Goal: Task Accomplishment & Management: Manage account settings

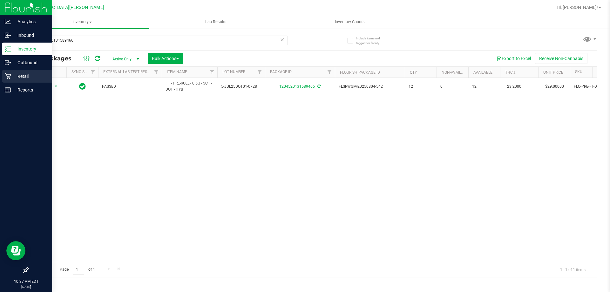
click at [34, 76] on p "Retail" at bounding box center [30, 76] width 38 height 8
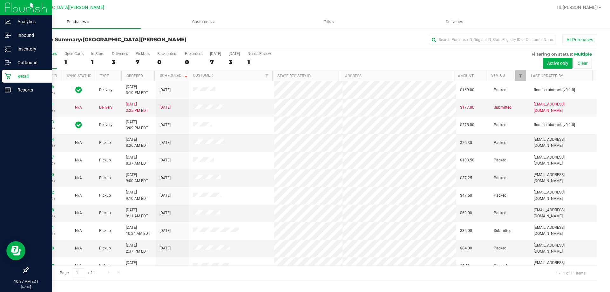
click at [80, 24] on span "Purchases" at bounding box center [78, 22] width 126 height 6
click at [63, 47] on li "Fulfillment" at bounding box center [78, 46] width 126 height 8
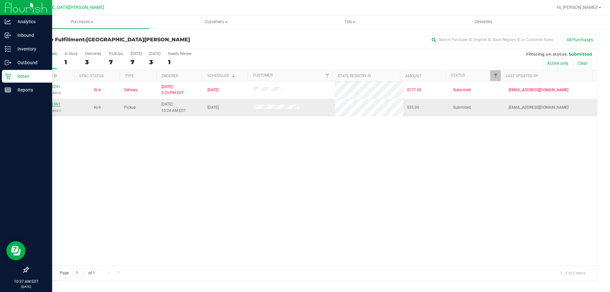
click at [49, 102] on link "11821961" at bounding box center [52, 104] width 18 height 4
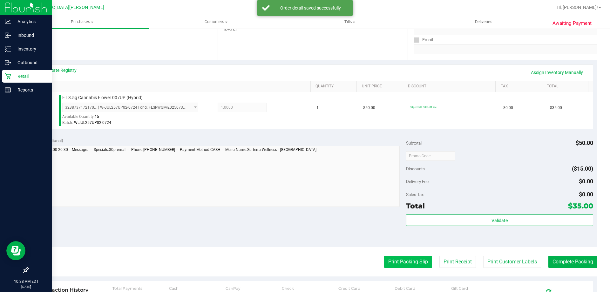
scroll to position [159, 0]
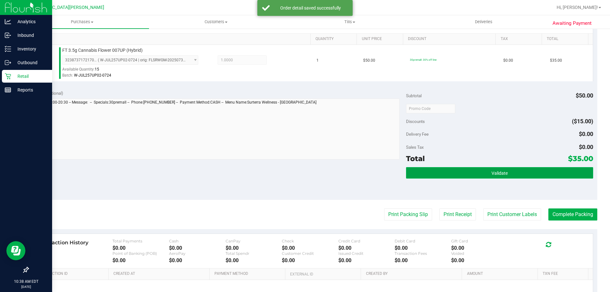
click at [459, 171] on button "Validate" at bounding box center [499, 172] width 187 height 11
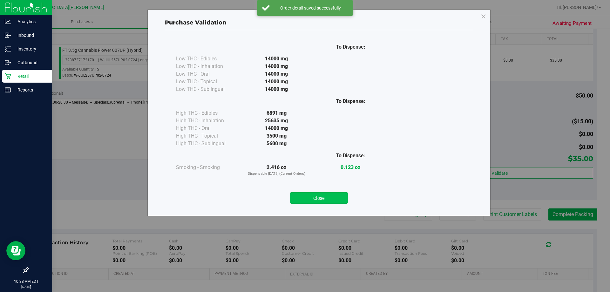
click at [320, 203] on button "Close" at bounding box center [319, 197] width 58 height 11
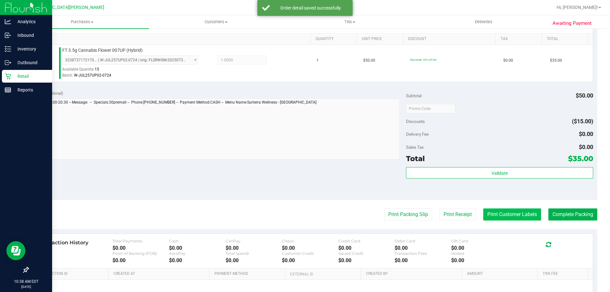
click at [510, 219] on button "Print Customer Labels" at bounding box center [512, 214] width 58 height 12
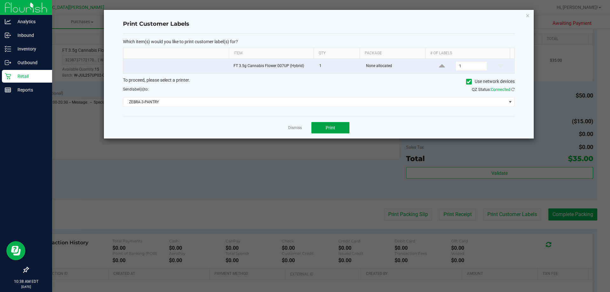
click at [344, 128] on button "Print" at bounding box center [330, 127] width 38 height 11
click at [297, 128] on link "Dismiss" at bounding box center [295, 127] width 14 height 5
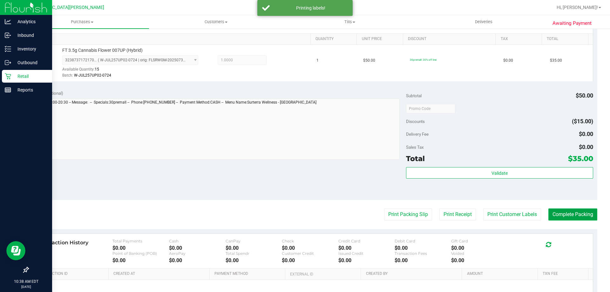
click at [558, 218] on button "Complete Packing" at bounding box center [572, 214] width 49 height 12
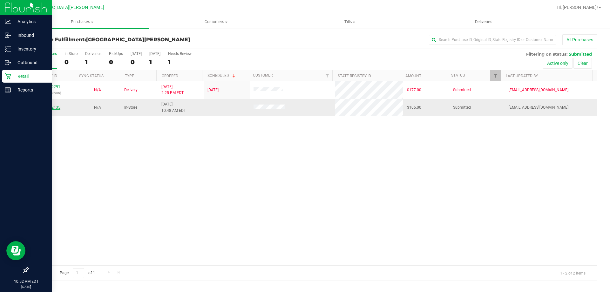
click at [53, 106] on link "11822135" at bounding box center [52, 107] width 18 height 4
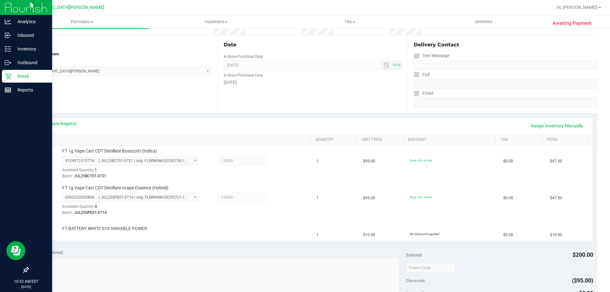
scroll to position [32, 0]
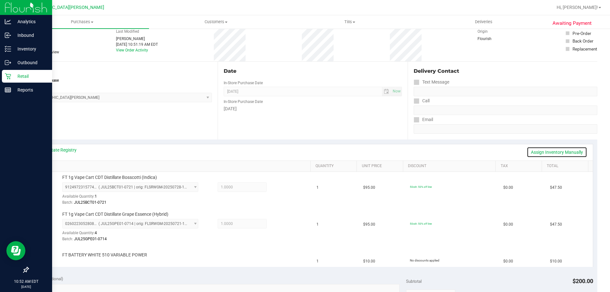
click at [571, 152] on link "Assign Inventory Manually" at bounding box center [557, 152] width 60 height 11
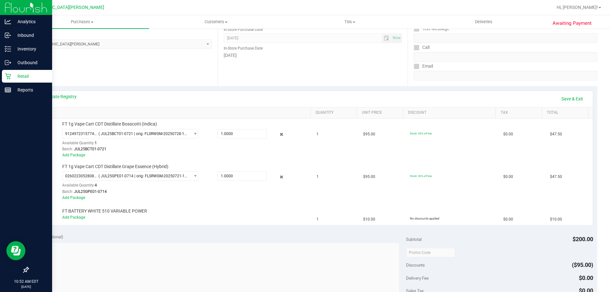
scroll to position [159, 0]
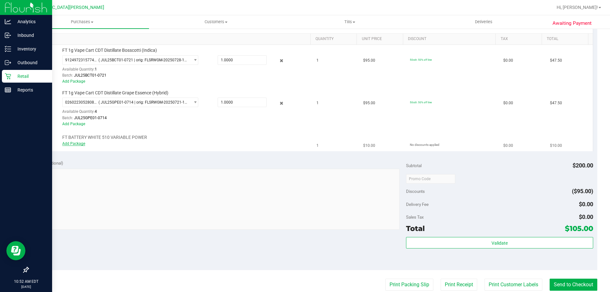
click at [69, 143] on link "Add Package" at bounding box center [73, 143] width 23 height 4
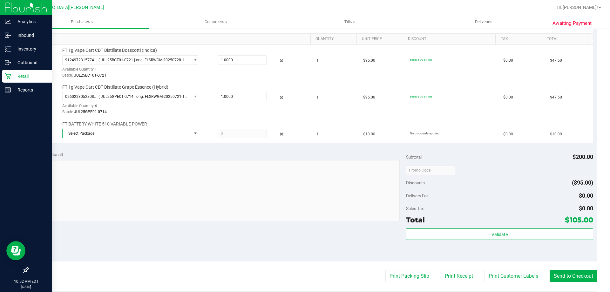
click at [96, 138] on span "Select Package" at bounding box center [126, 133] width 127 height 9
click at [97, 157] on li "3028871095745448 ( 1992285-072025 | orig: FLSRWWD-20250730-003 )" at bounding box center [128, 159] width 133 height 9
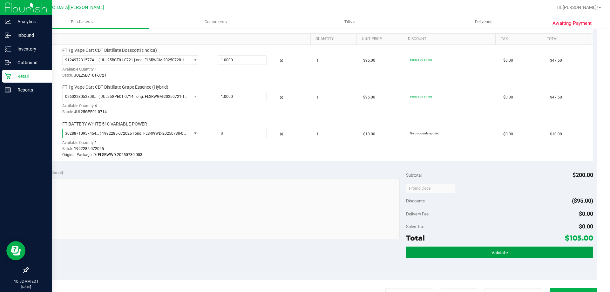
click at [489, 249] on button "Validate" at bounding box center [499, 252] width 187 height 11
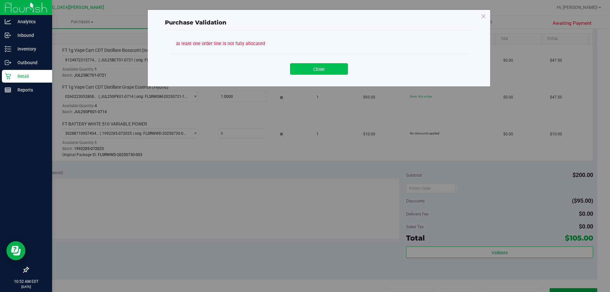
drag, startPoint x: 315, startPoint y: 59, endPoint x: 317, endPoint y: 72, distance: 13.5
click at [314, 59] on div "Close" at bounding box center [318, 67] width 289 height 16
drag, startPoint x: 317, startPoint y: 73, endPoint x: 312, endPoint y: 76, distance: 6.3
click at [317, 73] on button "Close" at bounding box center [319, 68] width 58 height 11
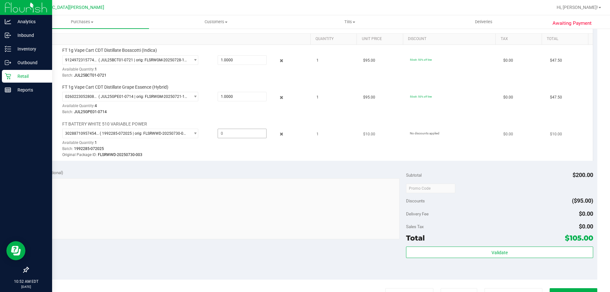
click at [244, 132] on span at bounding box center [242, 134] width 49 height 10
type input "1"
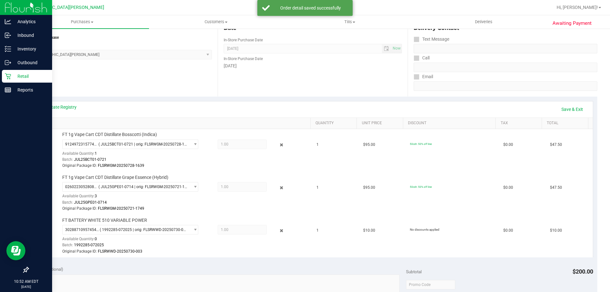
scroll to position [64, 0]
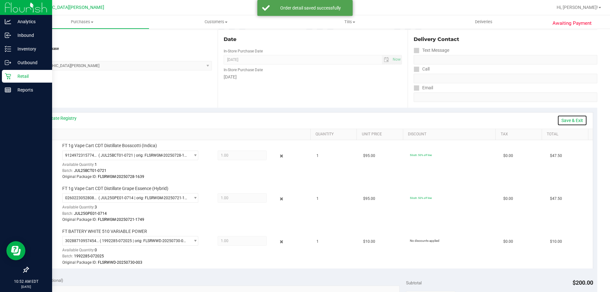
click at [569, 122] on link "Save & Exit" at bounding box center [572, 120] width 30 height 11
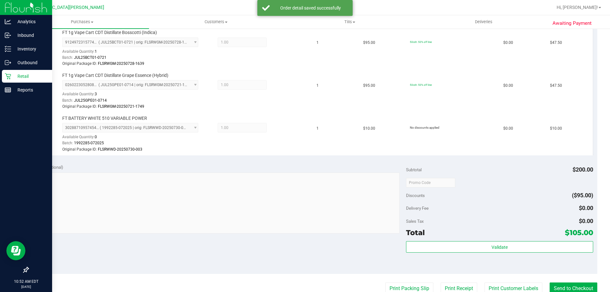
scroll to position [222, 0]
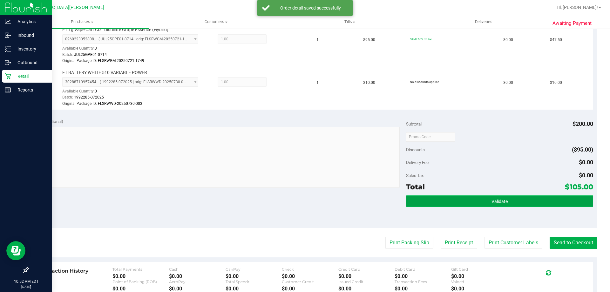
click at [477, 197] on button "Validate" at bounding box center [499, 200] width 187 height 11
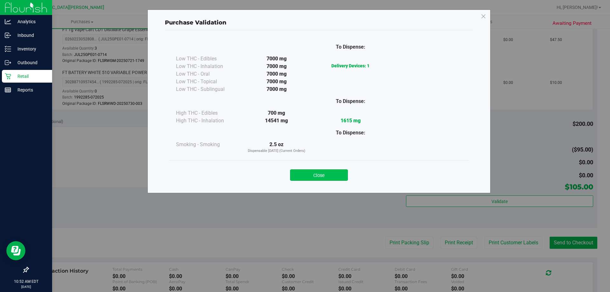
click at [324, 176] on button "Close" at bounding box center [319, 174] width 58 height 11
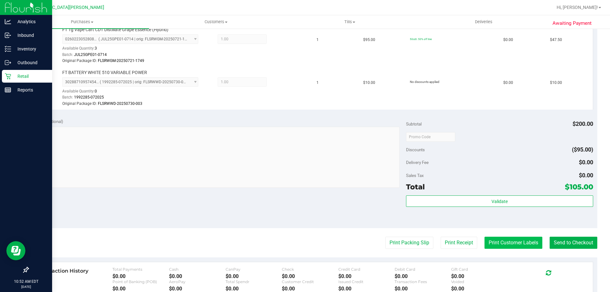
click at [515, 244] on button "Print Customer Labels" at bounding box center [514, 243] width 58 height 12
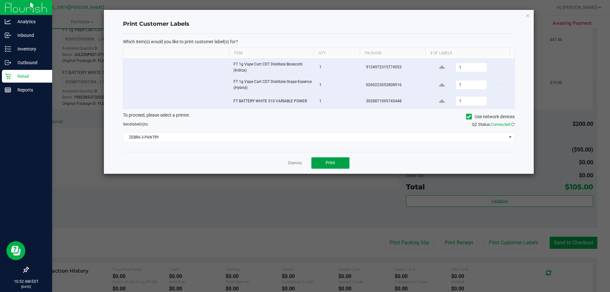
click at [330, 164] on span "Print" at bounding box center [331, 162] width 10 height 5
click at [296, 163] on link "Dismiss" at bounding box center [295, 162] width 14 height 5
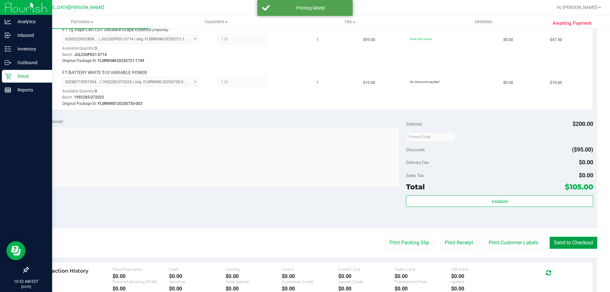
click at [572, 239] on button "Send to Checkout" at bounding box center [574, 243] width 48 height 12
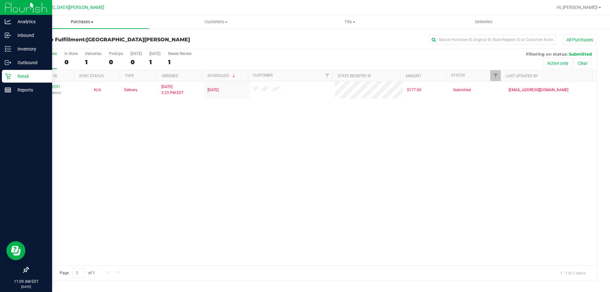
click at [79, 23] on span "Purchases" at bounding box center [82, 22] width 134 height 6
click at [77, 41] on span "Summary of purchases" at bounding box center [47, 38] width 65 height 5
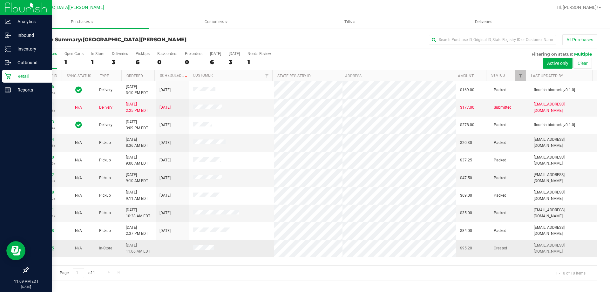
click at [50, 248] on link "11822245" at bounding box center [45, 248] width 18 height 4
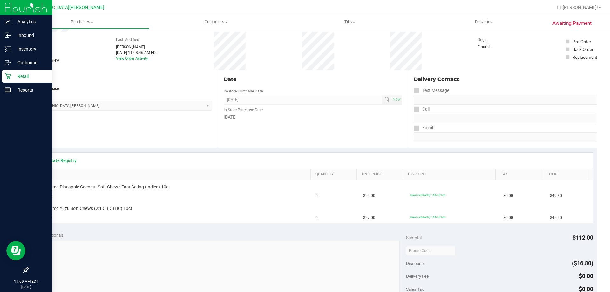
scroll to position [64, 0]
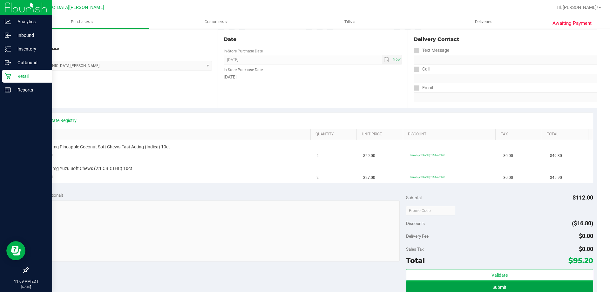
click at [505, 286] on button "Submit" at bounding box center [499, 286] width 187 height 11
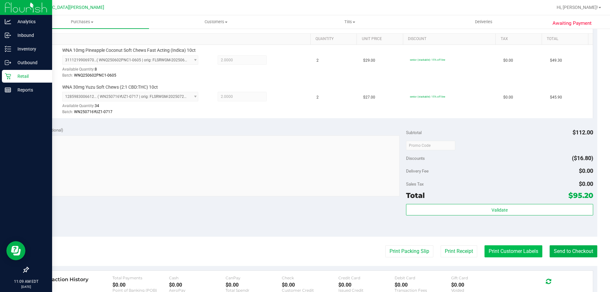
scroll to position [254, 0]
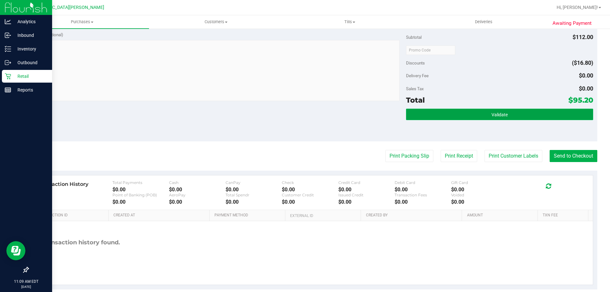
click at [467, 113] on button "Validate" at bounding box center [499, 114] width 187 height 11
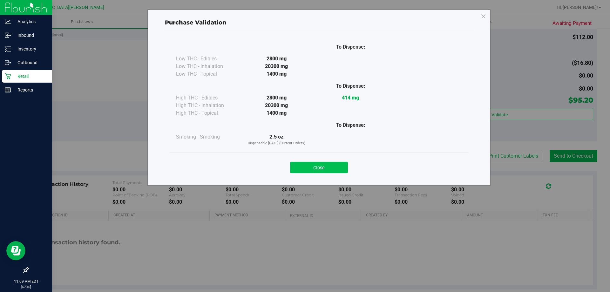
click at [323, 169] on button "Close" at bounding box center [319, 167] width 58 height 11
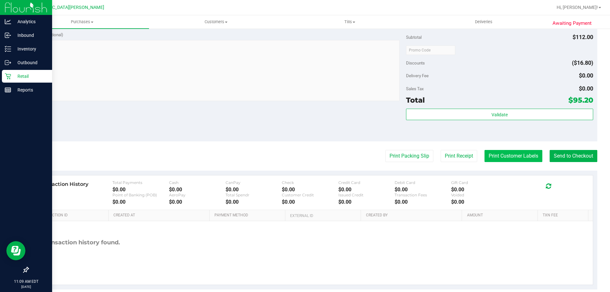
click at [485, 156] on button "Print Customer Labels" at bounding box center [514, 156] width 58 height 12
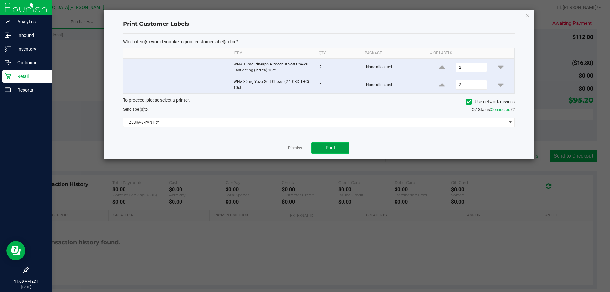
click at [330, 149] on span "Print" at bounding box center [331, 147] width 10 height 5
click at [295, 148] on link "Dismiss" at bounding box center [295, 148] width 14 height 5
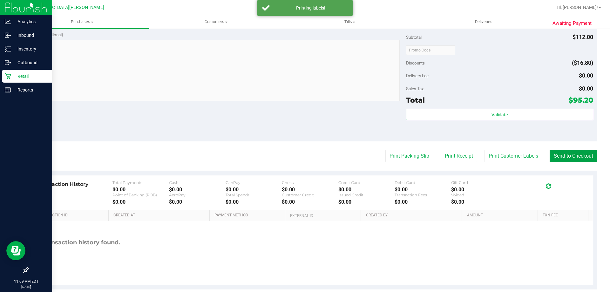
click at [574, 156] on button "Send to Checkout" at bounding box center [574, 156] width 48 height 12
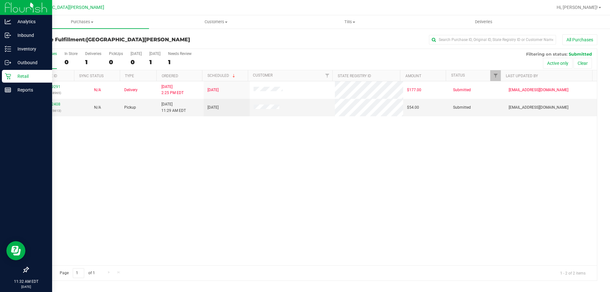
click at [62, 54] on div "All Purchases 1 In Store 0 Deliveries 1 PickUps 0 Today 0 Tomorrow 1 Needs Revi…" at bounding box center [312, 59] width 569 height 21
click at [65, 55] on div "In Store" at bounding box center [71, 53] width 13 height 4
click at [0, 0] on input "In Store 0" at bounding box center [0, 0] width 0 height 0
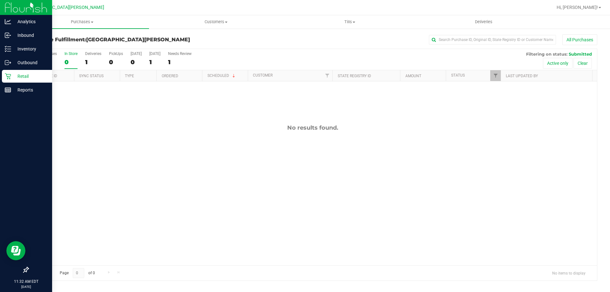
click at [65, 52] on div "In Store" at bounding box center [71, 53] width 13 height 4
click at [0, 0] on input "In Store 0" at bounding box center [0, 0] width 0 height 0
click at [78, 20] on span "Purchases" at bounding box center [82, 22] width 134 height 6
click at [78, 40] on span "Summary of purchases" at bounding box center [47, 38] width 65 height 5
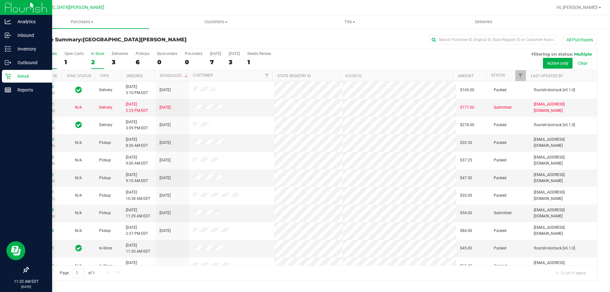
click at [97, 55] on div "In Store" at bounding box center [97, 53] width 13 height 4
click at [0, 0] on input "In Store 2" at bounding box center [0, 0] width 0 height 0
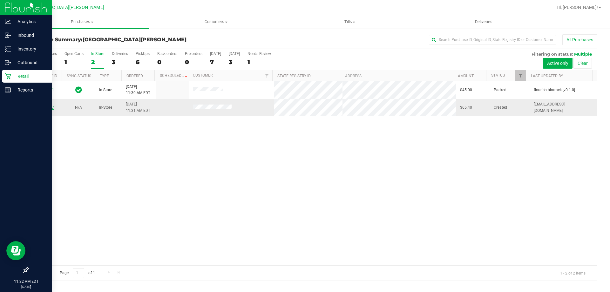
click at [42, 106] on link "11822427" at bounding box center [45, 107] width 18 height 4
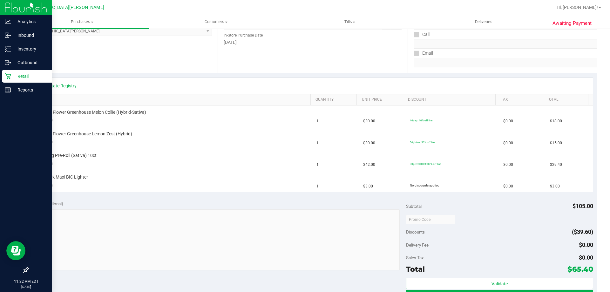
scroll to position [159, 0]
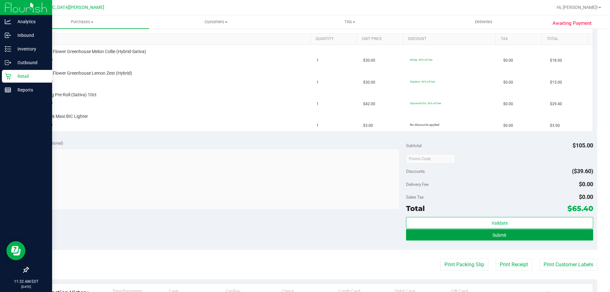
click at [546, 237] on button "Submit" at bounding box center [499, 234] width 187 height 11
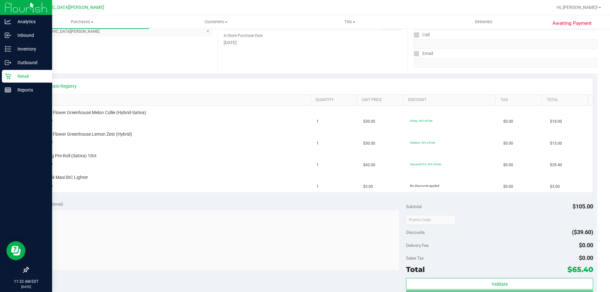
scroll to position [95, 0]
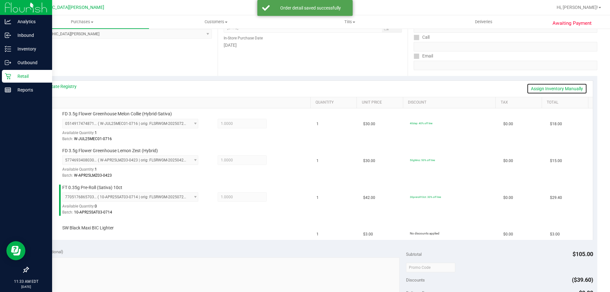
click at [545, 88] on link "Assign Inventory Manually" at bounding box center [557, 88] width 60 height 11
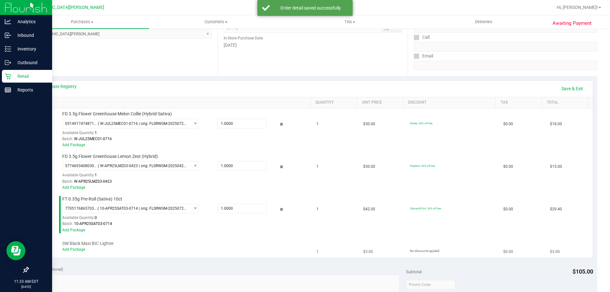
click at [76, 252] on div "Add Package" at bounding box center [184, 250] width 245 height 6
click at [76, 248] on link "Add Package" at bounding box center [73, 249] width 23 height 4
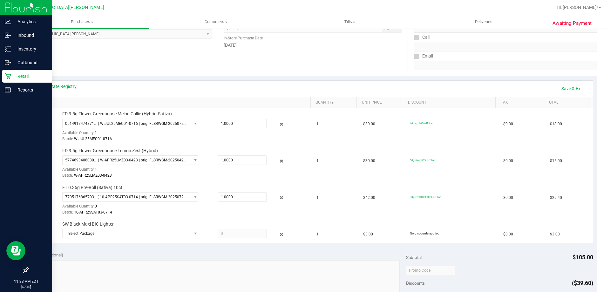
click at [138, 235] on span "Select Package" at bounding box center [126, 233] width 127 height 9
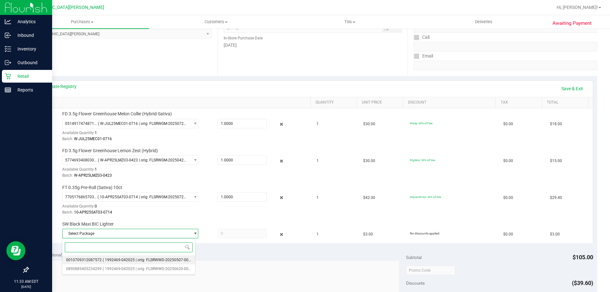
click at [138, 256] on li "0010709312087572 ( 1992469-042025 | orig: FLSRWWD-20250507-002 )" at bounding box center [128, 259] width 133 height 9
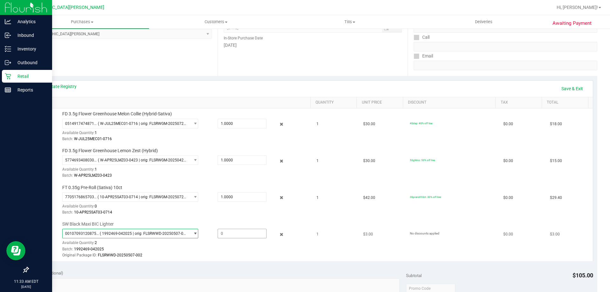
click at [218, 233] on span at bounding box center [242, 234] width 49 height 10
type input "1"
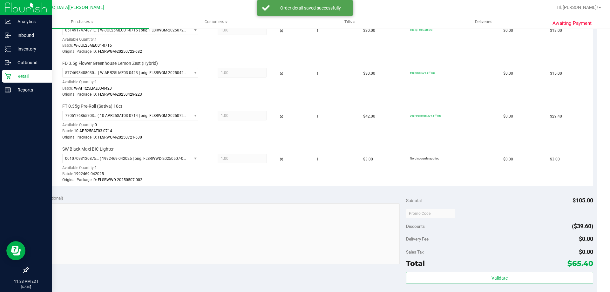
scroll to position [191, 0]
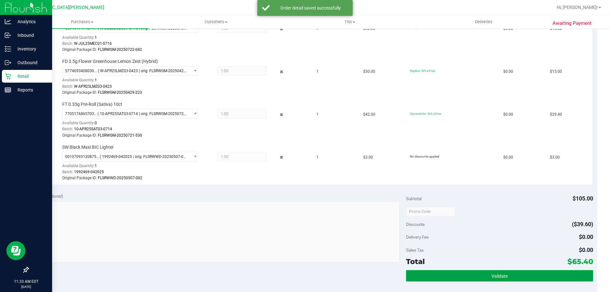
click at [462, 276] on button "Validate" at bounding box center [499, 275] width 187 height 11
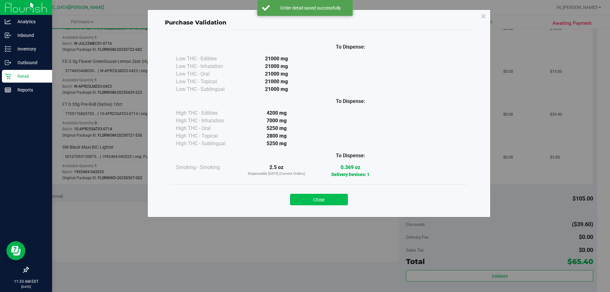
click at [315, 203] on button "Close" at bounding box center [319, 199] width 58 height 11
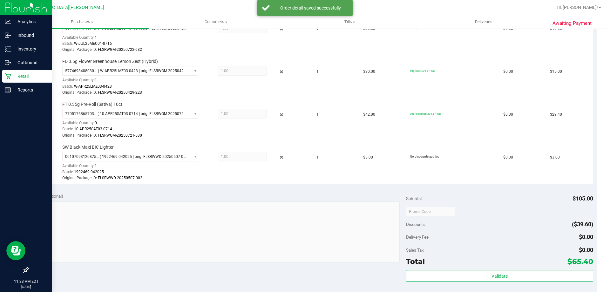
scroll to position [318, 0]
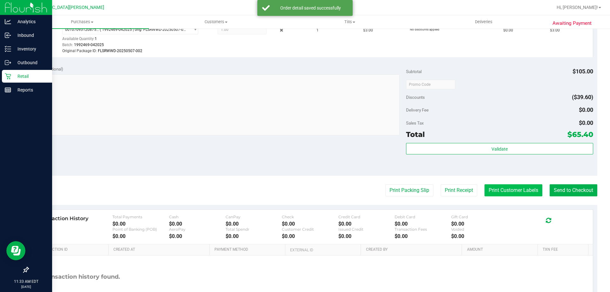
click at [508, 189] on button "Print Customer Labels" at bounding box center [514, 190] width 58 height 12
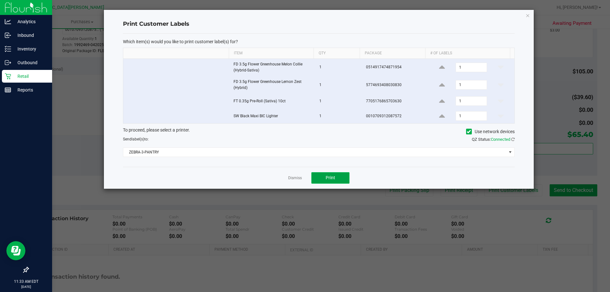
click at [332, 177] on span "Print" at bounding box center [331, 177] width 10 height 5
click at [301, 179] on link "Dismiss" at bounding box center [295, 177] width 14 height 5
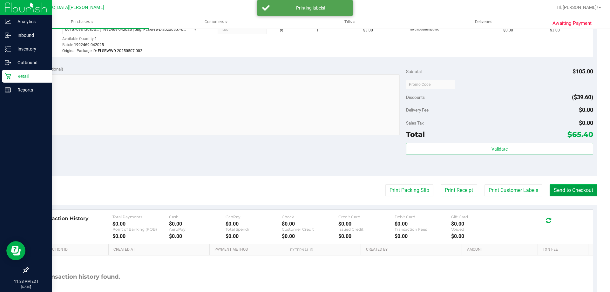
click at [574, 189] on button "Send to Checkout" at bounding box center [574, 190] width 48 height 12
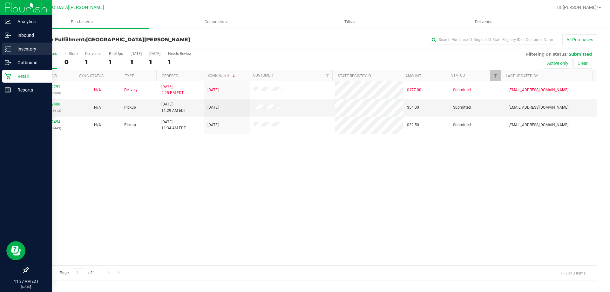
click at [19, 52] on p "Inventory" at bounding box center [30, 49] width 38 height 8
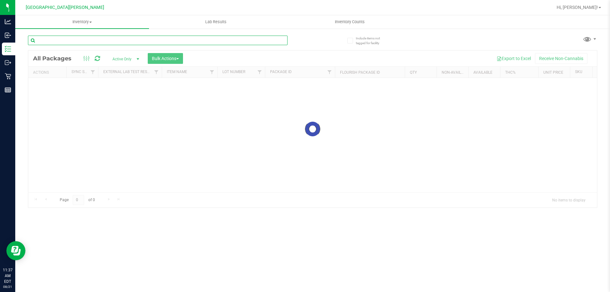
click at [78, 44] on input "text" at bounding box center [158, 41] width 260 height 10
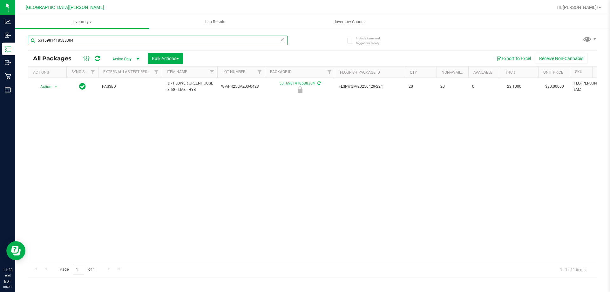
type input "5316981418588304"
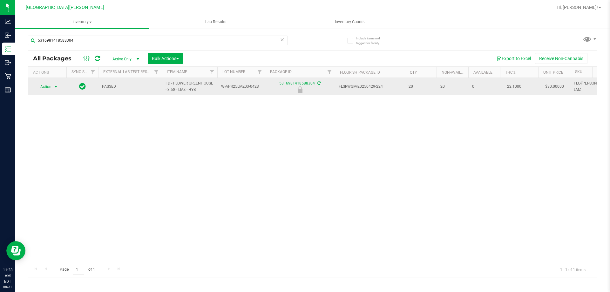
click at [53, 86] on span "select" at bounding box center [56, 86] width 8 height 9
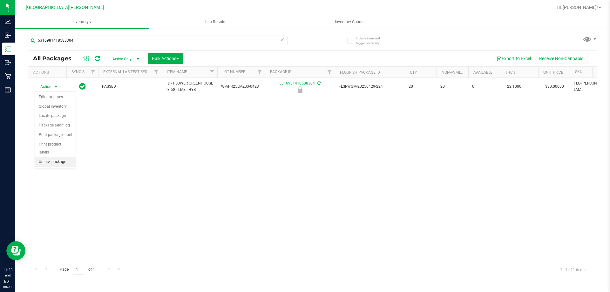
click at [60, 157] on li "Unlock package" at bounding box center [55, 162] width 41 height 10
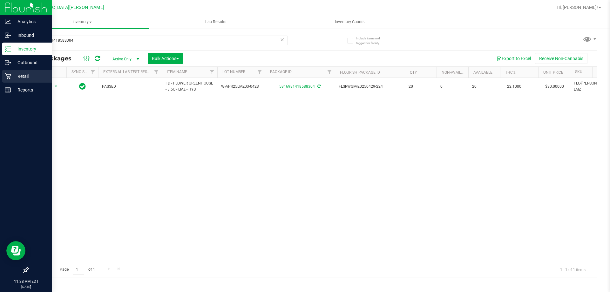
click at [22, 81] on div "Retail" at bounding box center [27, 76] width 50 height 13
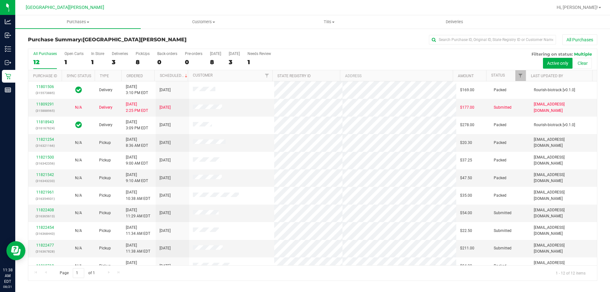
click at [98, 54] on div "In Store" at bounding box center [97, 53] width 13 height 4
click at [0, 0] on input "In Store 1" at bounding box center [0, 0] width 0 height 0
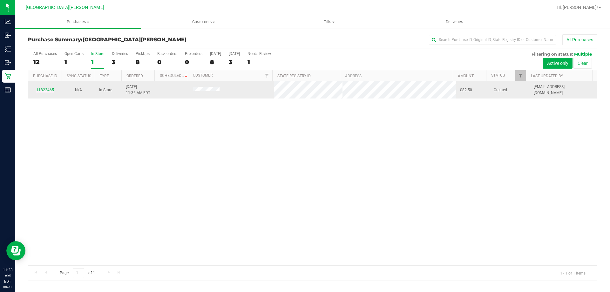
click at [49, 91] on link "11822465" at bounding box center [45, 90] width 18 height 4
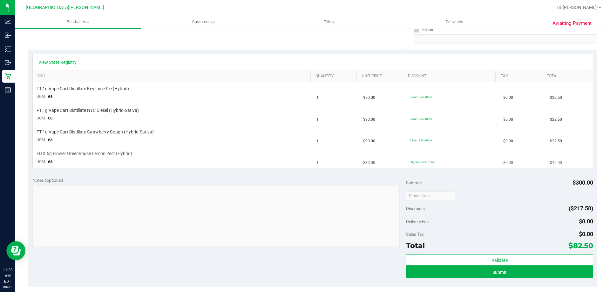
scroll to position [127, 0]
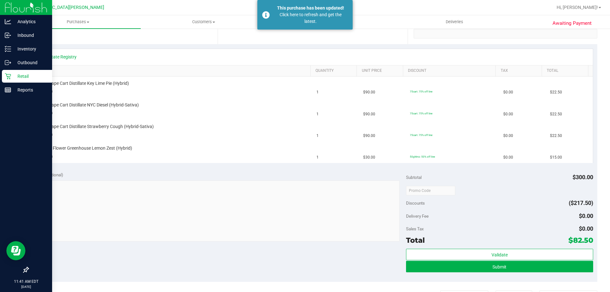
click at [12, 74] on p "Retail" at bounding box center [30, 76] width 38 height 8
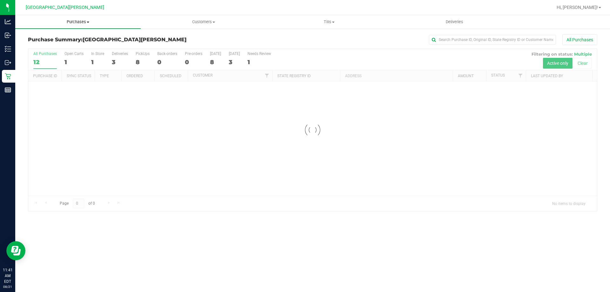
click at [78, 20] on span "Purchases" at bounding box center [78, 22] width 126 height 6
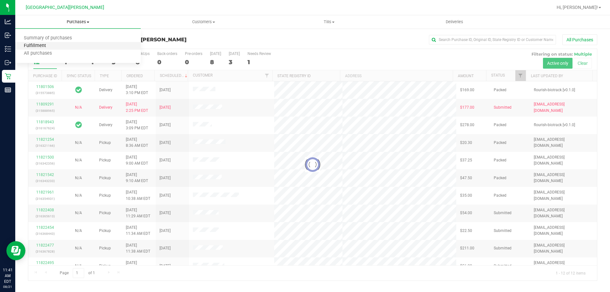
click at [48, 47] on span "Fulfillment" at bounding box center [34, 45] width 39 height 5
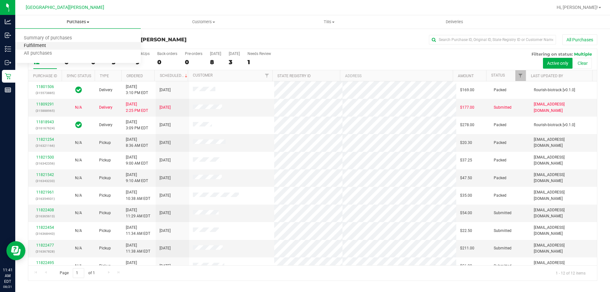
click at [37, 47] on span "Fulfillment" at bounding box center [34, 45] width 39 height 5
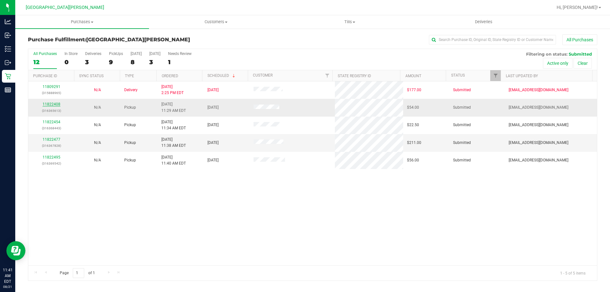
click at [57, 105] on link "11822408" at bounding box center [52, 104] width 18 height 4
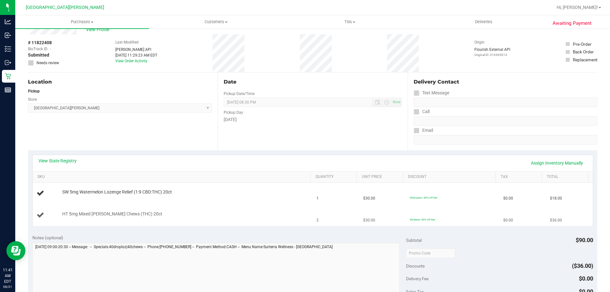
scroll to position [32, 0]
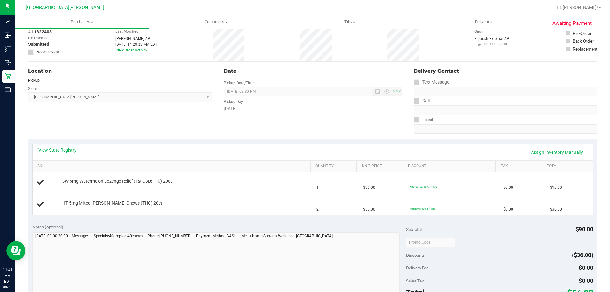
click at [53, 148] on link "View State Registry" at bounding box center [57, 150] width 38 height 6
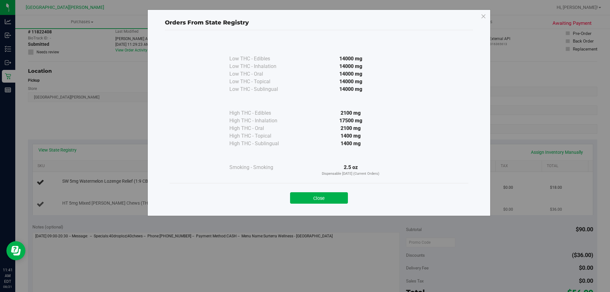
drag, startPoint x: 302, startPoint y: 202, endPoint x: 299, endPoint y: 196, distance: 6.8
click at [302, 201] on button "Close" at bounding box center [319, 197] width 58 height 11
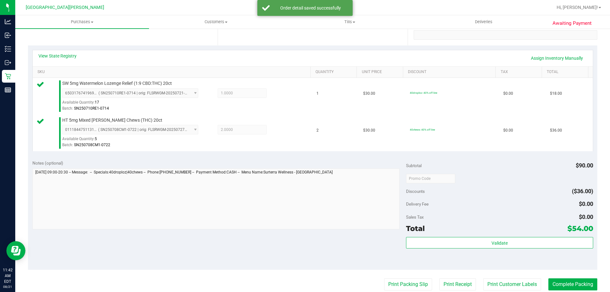
scroll to position [191, 0]
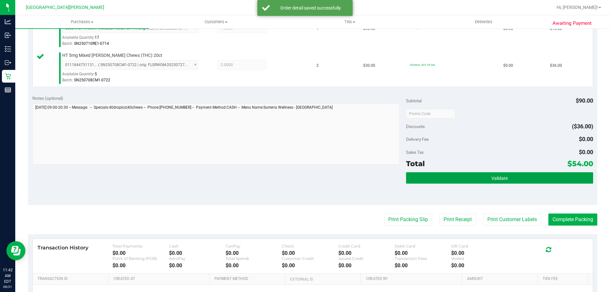
click at [459, 175] on button "Validate" at bounding box center [499, 177] width 187 height 11
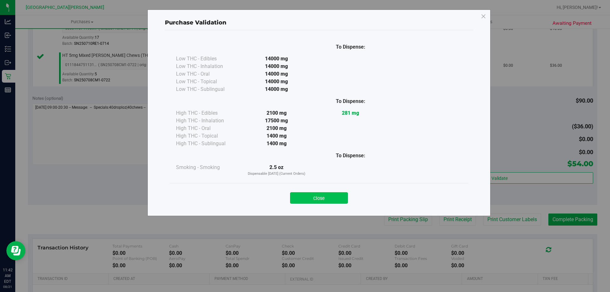
click at [345, 198] on button "Close" at bounding box center [319, 197] width 58 height 11
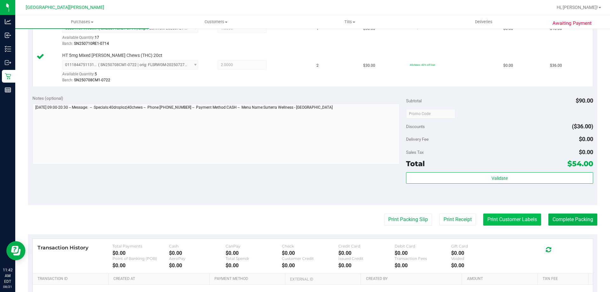
click at [518, 220] on button "Print Customer Labels" at bounding box center [512, 220] width 58 height 12
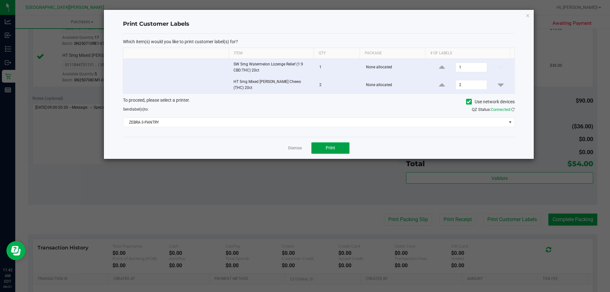
click at [339, 142] on button "Print" at bounding box center [330, 147] width 38 height 11
click at [298, 146] on link "Dismiss" at bounding box center [295, 148] width 14 height 5
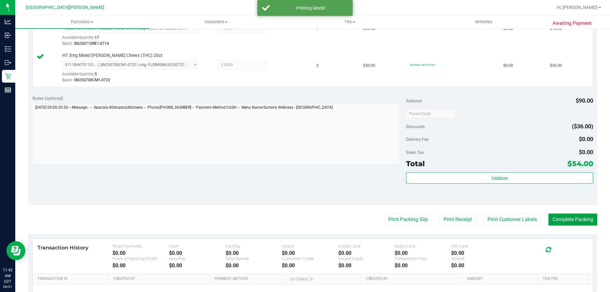
click at [561, 218] on button "Complete Packing" at bounding box center [572, 220] width 49 height 12
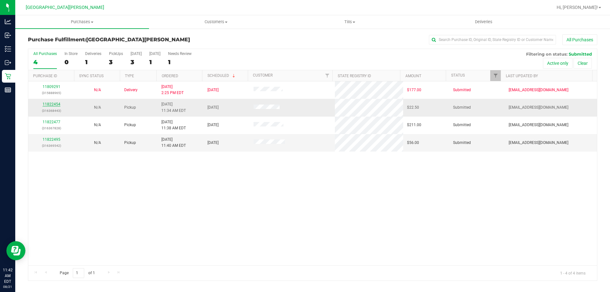
click at [57, 102] on link "11822454" at bounding box center [52, 104] width 18 height 4
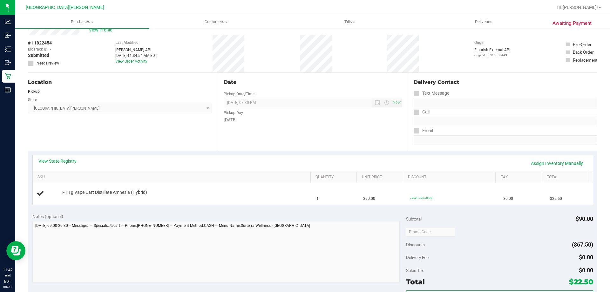
scroll to position [32, 0]
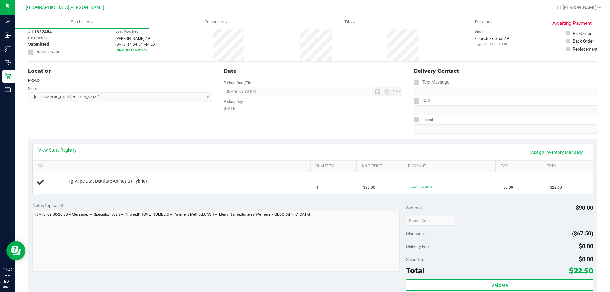
click at [69, 151] on link "View State Registry" at bounding box center [57, 150] width 38 height 6
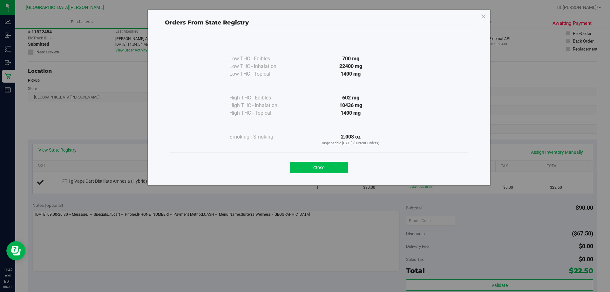
click at [327, 166] on button "Close" at bounding box center [319, 167] width 58 height 11
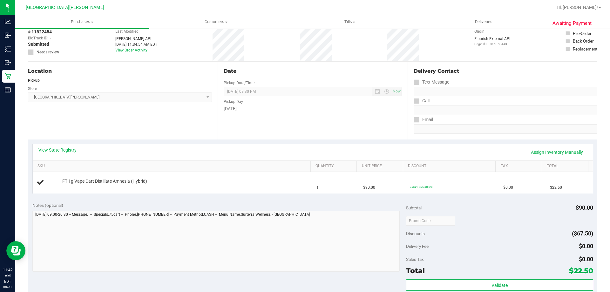
click at [76, 151] on link "View State Registry" at bounding box center [57, 150] width 38 height 6
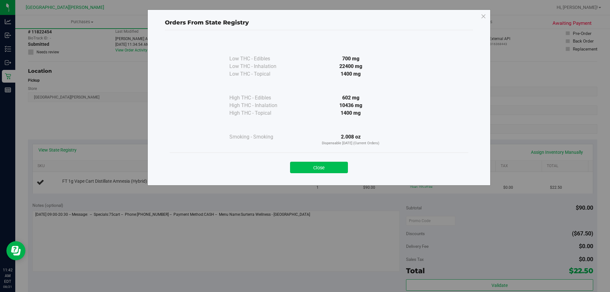
click at [324, 168] on button "Close" at bounding box center [319, 167] width 58 height 11
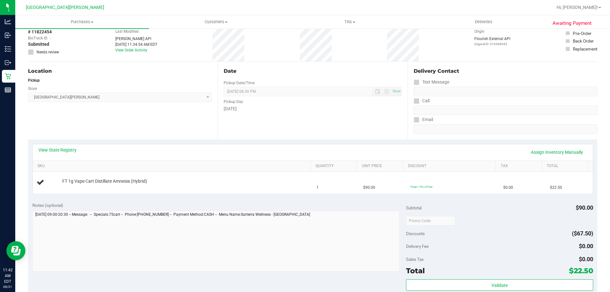
click at [320, 150] on div "View State Registry Assign Inventory Manually" at bounding box center [312, 152] width 549 height 11
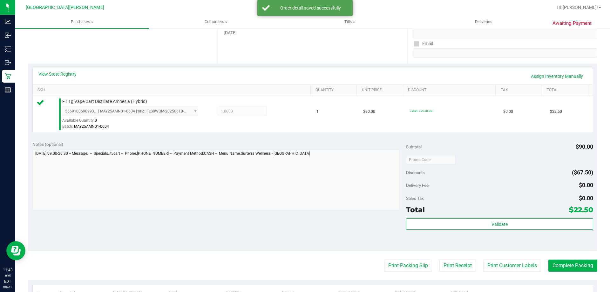
scroll to position [191, 0]
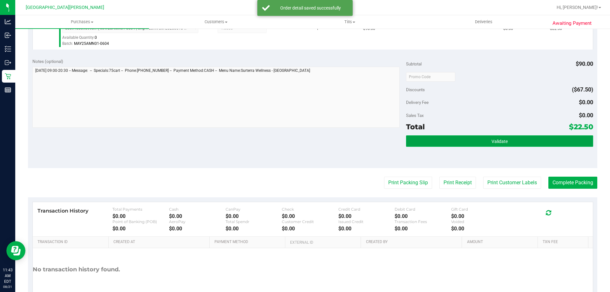
click at [431, 144] on button "Validate" at bounding box center [499, 140] width 187 height 11
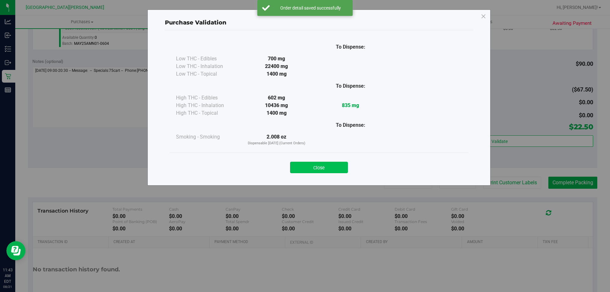
click at [318, 172] on button "Close" at bounding box center [319, 167] width 58 height 11
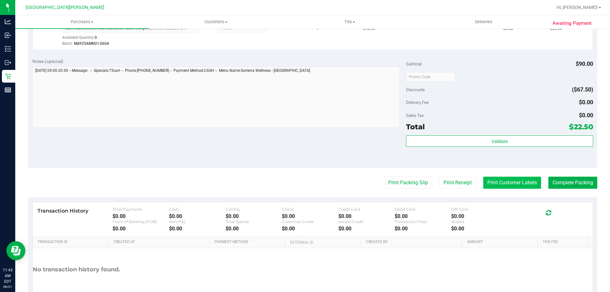
click at [506, 185] on button "Print Customer Labels" at bounding box center [512, 183] width 58 height 12
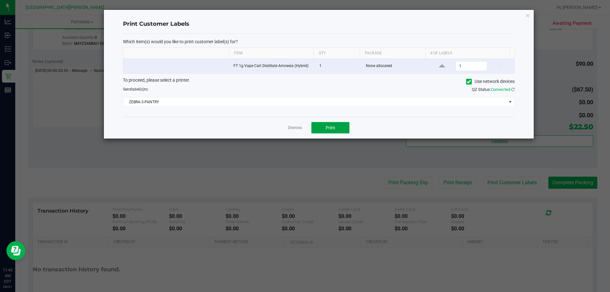
click at [325, 130] on button "Print" at bounding box center [330, 127] width 38 height 11
click at [296, 126] on link "Dismiss" at bounding box center [295, 127] width 14 height 5
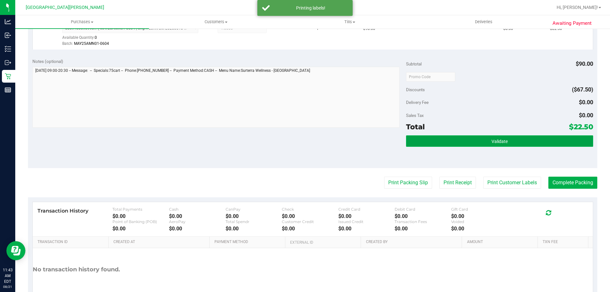
click at [458, 141] on button "Validate" at bounding box center [499, 140] width 187 height 11
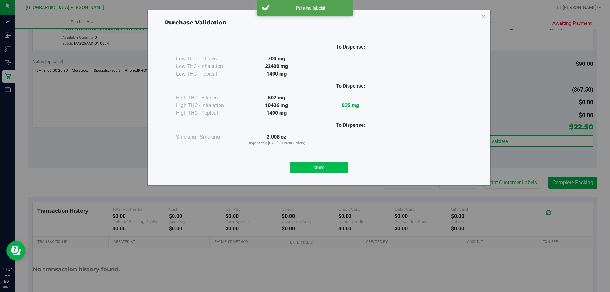
click at [320, 166] on button "Close" at bounding box center [319, 167] width 58 height 11
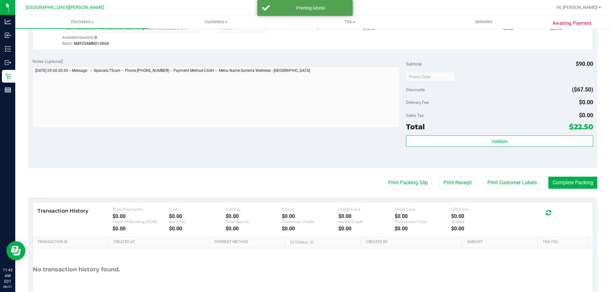
click at [320, 165] on div "Notes (optional) Subtotal $90.00 Discounts ($67.50) Delivery Fee $0.00 Sales Ta…" at bounding box center [312, 111] width 569 height 114
click at [555, 181] on button "Complete Packing" at bounding box center [572, 183] width 49 height 12
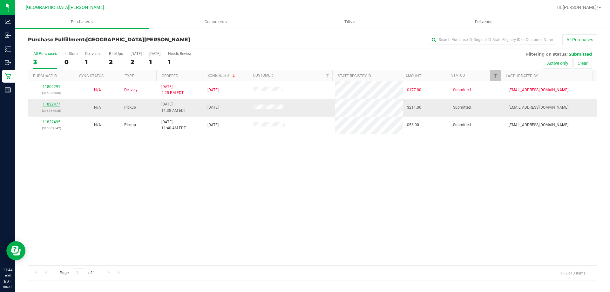
click at [51, 103] on link "11822477" at bounding box center [52, 104] width 18 height 4
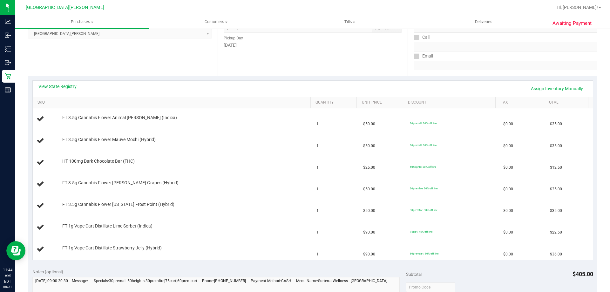
scroll to position [127, 0]
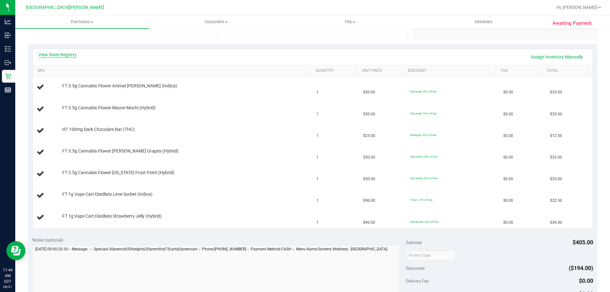
click at [63, 53] on link "View State Registry" at bounding box center [57, 54] width 38 height 6
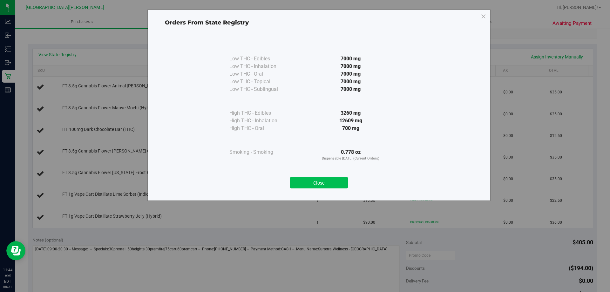
click at [330, 181] on button "Close" at bounding box center [319, 182] width 58 height 11
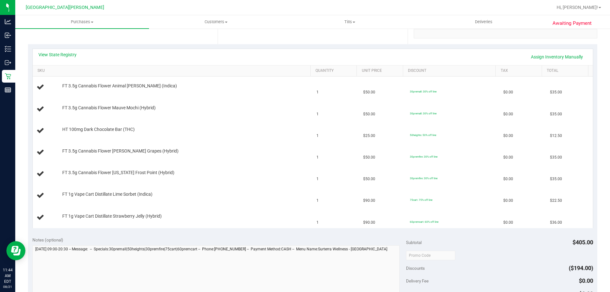
click at [286, 59] on div "View State Registry Assign Inventory Manually" at bounding box center [312, 56] width 549 height 11
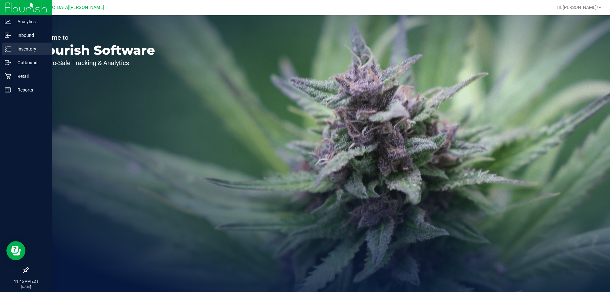
click at [17, 47] on p "Inventory" at bounding box center [30, 49] width 38 height 8
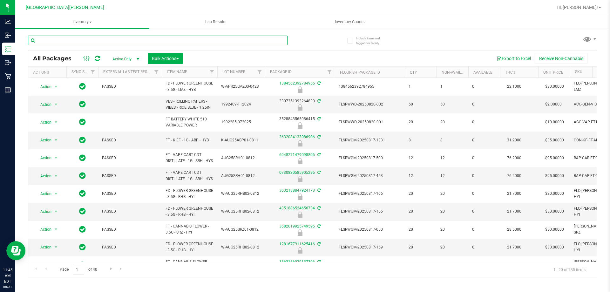
click at [57, 43] on input "text" at bounding box center [158, 41] width 260 height 10
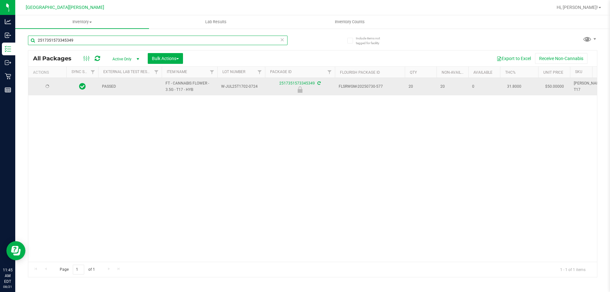
type input "2517351573345349"
click at [52, 87] on span "select" at bounding box center [56, 86] width 8 height 9
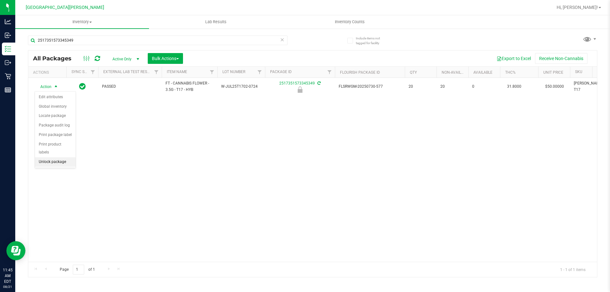
click at [43, 157] on li "Unlock package" at bounding box center [55, 162] width 41 height 10
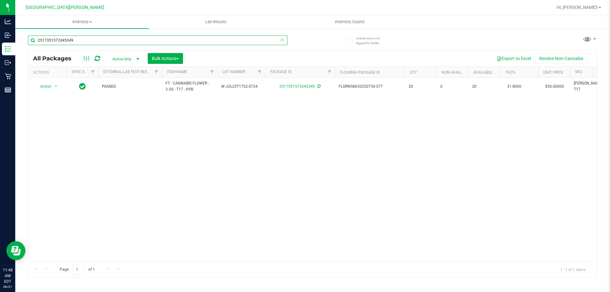
click at [83, 42] on input "2517351573345349" at bounding box center [158, 41] width 260 height 10
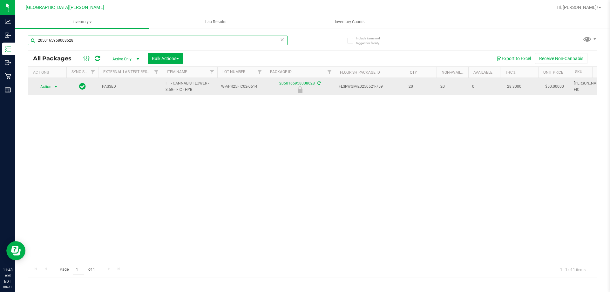
type input "2050165958008628"
click at [51, 85] on span "Action" at bounding box center [43, 86] width 17 height 9
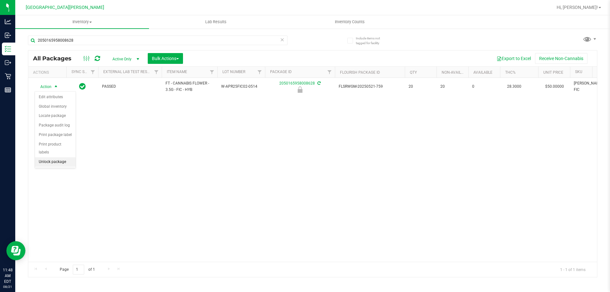
click at [53, 157] on li "Unlock package" at bounding box center [55, 162] width 41 height 10
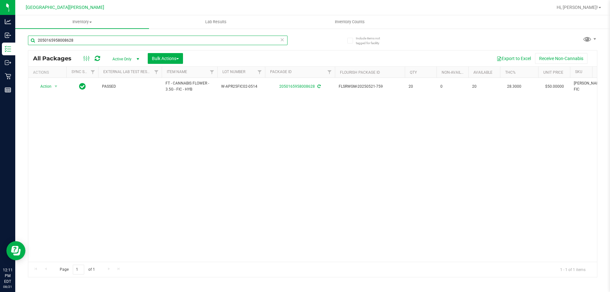
click at [79, 43] on input "2050165958008628" at bounding box center [158, 41] width 260 height 10
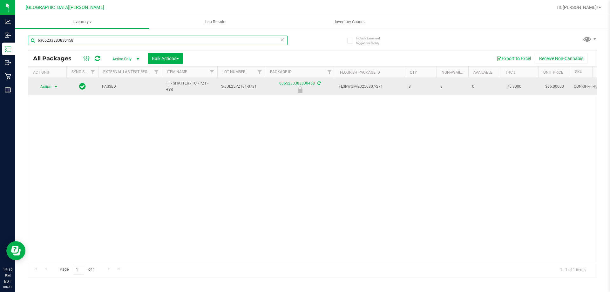
type input "6365233383830458"
click at [50, 89] on span "Action" at bounding box center [43, 86] width 17 height 9
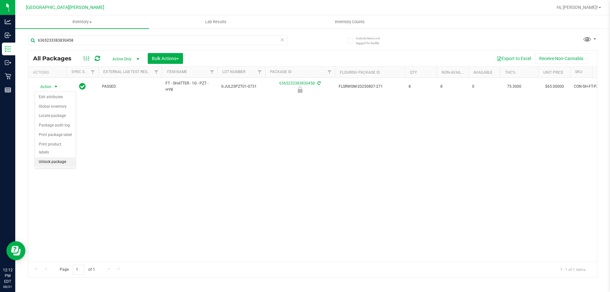
click at [53, 157] on li "Unlock package" at bounding box center [55, 162] width 41 height 10
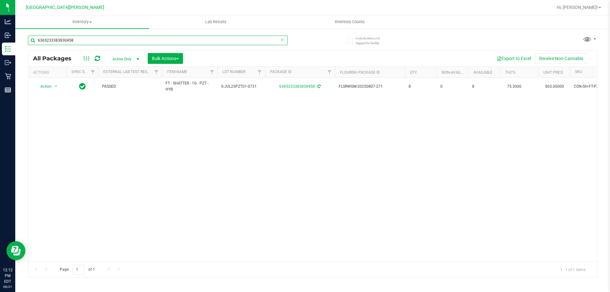
click at [64, 37] on input "6365233383830458" at bounding box center [158, 41] width 260 height 10
type input "0147502551223842"
click at [46, 91] on span "Action" at bounding box center [43, 86] width 17 height 9
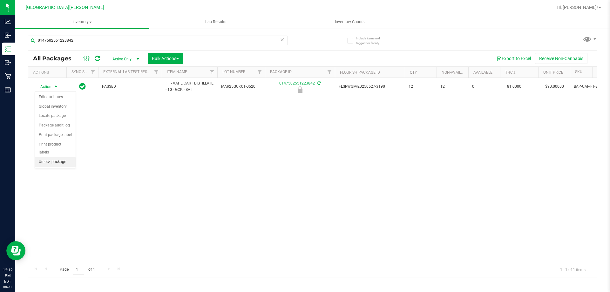
click at [58, 157] on li "Unlock package" at bounding box center [55, 162] width 41 height 10
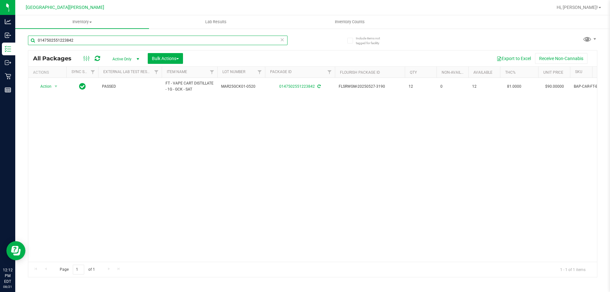
click at [93, 42] on input "0147502551223842" at bounding box center [158, 41] width 260 height 10
click at [92, 42] on input "0147502551223842" at bounding box center [158, 41] width 260 height 10
click at [89, 36] on input "0410556747584071" at bounding box center [158, 41] width 260 height 10
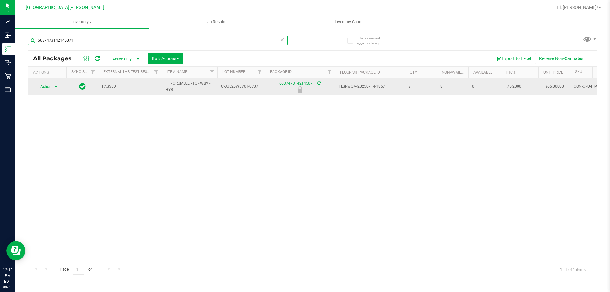
type input "6637473142145071"
click at [48, 89] on span "Action" at bounding box center [43, 86] width 17 height 9
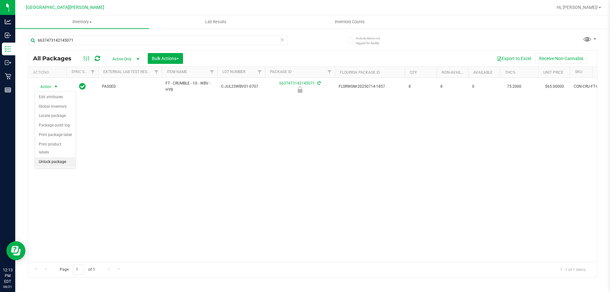
click at [61, 157] on li "Unlock package" at bounding box center [55, 162] width 41 height 10
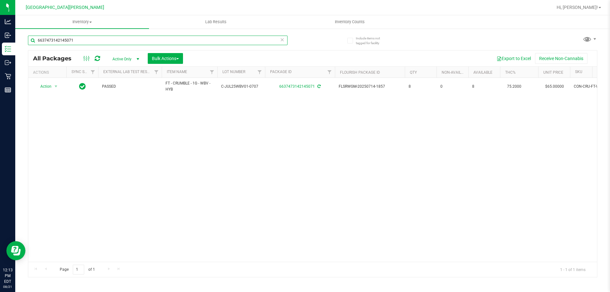
click at [63, 40] on input "6637473142145071" at bounding box center [158, 41] width 260 height 10
type input "2118838360366483"
click at [54, 84] on span "select" at bounding box center [55, 86] width 5 height 5
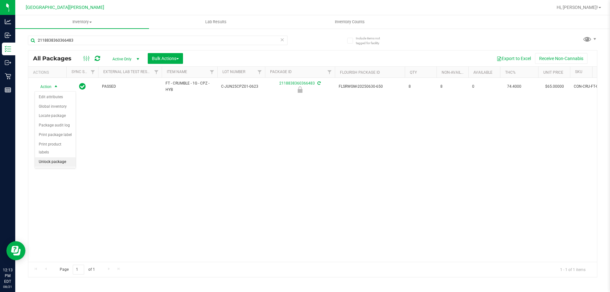
click at [52, 157] on li "Unlock package" at bounding box center [55, 162] width 41 height 10
click at [81, 47] on div "2118838360366483" at bounding box center [158, 43] width 260 height 15
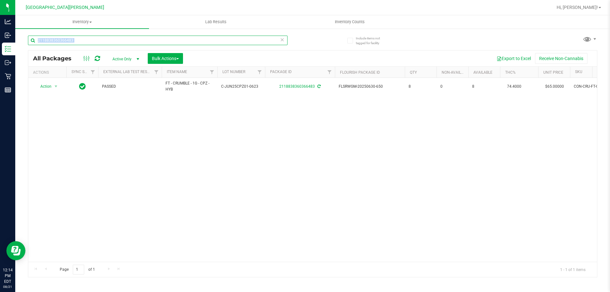
click at [91, 40] on input "2118838360366483" at bounding box center [158, 41] width 260 height 10
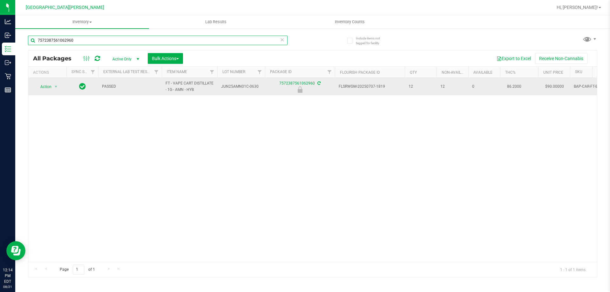
type input "7572387561062960"
click at [46, 85] on span "Action" at bounding box center [43, 86] width 17 height 9
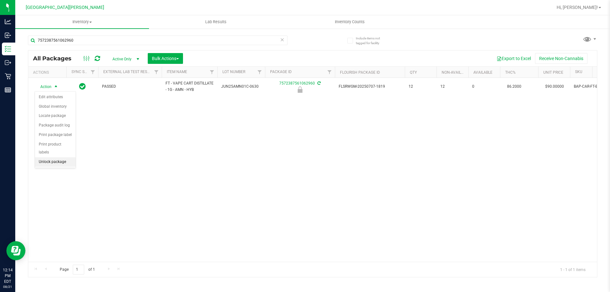
click at [53, 157] on li "Unlock package" at bounding box center [55, 162] width 41 height 10
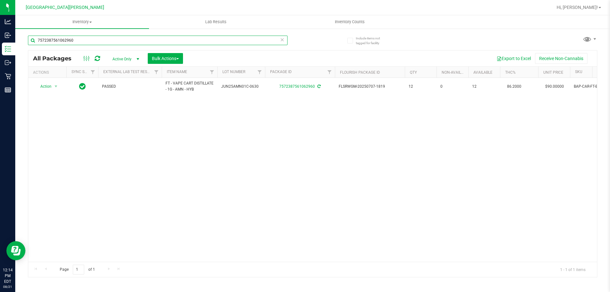
click at [87, 42] on input "7572387561062960" at bounding box center [158, 41] width 260 height 10
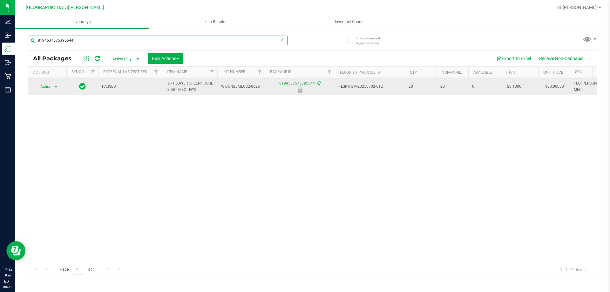
type input "8194537575395544"
click at [55, 88] on span "select" at bounding box center [55, 86] width 5 height 5
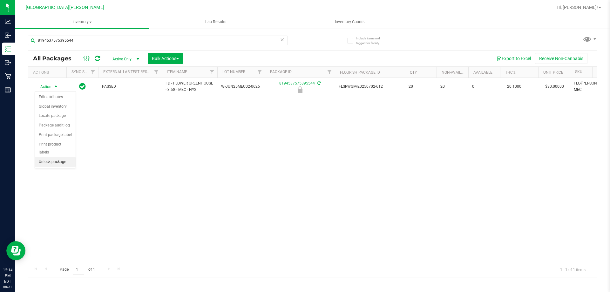
click at [42, 158] on li "Unlock package" at bounding box center [55, 162] width 41 height 10
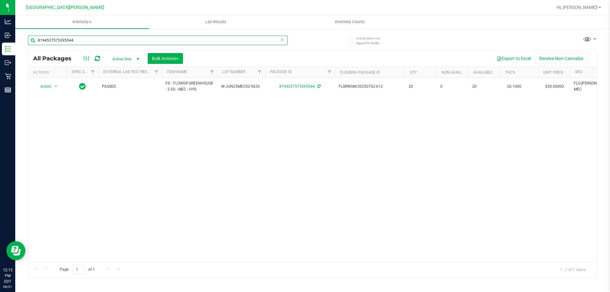
click at [85, 41] on input "8194537575395544" at bounding box center [158, 41] width 260 height 10
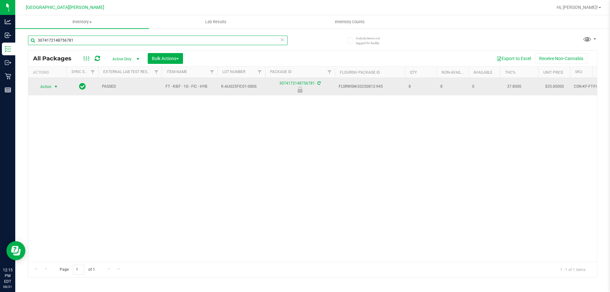
type input "3074172148756781"
click at [51, 85] on span "Action" at bounding box center [43, 86] width 17 height 9
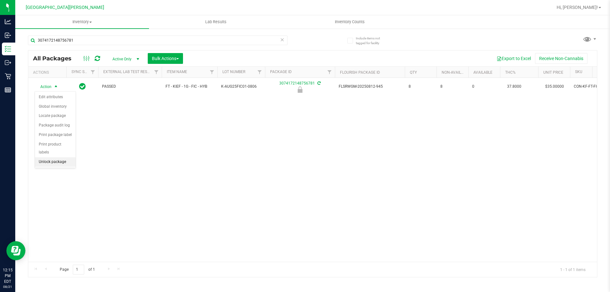
click at [51, 157] on li "Unlock package" at bounding box center [55, 162] width 41 height 10
click at [83, 35] on div "3074172148756781" at bounding box center [170, 40] width 285 height 20
drag, startPoint x: 83, startPoint y: 35, endPoint x: 81, endPoint y: 37, distance: 3.3
click at [82, 36] on div "3074172148756781" at bounding box center [170, 40] width 285 height 20
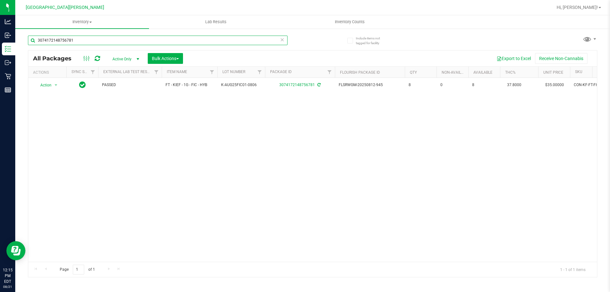
click at [81, 37] on input "3074172148756781" at bounding box center [158, 41] width 260 height 10
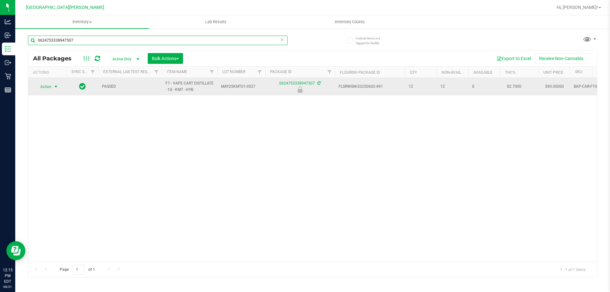
type input "0624753338947507"
drag, startPoint x: 52, startPoint y: 85, endPoint x: 45, endPoint y: 91, distance: 8.4
click at [51, 86] on span "Action" at bounding box center [47, 86] width 25 height 9
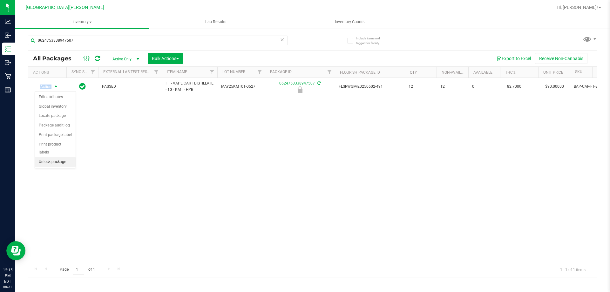
click at [55, 157] on li "Unlock package" at bounding box center [55, 162] width 41 height 10
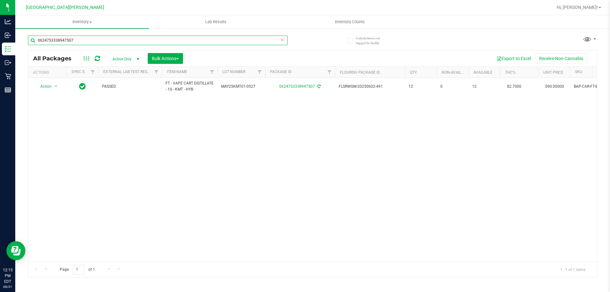
click at [126, 45] on input "0624753338947507" at bounding box center [158, 41] width 260 height 10
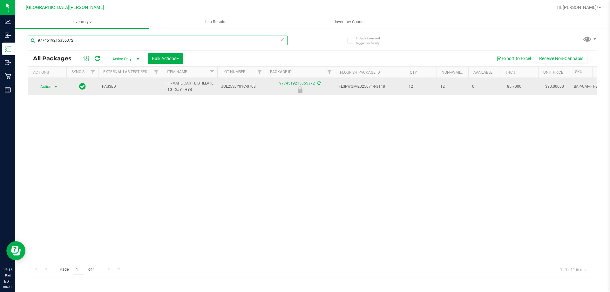
type input "9774519215355372"
click at [48, 88] on span "Action" at bounding box center [43, 86] width 17 height 9
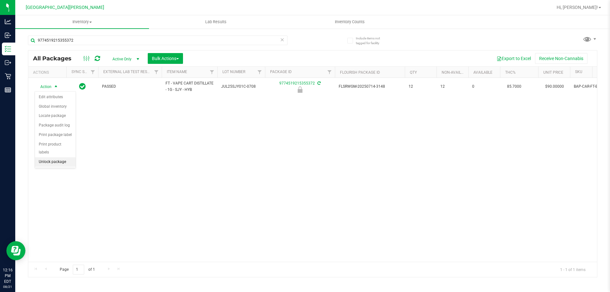
click at [59, 157] on li "Unlock package" at bounding box center [55, 162] width 41 height 10
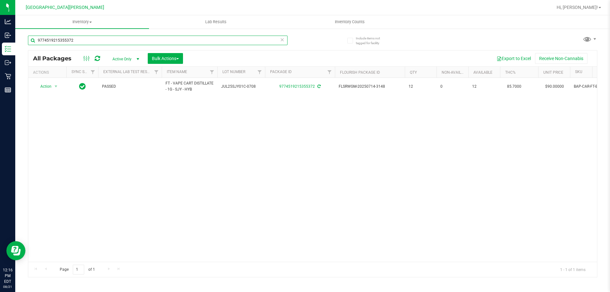
click at [63, 41] on input "9774519215355372" at bounding box center [158, 41] width 260 height 10
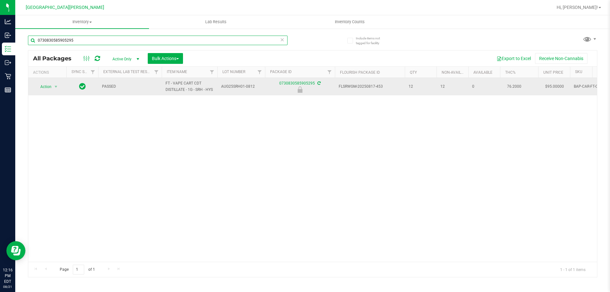
type input "0730830585905295"
click at [51, 88] on span "Action" at bounding box center [43, 86] width 17 height 9
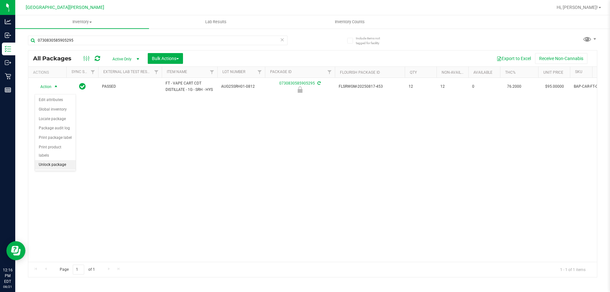
click at [65, 160] on li "Unlock package" at bounding box center [55, 165] width 41 height 10
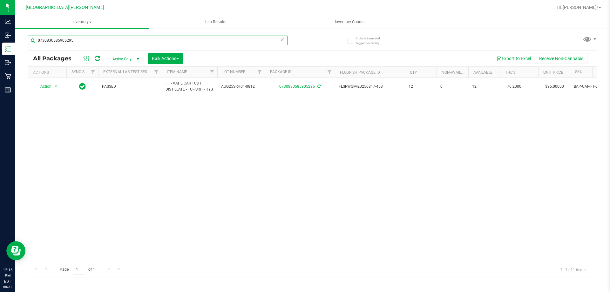
click at [65, 37] on input "0730830585905295" at bounding box center [158, 41] width 260 height 10
type input "8812547583104261"
click at [48, 88] on span "Action" at bounding box center [43, 86] width 17 height 9
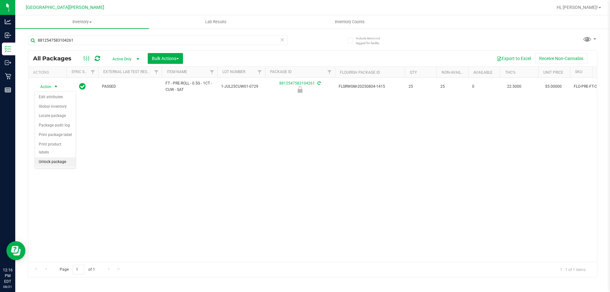
click at [55, 157] on li "Unlock package" at bounding box center [55, 162] width 41 height 10
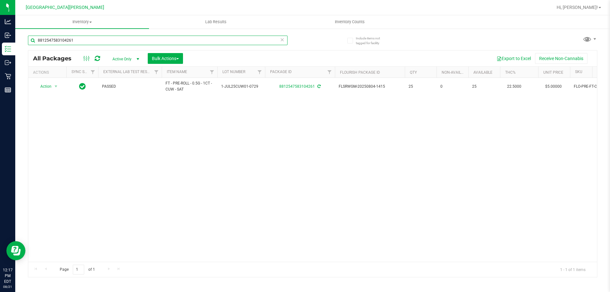
click at [83, 43] on input "8812547583104261" at bounding box center [158, 41] width 260 height 10
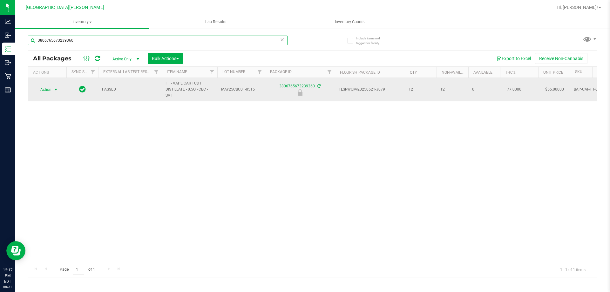
type input "3806765673239360"
click at [46, 88] on span "Action" at bounding box center [43, 89] width 17 height 9
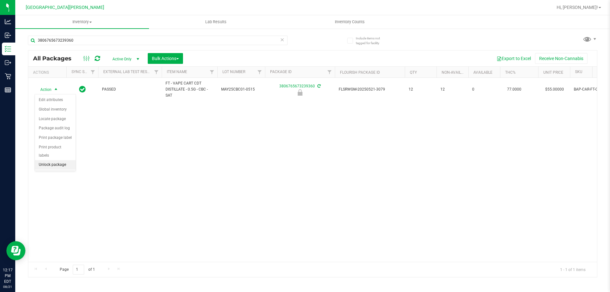
click at [50, 160] on li "Unlock package" at bounding box center [55, 165] width 41 height 10
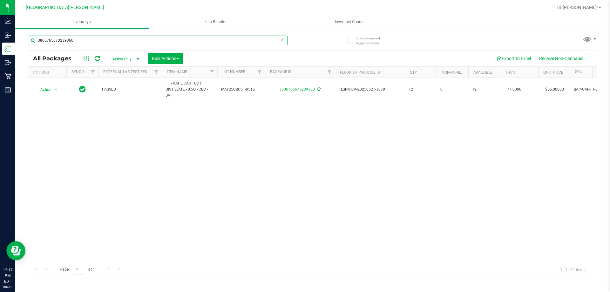
click at [54, 38] on input "3806765673239360" at bounding box center [158, 41] width 260 height 10
click at [54, 39] on input "3806765673239360" at bounding box center [158, 41] width 260 height 10
type input "4993317739362452"
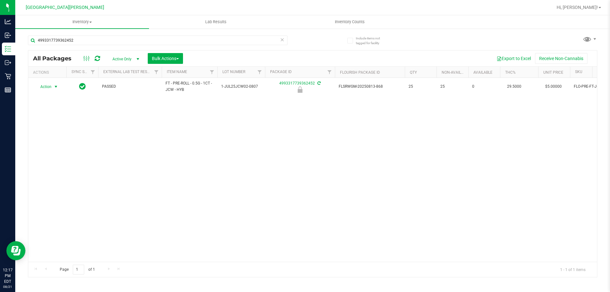
click at [48, 90] on span "Action" at bounding box center [43, 86] width 17 height 9
click at [51, 157] on li "Unlock package" at bounding box center [55, 162] width 41 height 10
click at [64, 38] on input "4993317739362452" at bounding box center [158, 41] width 260 height 10
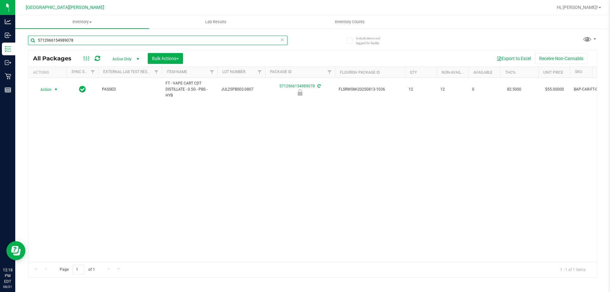
type input "5712966154989078"
click at [49, 90] on span "Action" at bounding box center [43, 89] width 17 height 9
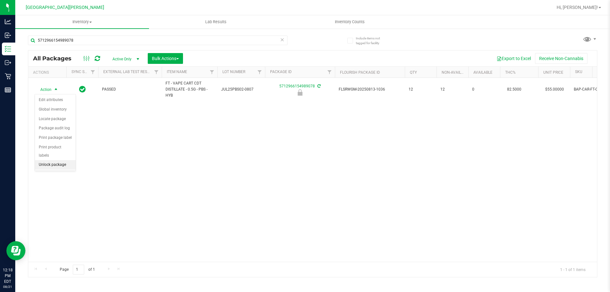
click at [52, 160] on li "Unlock package" at bounding box center [55, 165] width 41 height 10
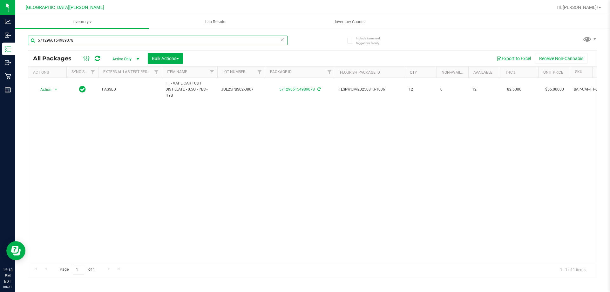
click at [88, 40] on input "5712966154989078" at bounding box center [158, 41] width 260 height 10
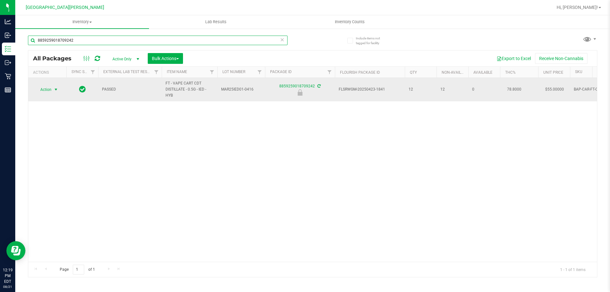
type input "8859259018709242"
click at [39, 90] on span "Action" at bounding box center [43, 89] width 17 height 9
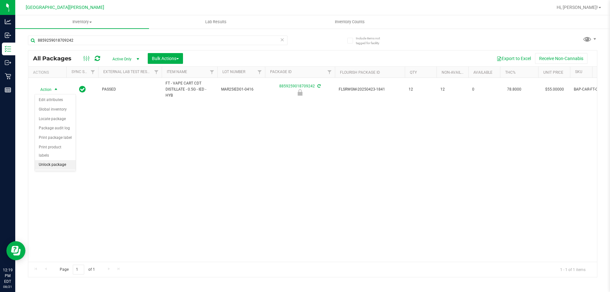
click at [60, 160] on li "Unlock package" at bounding box center [55, 165] width 41 height 10
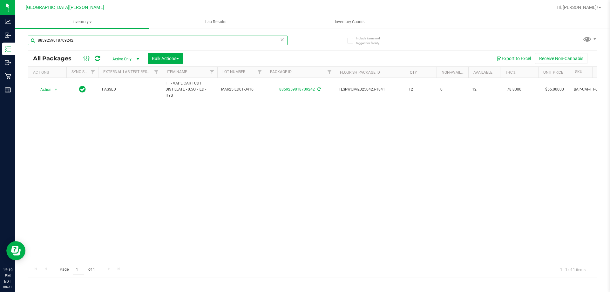
click at [85, 39] on input "8859259018709242" at bounding box center [158, 41] width 260 height 10
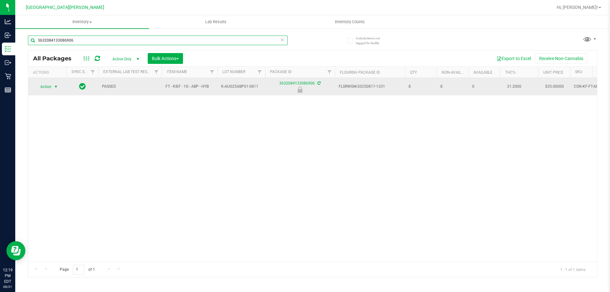
type input "3632084133086906"
click at [45, 89] on span "Action" at bounding box center [43, 86] width 17 height 9
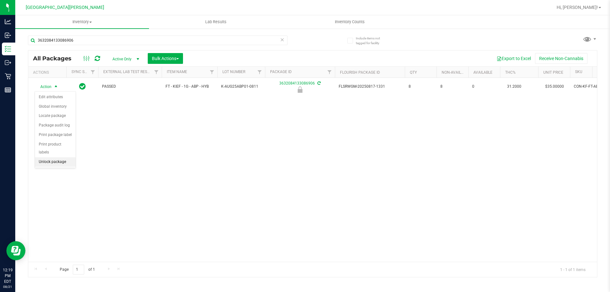
click at [58, 157] on li "Unlock package" at bounding box center [55, 162] width 41 height 10
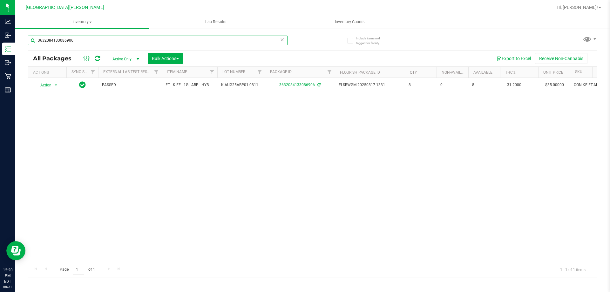
click at [78, 44] on input "3632084133086906" at bounding box center [158, 41] width 260 height 10
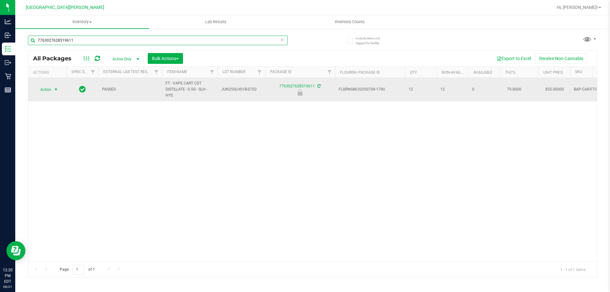
type input "7763027628519611"
click at [47, 91] on span "Action" at bounding box center [43, 89] width 17 height 9
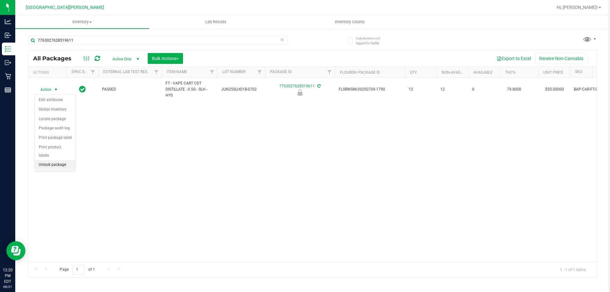
click at [55, 160] on li "Unlock package" at bounding box center [55, 165] width 41 height 10
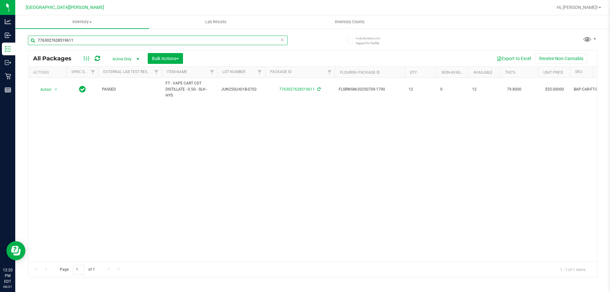
click at [88, 40] on input "7763027628519611" at bounding box center [158, 41] width 260 height 10
click at [88, 39] on input "7763027628519611" at bounding box center [158, 41] width 260 height 10
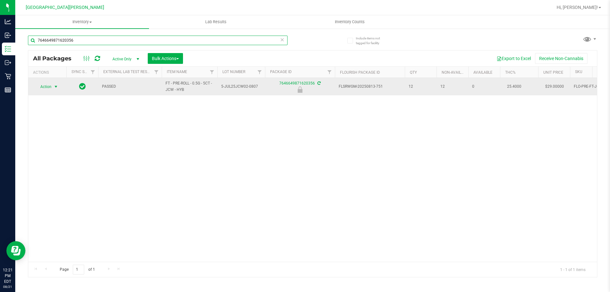
type input "7646649871620356"
click at [54, 87] on span "select" at bounding box center [55, 86] width 5 height 5
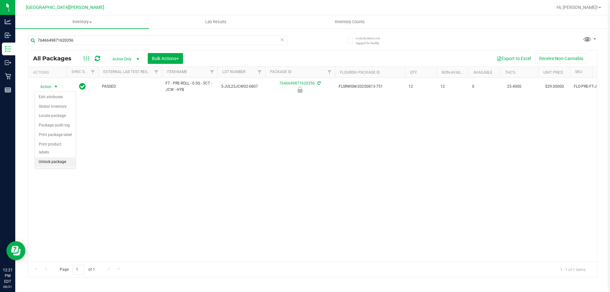
click at [50, 157] on li "Unlock package" at bounding box center [55, 162] width 41 height 10
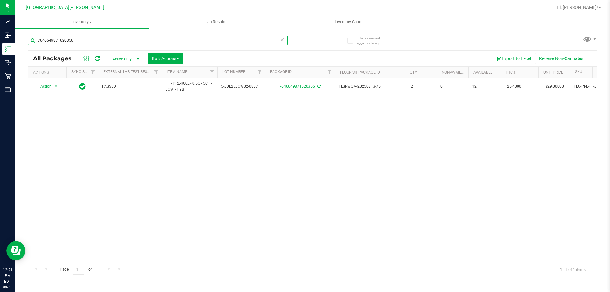
click at [94, 38] on input "7646649871620356" at bounding box center [158, 41] width 260 height 10
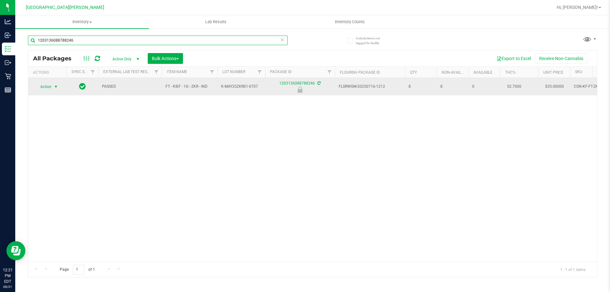
type input "1203136088788246"
drag, startPoint x: 45, startPoint y: 85, endPoint x: 41, endPoint y: 89, distance: 6.3
click at [44, 85] on span "Action" at bounding box center [43, 86] width 17 height 9
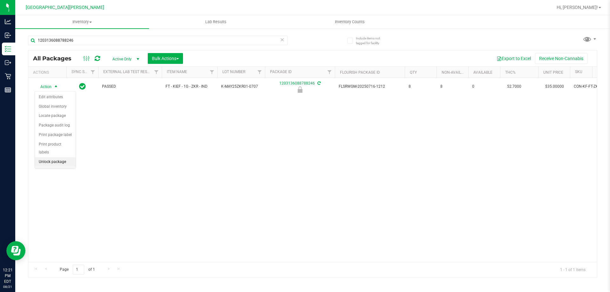
click at [59, 157] on li "Unlock package" at bounding box center [55, 162] width 41 height 10
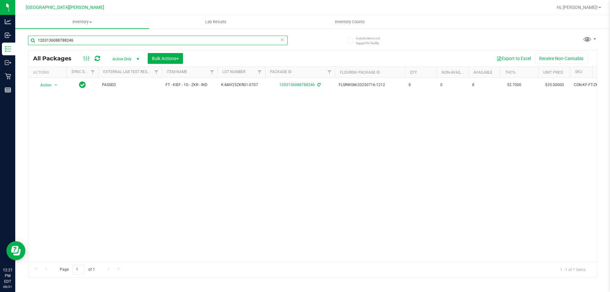
click at [57, 36] on input "1203136088788246" at bounding box center [158, 41] width 260 height 10
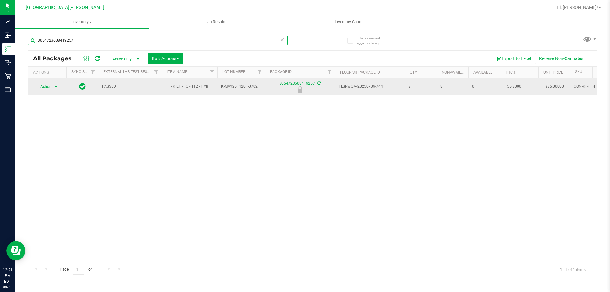
type input "3054723608419257"
click at [53, 89] on span "select" at bounding box center [56, 86] width 8 height 9
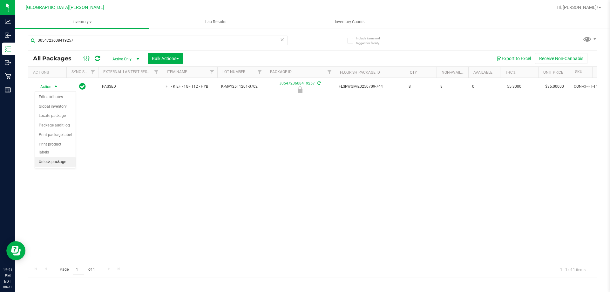
click at [55, 157] on li "Unlock package" at bounding box center [55, 162] width 41 height 10
click at [68, 47] on div "3054723608419257" at bounding box center [158, 43] width 260 height 15
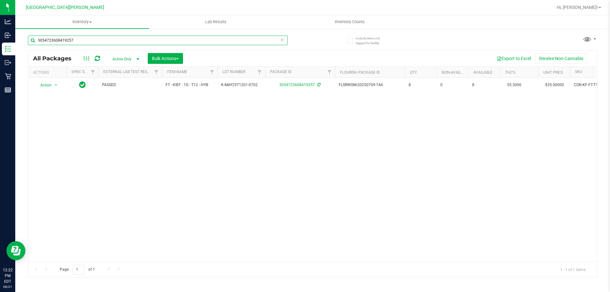
click at [70, 44] on input "3054723608419257" at bounding box center [158, 41] width 260 height 10
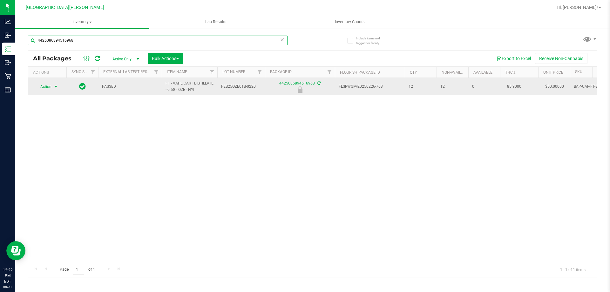
type input "4425086894516968"
click at [39, 89] on span "Action" at bounding box center [43, 86] width 17 height 9
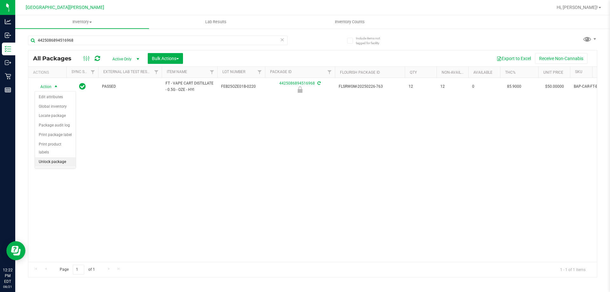
click at [60, 157] on li "Unlock package" at bounding box center [55, 162] width 41 height 10
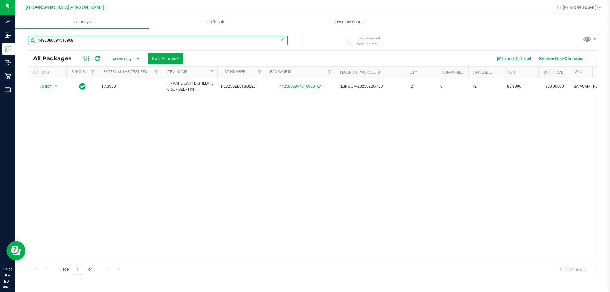
click at [97, 38] on input "4425086894516968" at bounding box center [158, 41] width 260 height 10
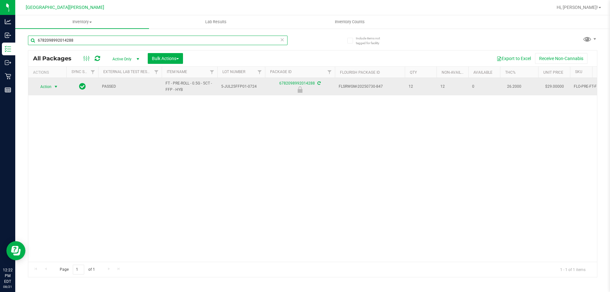
type input "6782098992014288"
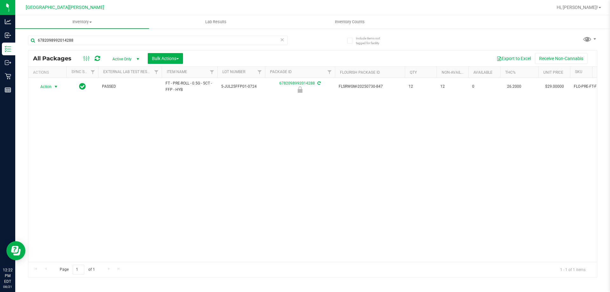
drag, startPoint x: 41, startPoint y: 88, endPoint x: 44, endPoint y: 92, distance: 4.5
click at [42, 88] on span "Action" at bounding box center [43, 86] width 17 height 9
click at [54, 157] on li "Unlock package" at bounding box center [55, 162] width 41 height 10
click at [97, 38] on input "6782098992014288" at bounding box center [158, 41] width 260 height 10
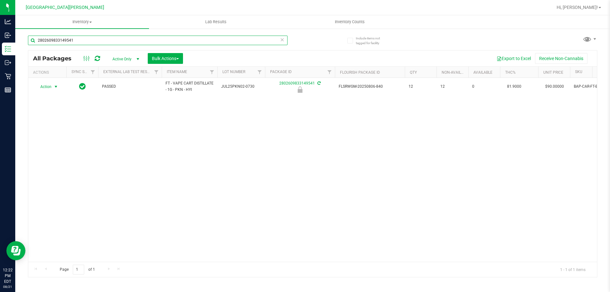
type input "2802609833149541"
click at [51, 87] on span "Action" at bounding box center [43, 86] width 17 height 9
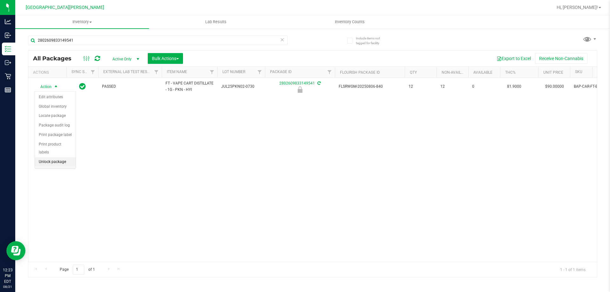
click at [50, 157] on li "Unlock package" at bounding box center [55, 162] width 41 height 10
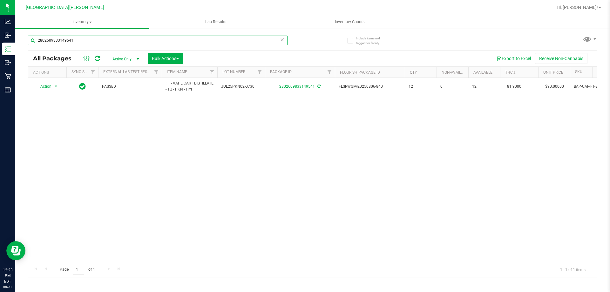
click at [90, 44] on input "2802609833149541" at bounding box center [158, 41] width 260 height 10
click at [106, 40] on input "28026098331495418602846186525930" at bounding box center [158, 41] width 260 height 10
click at [106, 41] on input "28026098331495418602846186525930" at bounding box center [158, 41] width 260 height 10
click at [105, 41] on input "28026098331495418602846186525930" at bounding box center [158, 41] width 260 height 10
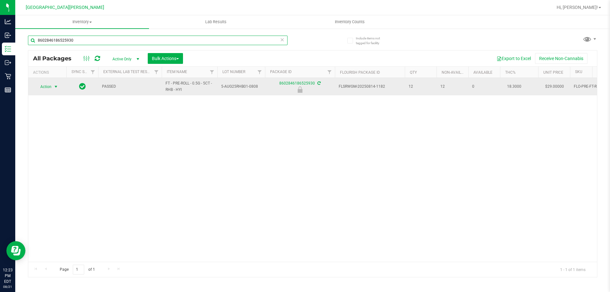
type input "8602846186525930"
click at [41, 91] on span "Action" at bounding box center [43, 86] width 17 height 9
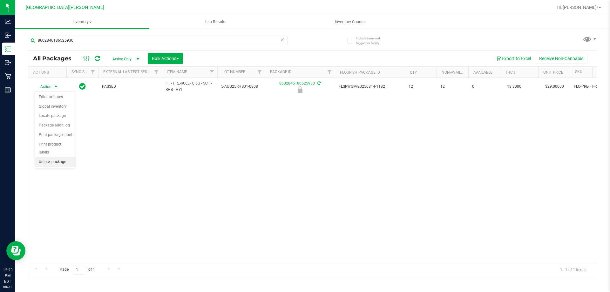
click at [48, 157] on li "Unlock package" at bounding box center [55, 162] width 41 height 10
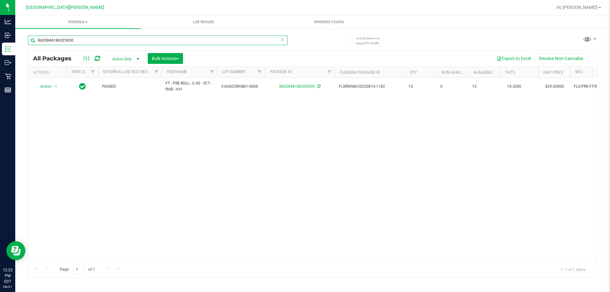
click at [56, 38] on input "8602846186525930" at bounding box center [158, 41] width 260 height 10
type input "4130588802874351"
click at [47, 88] on span "Action" at bounding box center [43, 86] width 17 height 9
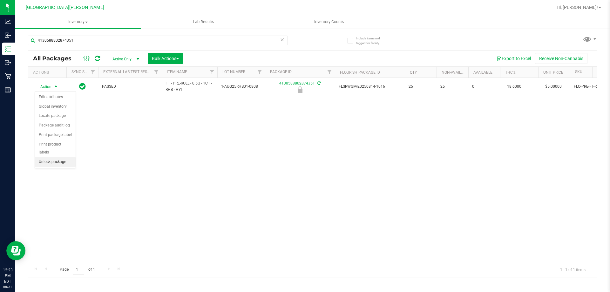
click at [60, 157] on li "Unlock package" at bounding box center [55, 162] width 41 height 10
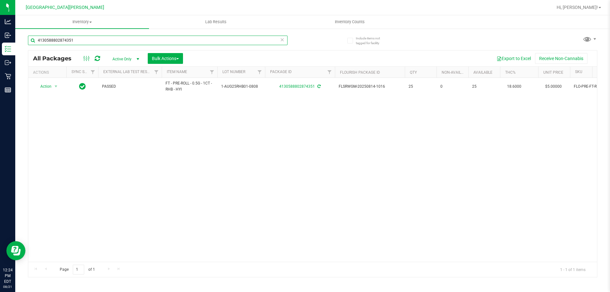
click at [71, 41] on input "4130588802874351" at bounding box center [158, 41] width 260 height 10
click at [70, 42] on input "4130588802874351" at bounding box center [158, 41] width 260 height 10
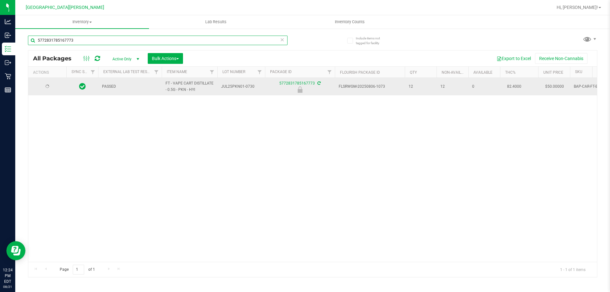
type input "5772831785167773"
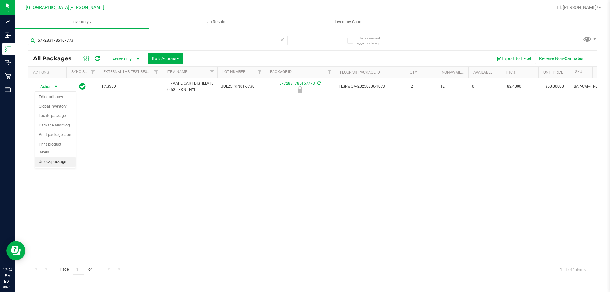
click at [49, 157] on li "Unlock package" at bounding box center [55, 162] width 41 height 10
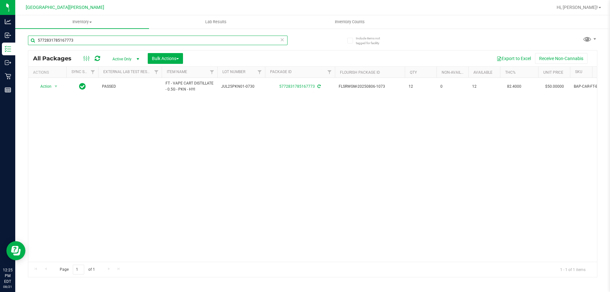
click at [102, 42] on input "5772831785167773" at bounding box center [158, 41] width 260 height 10
type input "0710742320435860"
click at [53, 89] on span "select" at bounding box center [56, 86] width 8 height 9
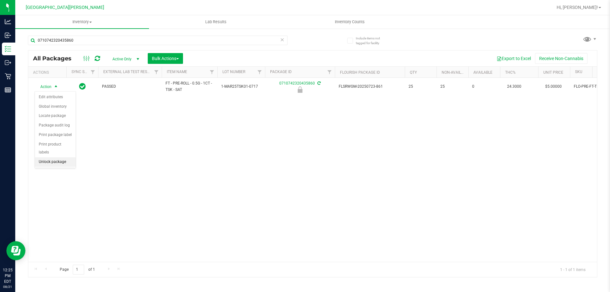
click at [59, 157] on li "Unlock package" at bounding box center [55, 162] width 41 height 10
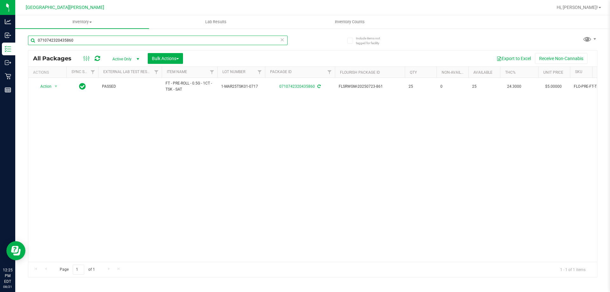
click at [52, 42] on input "0710742320435860" at bounding box center [158, 41] width 260 height 10
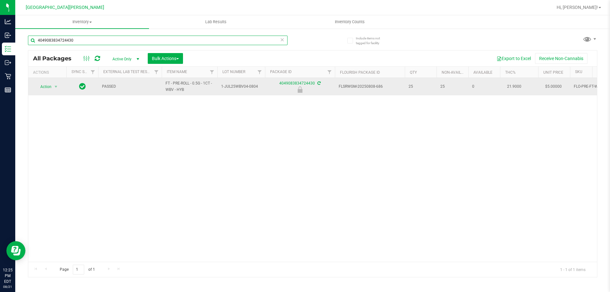
type input "4049083834724430"
click at [44, 90] on span "Action" at bounding box center [43, 86] width 17 height 9
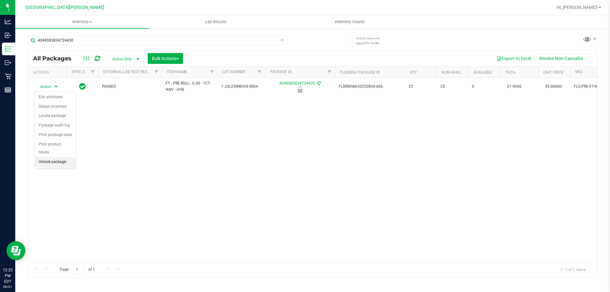
click at [58, 157] on li "Unlock package" at bounding box center [55, 162] width 41 height 10
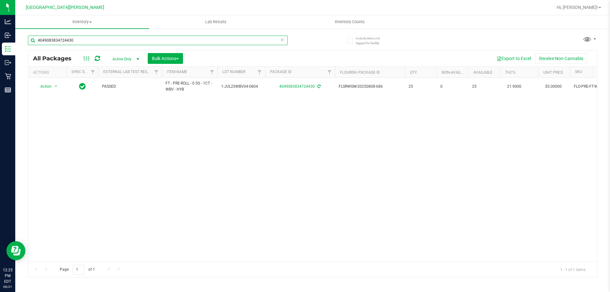
click at [75, 39] on input "4049083834724430" at bounding box center [158, 41] width 260 height 10
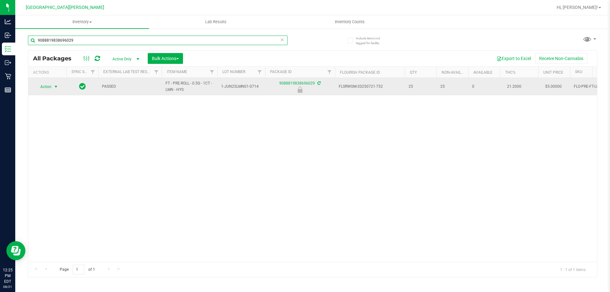
type input "9088819838696029"
click at [58, 87] on span "select" at bounding box center [55, 86] width 5 height 5
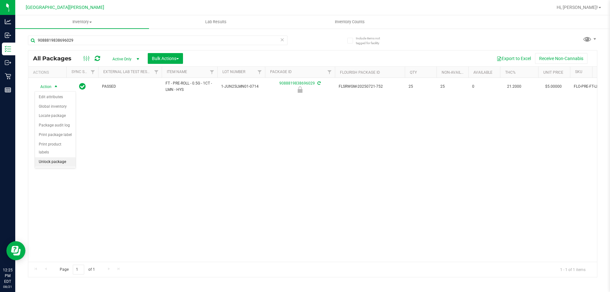
click at [53, 157] on li "Unlock package" at bounding box center [55, 162] width 41 height 10
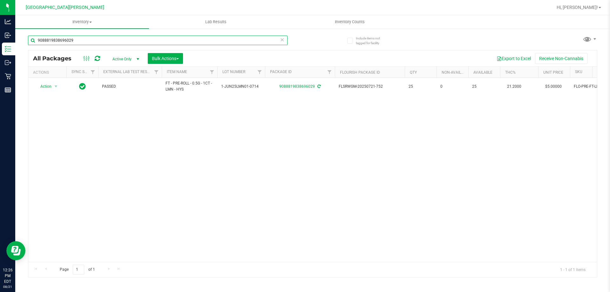
click at [75, 40] on input "9088819838696029" at bounding box center [158, 41] width 260 height 10
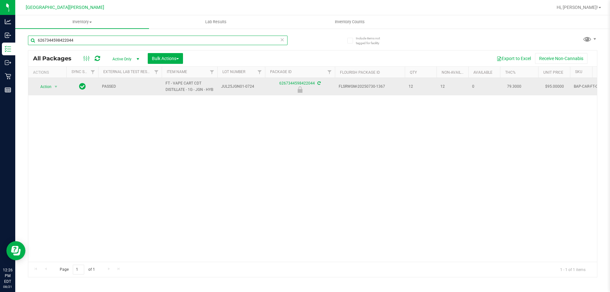
type input "6267344598422044"
click at [48, 86] on span "Action" at bounding box center [43, 86] width 17 height 9
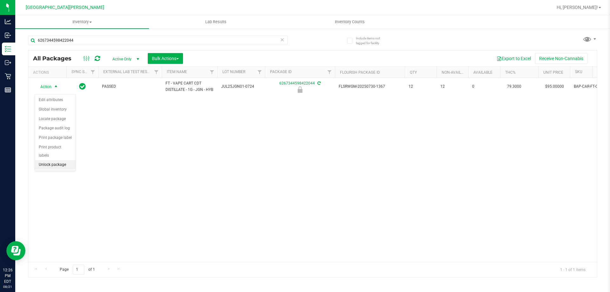
click at [51, 160] on li "Unlock package" at bounding box center [55, 165] width 41 height 10
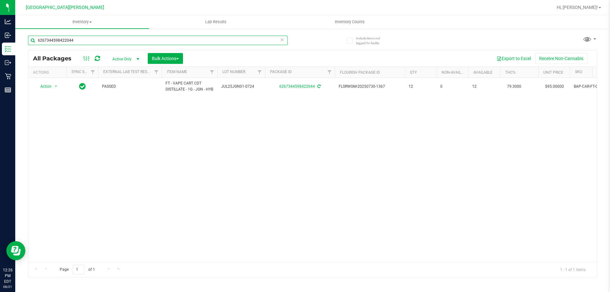
click at [95, 39] on input "6267344598422044" at bounding box center [158, 41] width 260 height 10
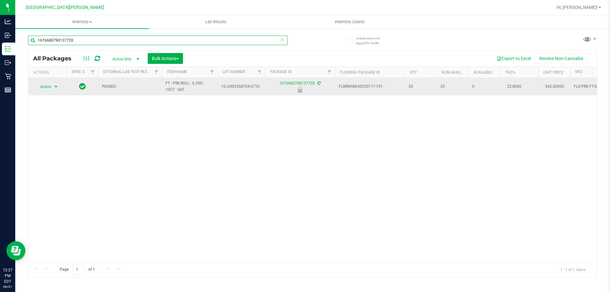
type input "1676680790137720"
click at [51, 84] on span "Action" at bounding box center [47, 86] width 25 height 9
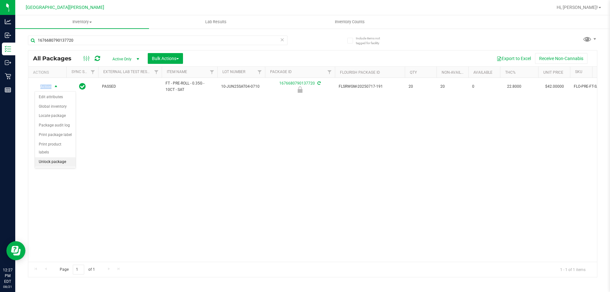
click at [59, 157] on li "Unlock package" at bounding box center [55, 162] width 41 height 10
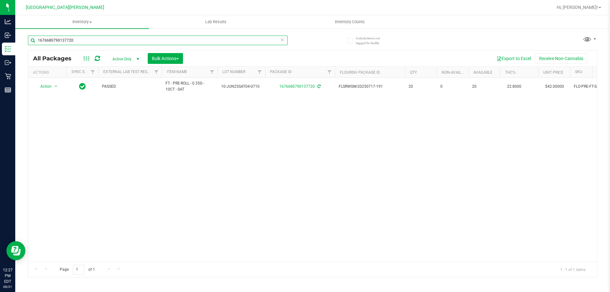
click at [80, 37] on input "1676680790137720" at bounding box center [158, 41] width 260 height 10
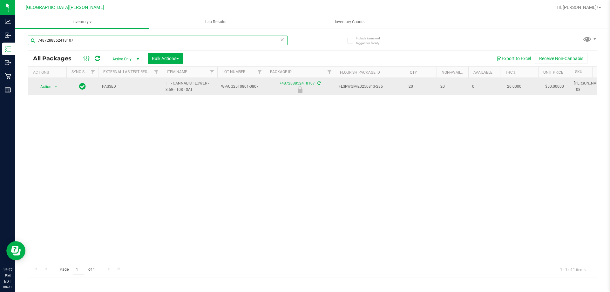
type input "7487288852418107"
click at [35, 91] on span "Action" at bounding box center [43, 86] width 17 height 9
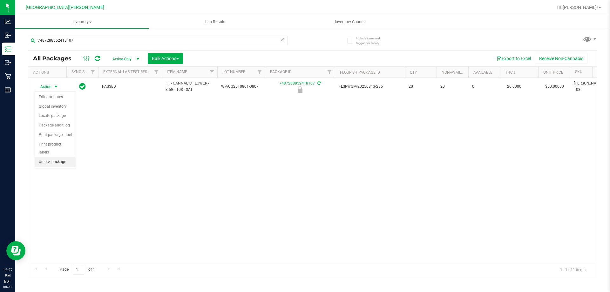
click at [54, 157] on li "Unlock package" at bounding box center [55, 162] width 41 height 10
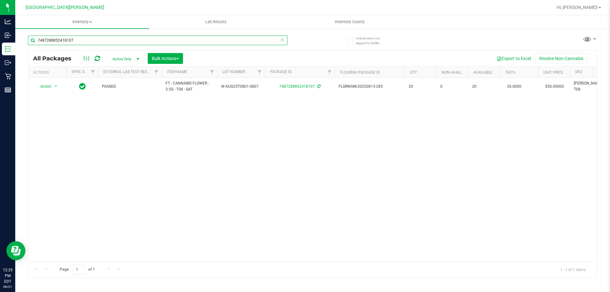
click at [70, 39] on input "7487288852418107" at bounding box center [158, 41] width 260 height 10
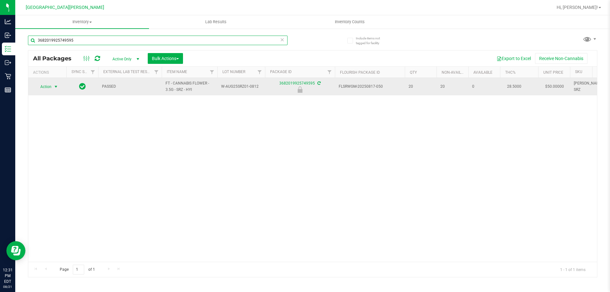
type input "3682019925749595"
click at [51, 84] on span "Action" at bounding box center [47, 86] width 25 height 9
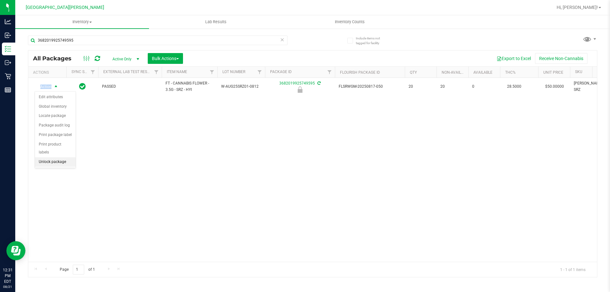
click at [45, 157] on li "Unlock package" at bounding box center [55, 162] width 41 height 10
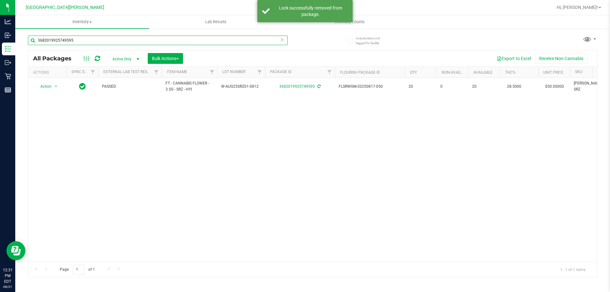
click at [109, 38] on input "3682019925749595" at bounding box center [158, 41] width 260 height 10
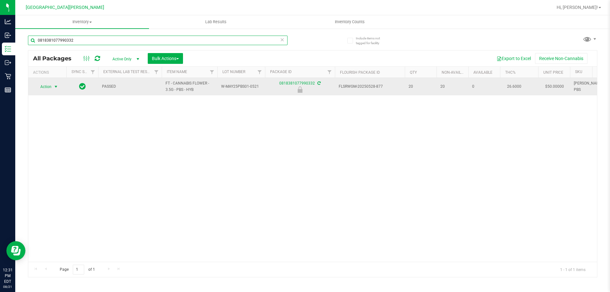
type input "0818381077990332"
click at [50, 88] on span "Action" at bounding box center [43, 86] width 17 height 9
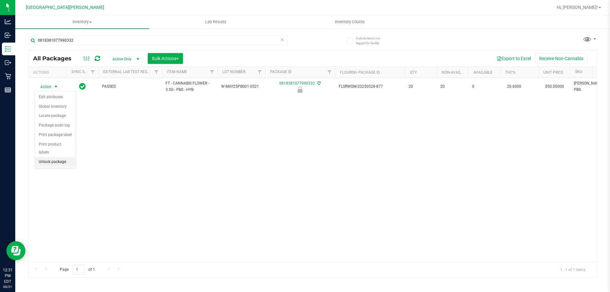
click at [65, 157] on li "Unlock package" at bounding box center [55, 162] width 41 height 10
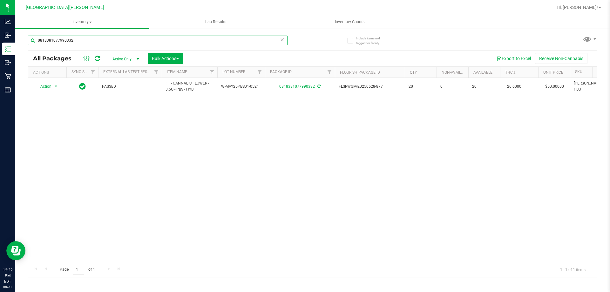
click at [120, 41] on input "0818381077990332" at bounding box center [158, 41] width 260 height 10
click at [119, 41] on input "0818381077990332" at bounding box center [158, 41] width 260 height 10
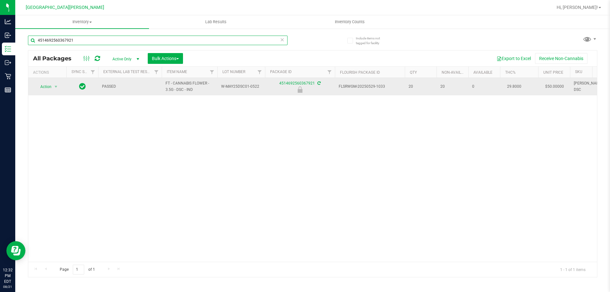
type input "4514692560367921"
click at [52, 88] on span "select" at bounding box center [56, 86] width 8 height 9
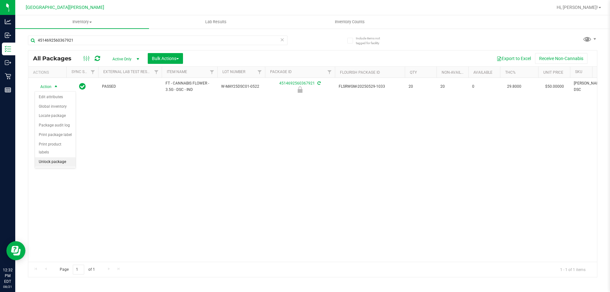
click at [62, 157] on li "Unlock package" at bounding box center [55, 162] width 41 height 10
click at [79, 31] on div "4514692560367921" at bounding box center [170, 40] width 285 height 20
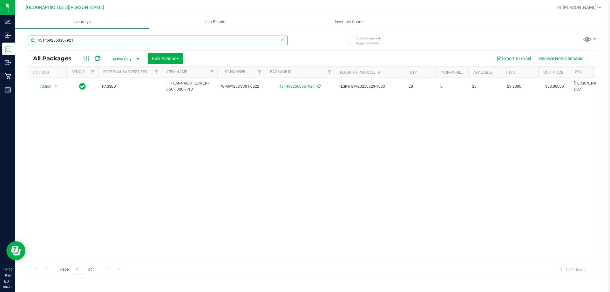
click at [70, 36] on input "4514692560367921" at bounding box center [158, 41] width 260 height 10
drag, startPoint x: 92, startPoint y: 29, endPoint x: 89, endPoint y: 31, distance: 3.7
click at [91, 30] on div "Include items not tagged for facility 0818381077990332 All Packages Active Only…" at bounding box center [312, 125] width 595 height 194
click at [80, 40] on input "0818381077990332" at bounding box center [158, 41] width 260 height 10
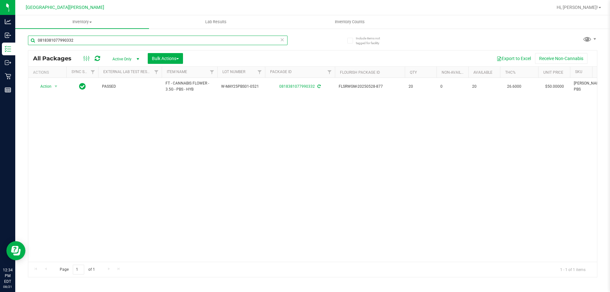
click at [80, 40] on input "0818381077990332" at bounding box center [158, 41] width 260 height 10
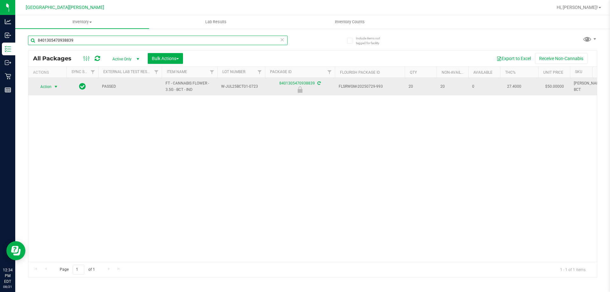
type input "8401305470938839"
click at [48, 88] on span "Action" at bounding box center [43, 86] width 17 height 9
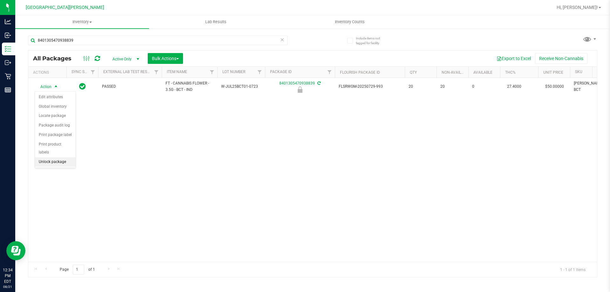
click at [62, 157] on li "Unlock package" at bounding box center [55, 162] width 41 height 10
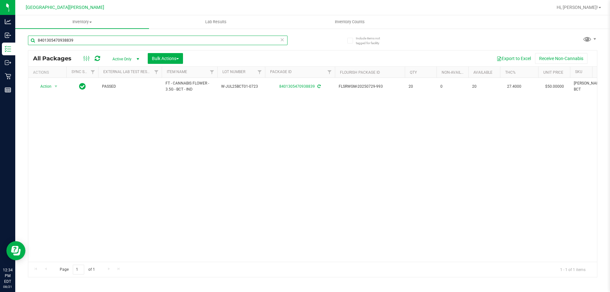
click at [74, 43] on input "8401305470938839" at bounding box center [158, 41] width 260 height 10
type input "6219666202912559"
click at [50, 86] on span "Action" at bounding box center [43, 86] width 17 height 9
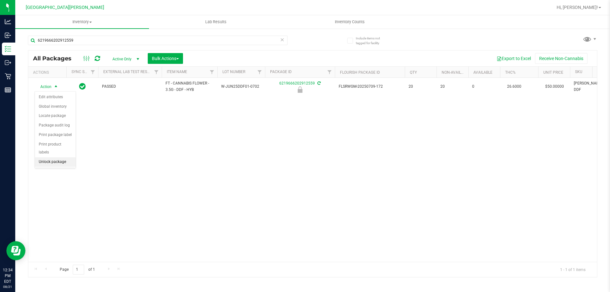
click at [55, 157] on li "Unlock package" at bounding box center [55, 162] width 41 height 10
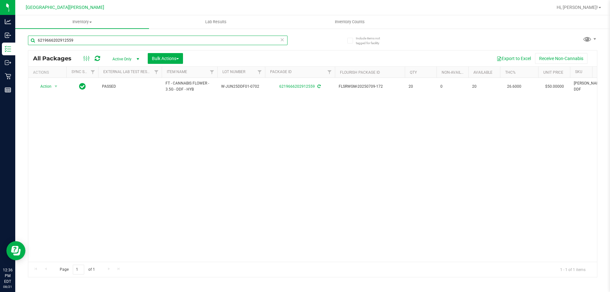
click at [71, 39] on input "6219666202912559" at bounding box center [158, 41] width 260 height 10
type input "8423359821502123"
click at [45, 85] on span "Action" at bounding box center [43, 86] width 17 height 9
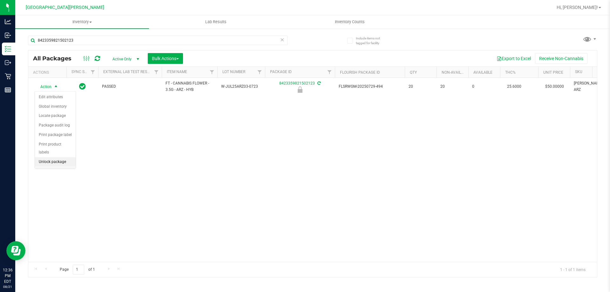
click at [60, 157] on li "Unlock package" at bounding box center [55, 162] width 41 height 10
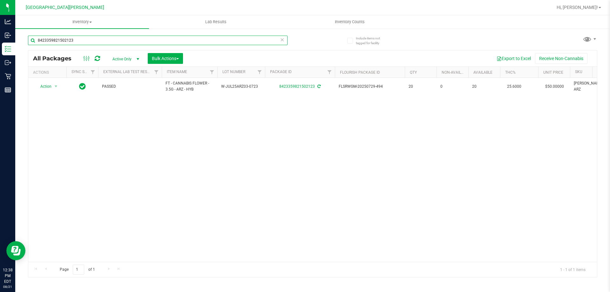
click at [91, 42] on input "8423359821502123" at bounding box center [158, 41] width 260 height 10
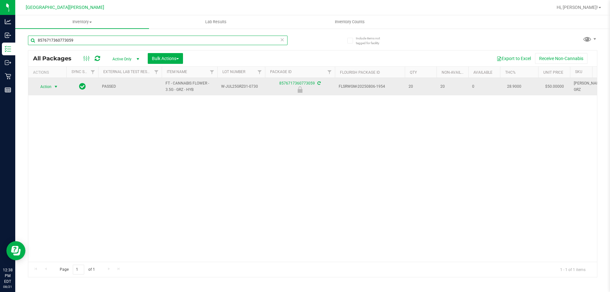
type input "8576717360773059"
click at [54, 90] on span "select" at bounding box center [56, 86] width 8 height 9
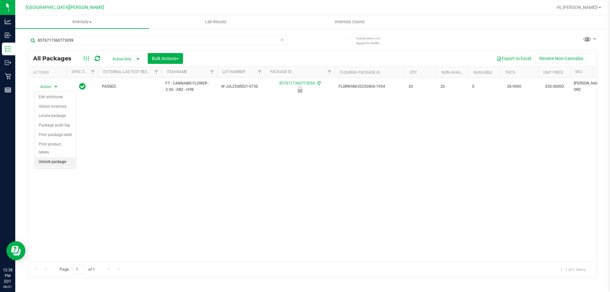
click at [65, 157] on li "Unlock package" at bounding box center [55, 162] width 41 height 10
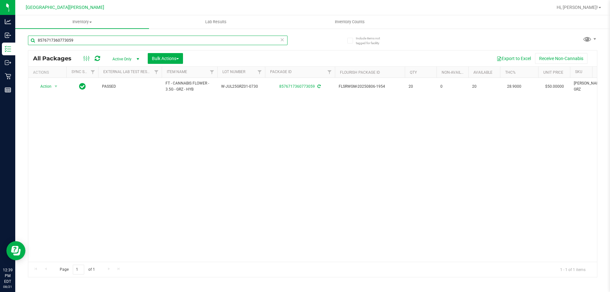
click at [105, 40] on input "8576717360773059" at bounding box center [158, 41] width 260 height 10
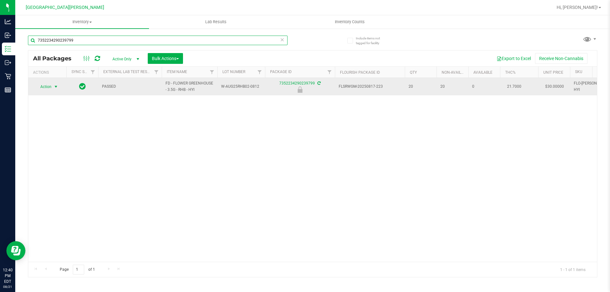
type input "7352234290239799"
click at [54, 89] on span "select" at bounding box center [55, 86] width 5 height 5
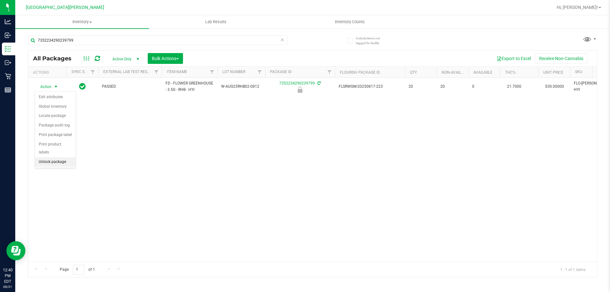
click at [54, 157] on li "Unlock package" at bounding box center [55, 162] width 41 height 10
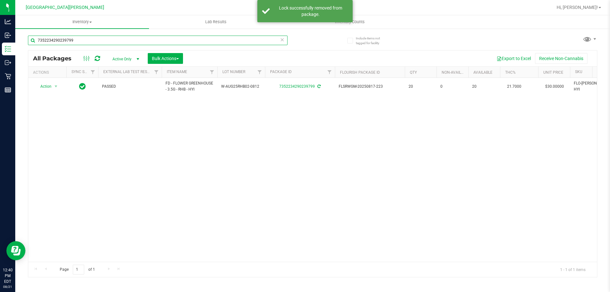
click at [89, 44] on input "7352234290239799" at bounding box center [158, 41] width 260 height 10
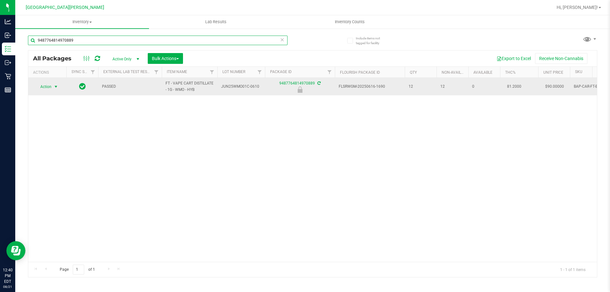
type input "9487764814970889"
click at [42, 87] on span "Action" at bounding box center [43, 86] width 17 height 9
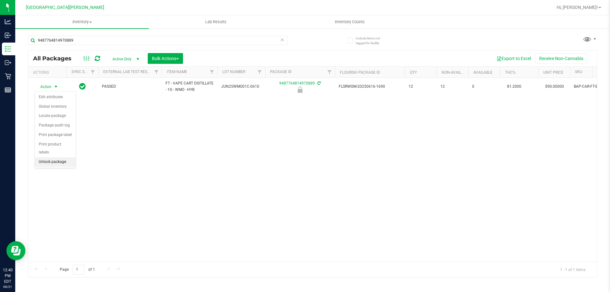
click at [56, 157] on li "Unlock package" at bounding box center [55, 162] width 41 height 10
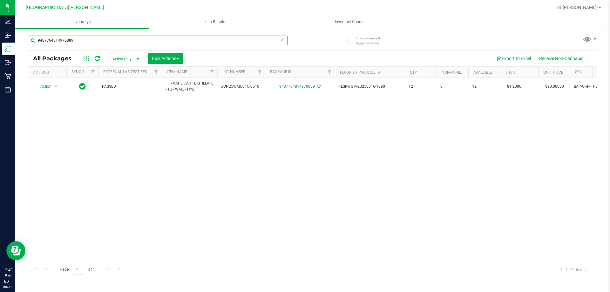
click at [86, 40] on input "9487764814970889" at bounding box center [158, 41] width 260 height 10
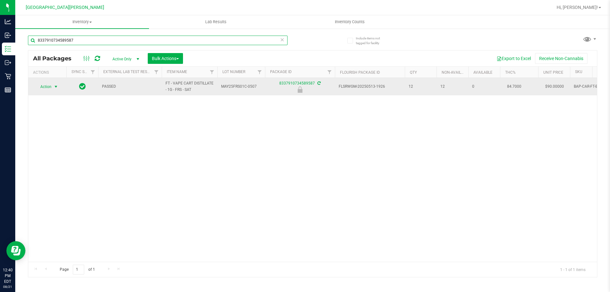
type input "8337910734589587"
click at [55, 90] on span "select" at bounding box center [56, 86] width 8 height 9
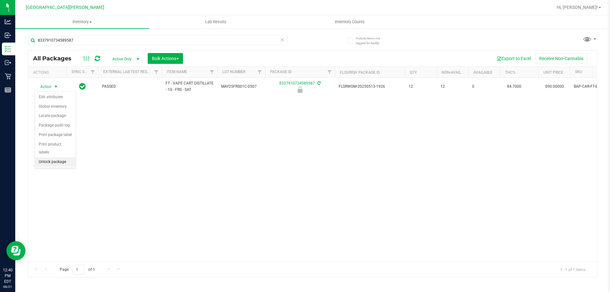
click at [59, 157] on li "Unlock package" at bounding box center [55, 162] width 41 height 10
click at [93, 48] on div "8337910734589587" at bounding box center [158, 43] width 260 height 15
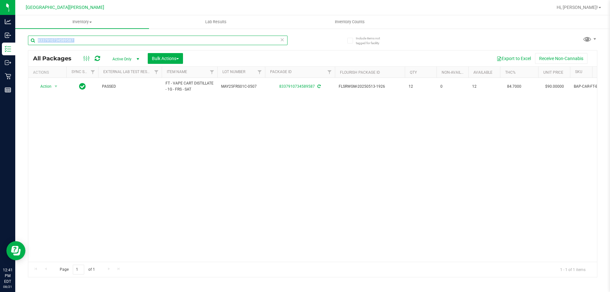
click at [99, 40] on input "8337910734589587" at bounding box center [158, 41] width 260 height 10
click at [96, 40] on input "8337910734589587" at bounding box center [158, 41] width 260 height 10
drag, startPoint x: 94, startPoint y: 42, endPoint x: 92, endPoint y: 43, distance: 3.3
click at [94, 42] on input "8337910734589587" at bounding box center [158, 41] width 260 height 10
click at [96, 42] on input "83379107345895871686881253682264" at bounding box center [158, 41] width 260 height 10
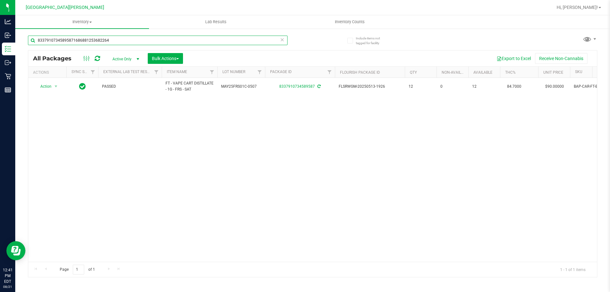
click at [96, 42] on input "83379107345895871686881253682264" at bounding box center [158, 41] width 260 height 10
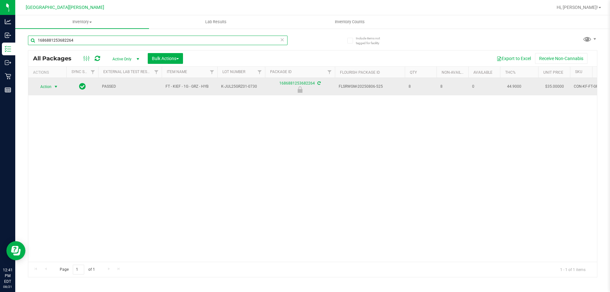
type input "1686881253682264"
click at [46, 88] on span "Action" at bounding box center [43, 86] width 17 height 9
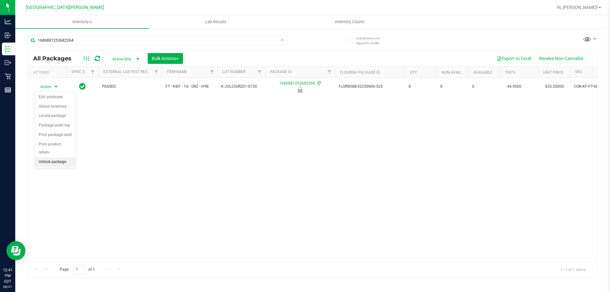
click at [62, 157] on li "Unlock package" at bounding box center [55, 162] width 41 height 10
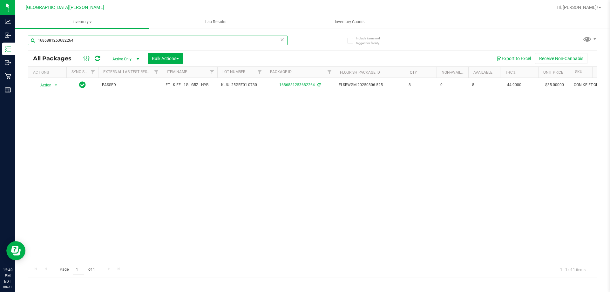
click at [90, 42] on input "1686881253682264" at bounding box center [158, 41] width 260 height 10
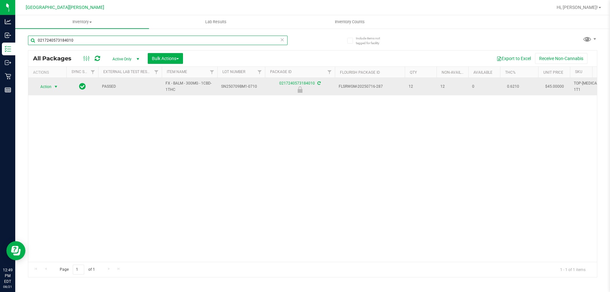
type input "0217240573184010"
click at [53, 87] on span "select" at bounding box center [55, 86] width 5 height 5
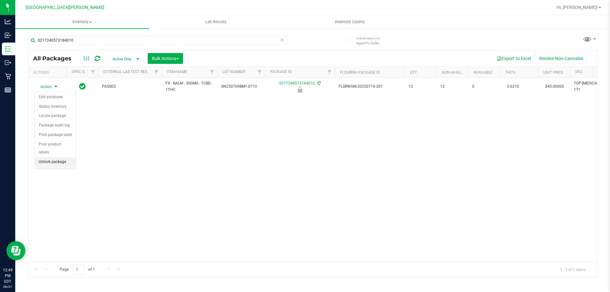
click at [56, 157] on li "Unlock package" at bounding box center [55, 162] width 41 height 10
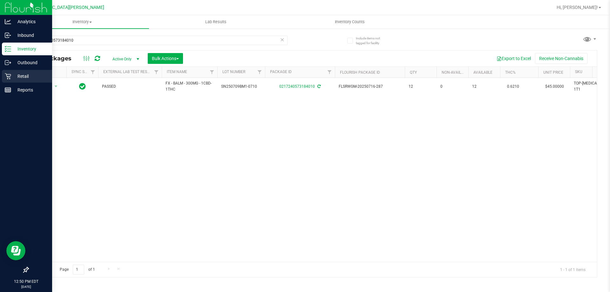
click at [5, 81] on div "Retail" at bounding box center [27, 76] width 50 height 13
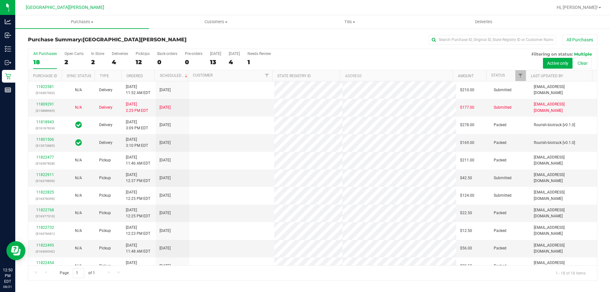
click at [94, 55] on div "In Store" at bounding box center [97, 53] width 13 height 4
click at [0, 0] on input "In Store 2" at bounding box center [0, 0] width 0 height 0
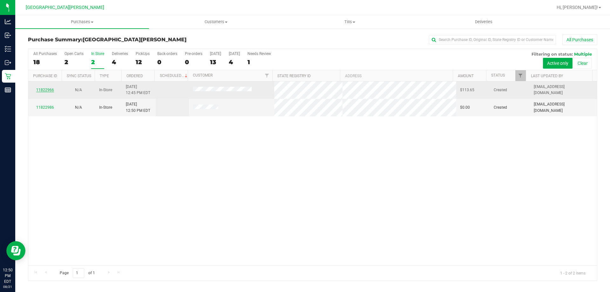
click at [42, 90] on link "11822966" at bounding box center [45, 90] width 18 height 4
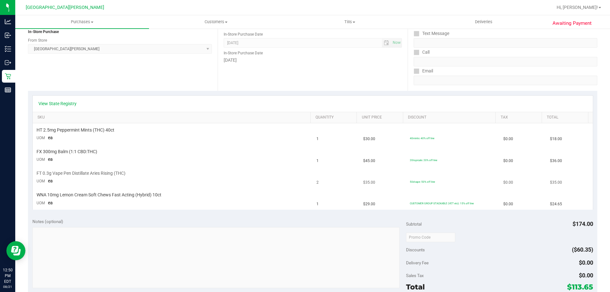
scroll to position [95, 0]
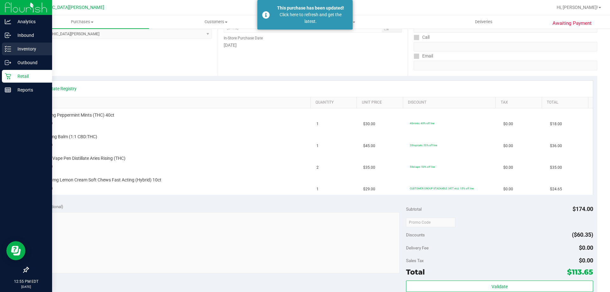
click at [24, 52] on p "Inventory" at bounding box center [30, 49] width 38 height 8
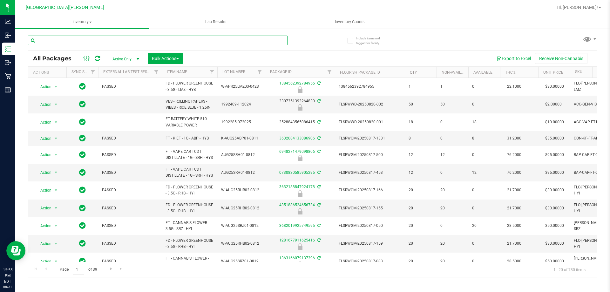
click at [116, 40] on input "text" at bounding box center [158, 41] width 260 height 10
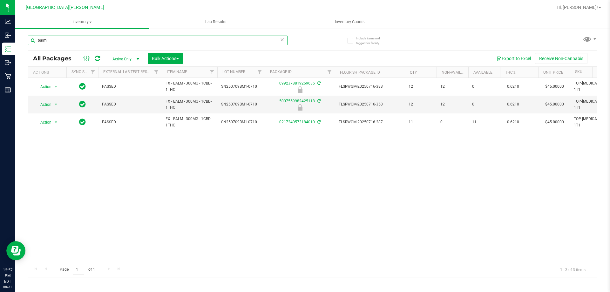
click at [45, 41] on input "balm" at bounding box center [158, 41] width 260 height 10
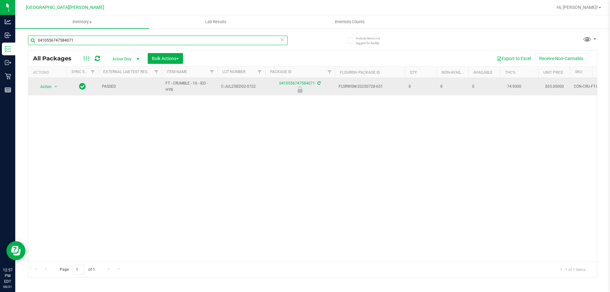
type input "0410556747584071"
click at [39, 89] on span "Action" at bounding box center [43, 86] width 17 height 9
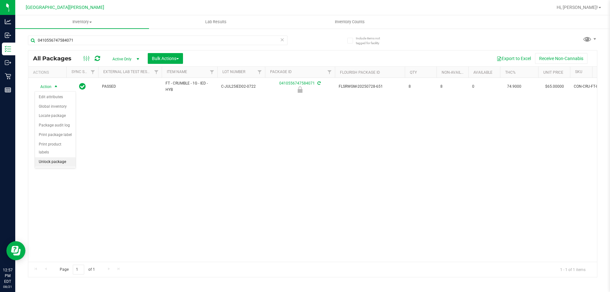
click at [55, 157] on li "Unlock package" at bounding box center [55, 162] width 41 height 10
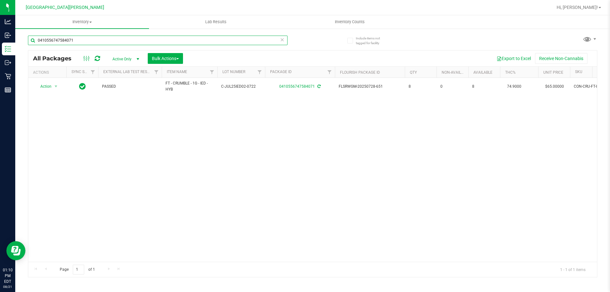
click at [84, 39] on input "0410556747584071" at bounding box center [158, 41] width 260 height 10
type input "0572845756810030"
click at [50, 88] on span "Action" at bounding box center [43, 86] width 17 height 9
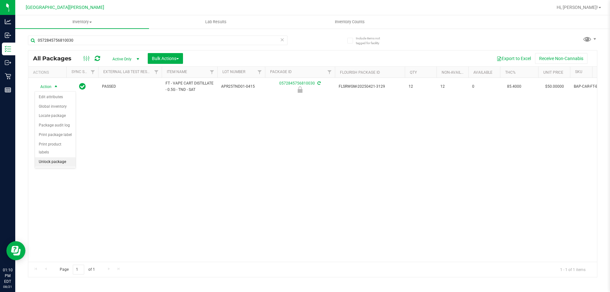
click at [49, 157] on li "Unlock package" at bounding box center [55, 162] width 41 height 10
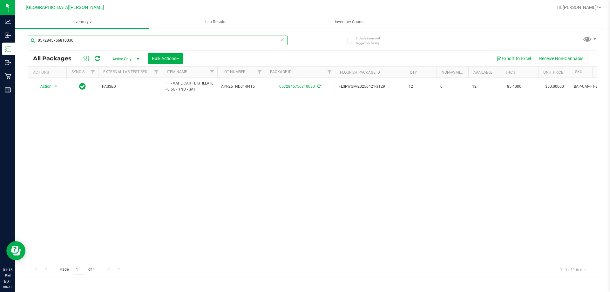
click at [107, 41] on input "0572845756810030" at bounding box center [158, 41] width 260 height 10
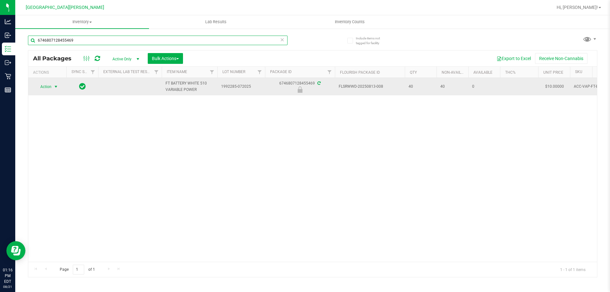
type input "6746807128455469"
click at [50, 89] on span "Action" at bounding box center [43, 86] width 17 height 9
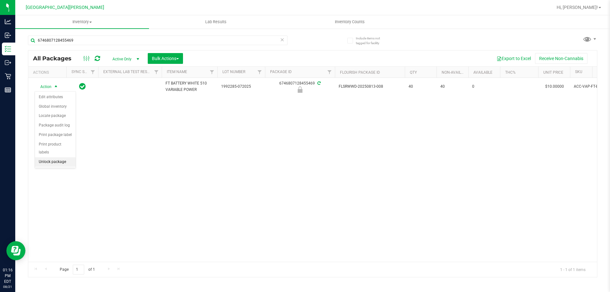
click at [64, 157] on li "Unlock package" at bounding box center [55, 162] width 41 height 10
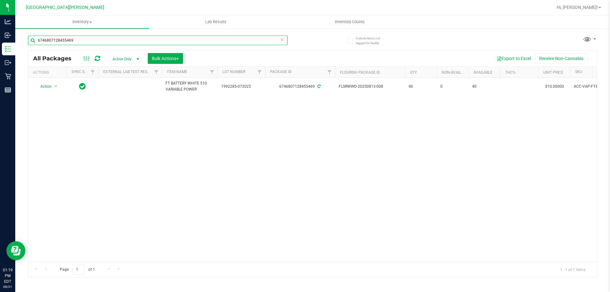
click at [82, 43] on input "6746807128455469" at bounding box center [158, 41] width 260 height 10
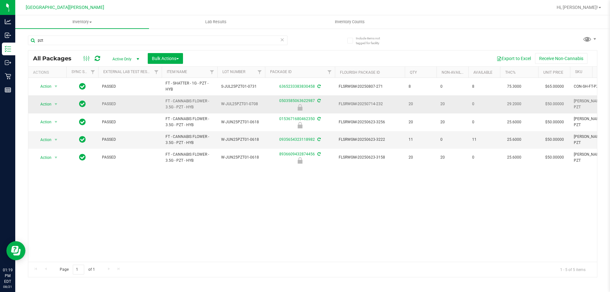
click at [180, 106] on span "FT - CANNABIS FLOWER - 3.5G - PZT - HYB" at bounding box center [190, 104] width 48 height 12
copy tr "FT - CANNABIS FLOWER - 3.5G - PZT - HYB"
click at [79, 47] on div "pzt" at bounding box center [158, 43] width 260 height 15
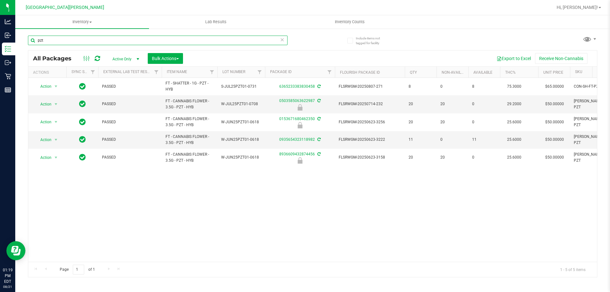
click at [78, 43] on input "pzt" at bounding box center [158, 41] width 260 height 10
paste input "FT - CANNABIS FLOWER - 3.5G - PZT - HYB"
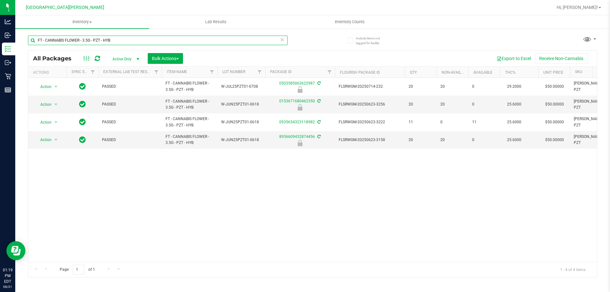
click at [120, 41] on input "FT - CANNABIS FLOWER - 3.5G - PZT - HYB" at bounding box center [158, 41] width 260 height 10
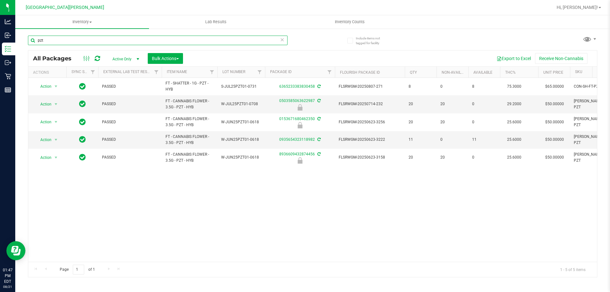
click at [66, 44] on input "pzt" at bounding box center [158, 41] width 260 height 10
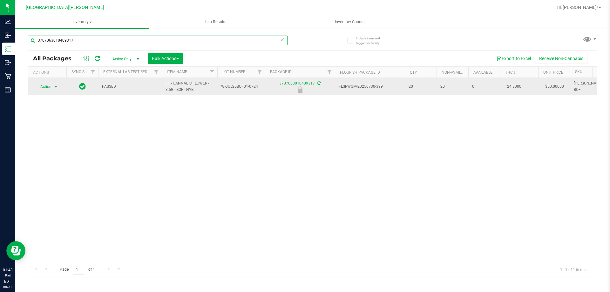
type input "3707063010409317"
click at [50, 88] on span "Action" at bounding box center [43, 86] width 17 height 9
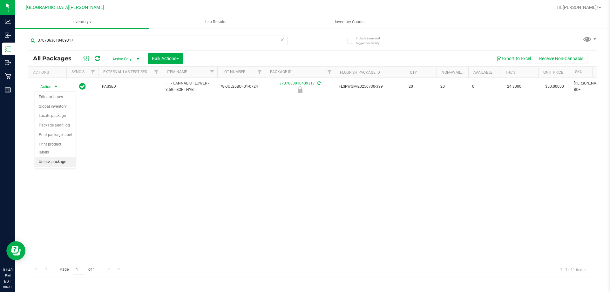
click at [60, 157] on li "Unlock package" at bounding box center [55, 162] width 41 height 10
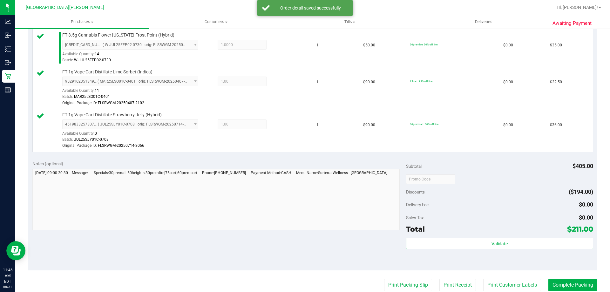
scroll to position [350, 0]
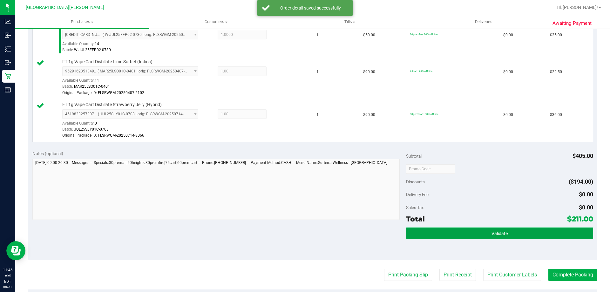
click at [456, 236] on button "Validate" at bounding box center [499, 233] width 187 height 11
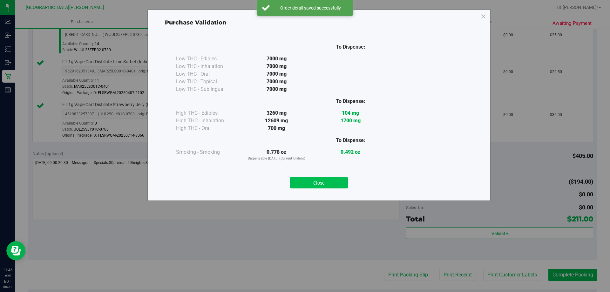
click at [334, 182] on button "Close" at bounding box center [319, 182] width 58 height 11
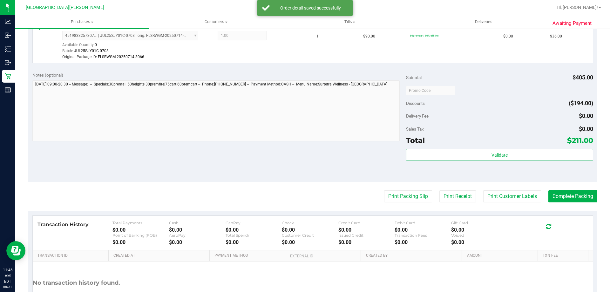
scroll to position [477, 0]
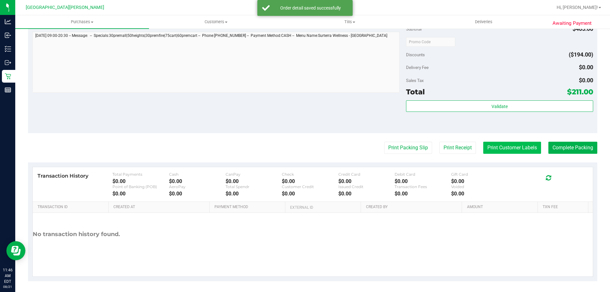
click at [488, 152] on button "Print Customer Labels" at bounding box center [512, 148] width 58 height 12
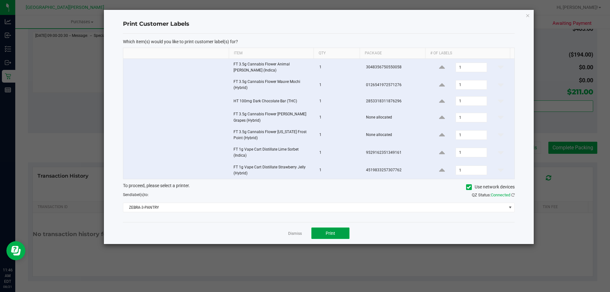
click at [329, 232] on span "Print" at bounding box center [331, 233] width 10 height 5
click at [295, 234] on link "Dismiss" at bounding box center [295, 233] width 14 height 5
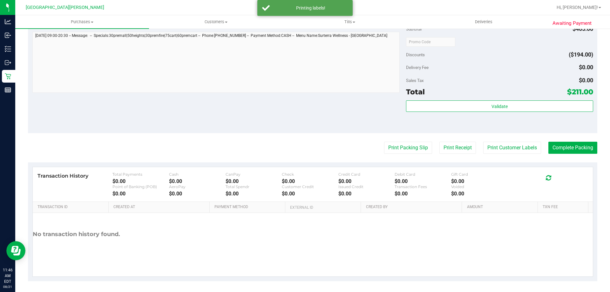
click at [267, 169] on div "Transaction History Total Payments $0.00 Cash $0.00 CanPay $0.00 Check $0.00 Cr…" at bounding box center [313, 184] width 560 height 35
click at [265, 149] on div "Print Packing Slip Print Receipt Print Customer Labels Complete Packing" at bounding box center [312, 148] width 569 height 12
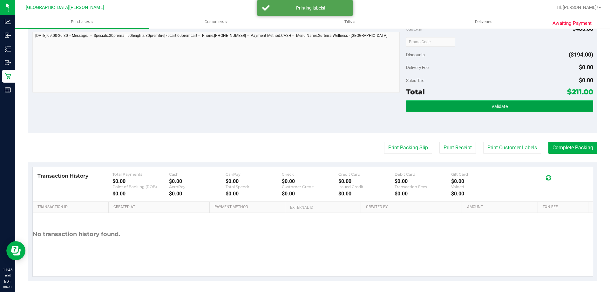
click at [554, 106] on button "Validate" at bounding box center [499, 105] width 187 height 11
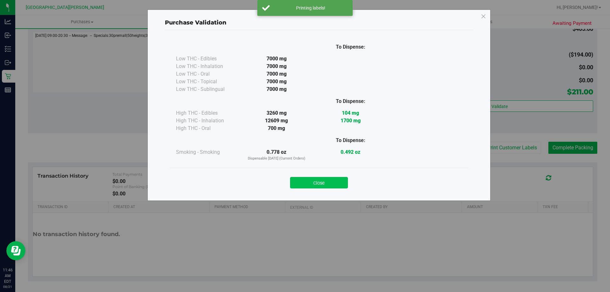
click at [325, 182] on button "Close" at bounding box center [319, 182] width 58 height 11
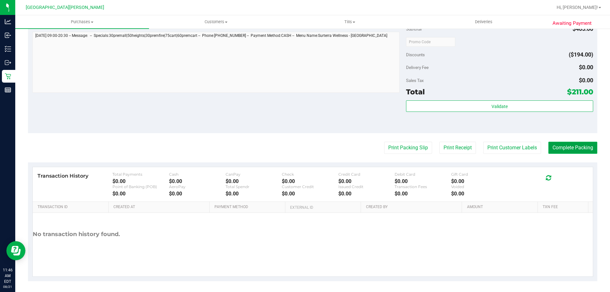
click at [562, 149] on button "Complete Packing" at bounding box center [572, 148] width 49 height 12
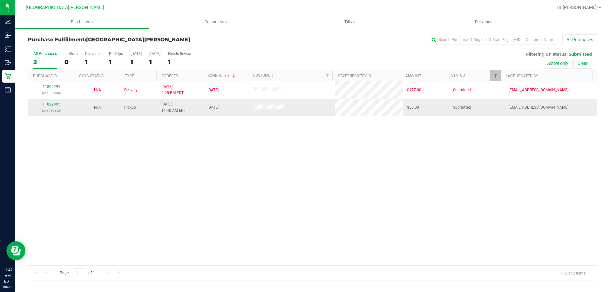
click at [58, 108] on p "(316369542)" at bounding box center [51, 111] width 38 height 6
click at [55, 105] on link "11822495" at bounding box center [52, 104] width 18 height 4
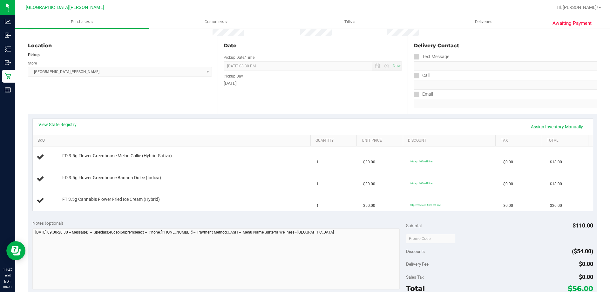
scroll to position [64, 0]
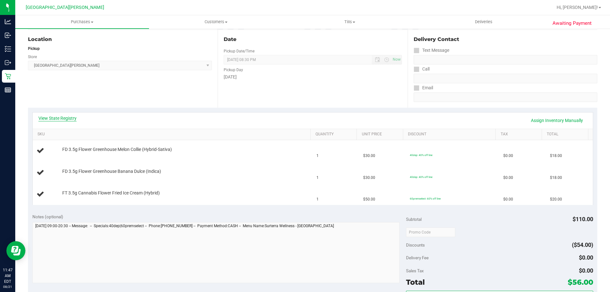
click at [74, 119] on link "View State Registry" at bounding box center [57, 118] width 38 height 6
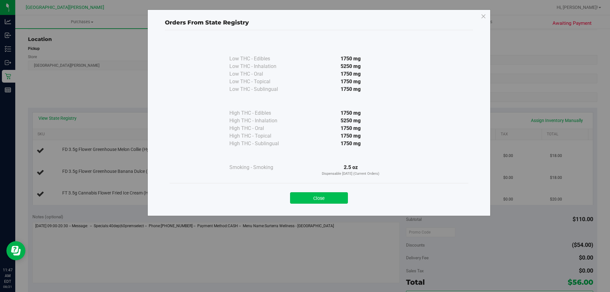
click at [321, 200] on button "Close" at bounding box center [319, 197] width 58 height 11
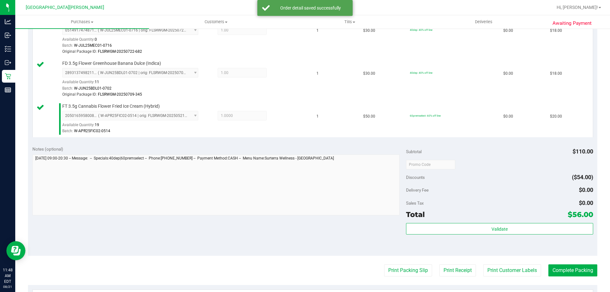
scroll to position [286, 0]
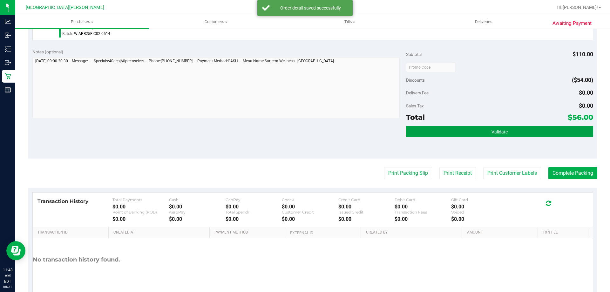
click at [452, 126] on button "Validate" at bounding box center [499, 131] width 187 height 11
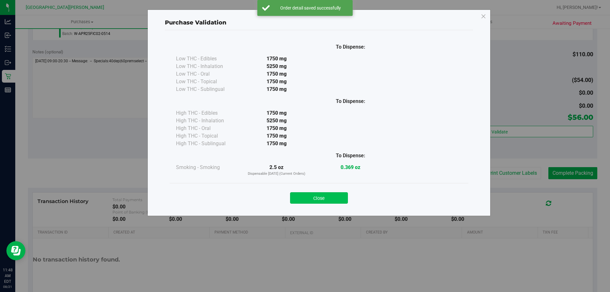
click at [333, 199] on button "Close" at bounding box center [319, 197] width 58 height 11
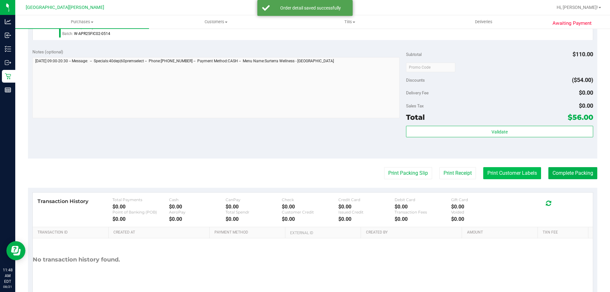
click at [499, 169] on button "Print Customer Labels" at bounding box center [512, 173] width 58 height 12
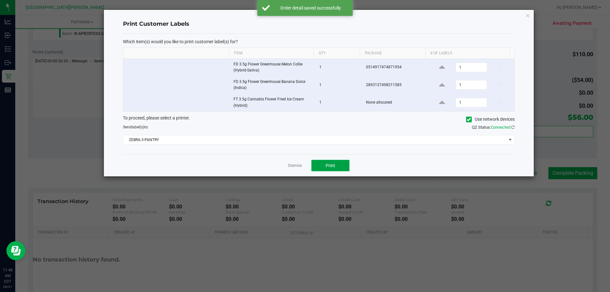
click at [322, 164] on button "Print" at bounding box center [330, 165] width 38 height 11
click at [293, 167] on link "Dismiss" at bounding box center [295, 165] width 14 height 5
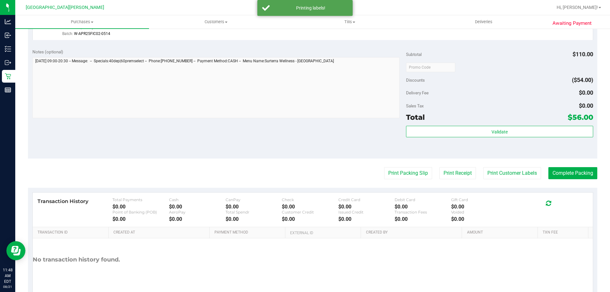
click at [277, 144] on div "Notes (optional) Subtotal $110.00 Discounts ($54.00) Delivery Fee $0.00 Sales T…" at bounding box center [312, 101] width 569 height 114
click at [562, 174] on button "Complete Packing" at bounding box center [572, 173] width 49 height 12
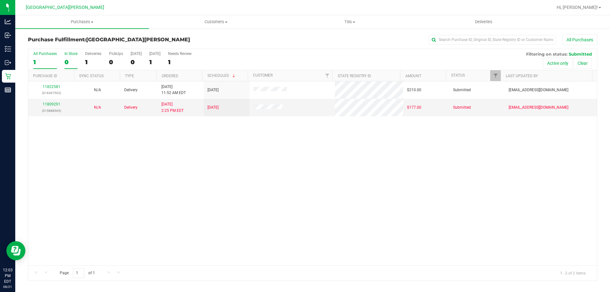
click at [70, 56] on label "In Store 0" at bounding box center [71, 59] width 13 height 17
click at [0, 0] on input "In Store 0" at bounding box center [0, 0] width 0 height 0
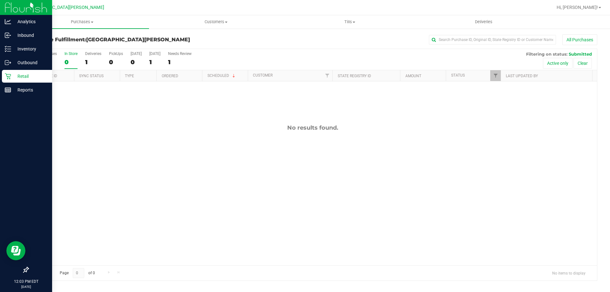
click at [22, 74] on p "Retail" at bounding box center [30, 76] width 38 height 8
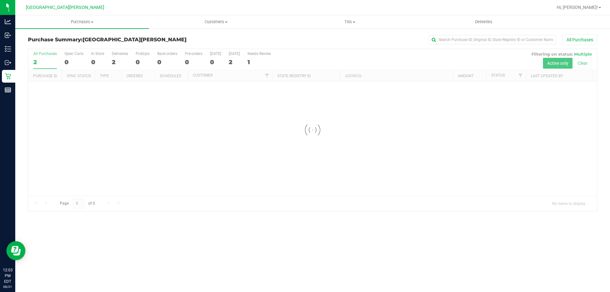
click at [70, 55] on div at bounding box center [312, 130] width 569 height 162
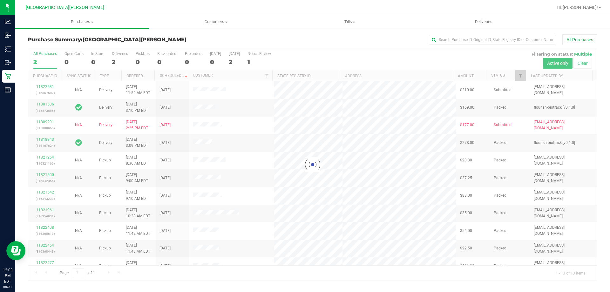
click at [98, 56] on div at bounding box center [312, 165] width 569 height 232
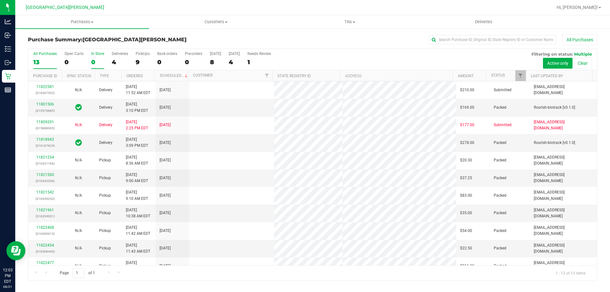
click at [97, 59] on div "0" at bounding box center [97, 61] width 13 height 7
click at [0, 0] on input "In Store 0" at bounding box center [0, 0] width 0 height 0
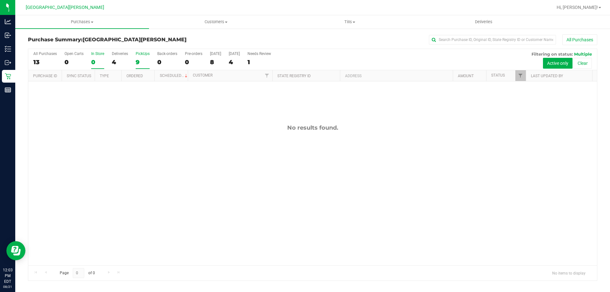
click at [145, 58] on label "PickUps 9" at bounding box center [143, 59] width 14 height 17
click at [0, 0] on input "PickUps 9" at bounding box center [0, 0] width 0 height 0
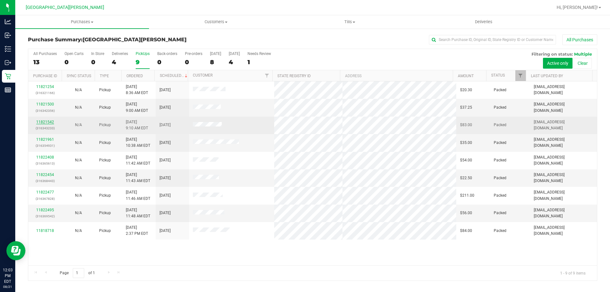
click at [45, 123] on link "11821542" at bounding box center [45, 122] width 18 height 4
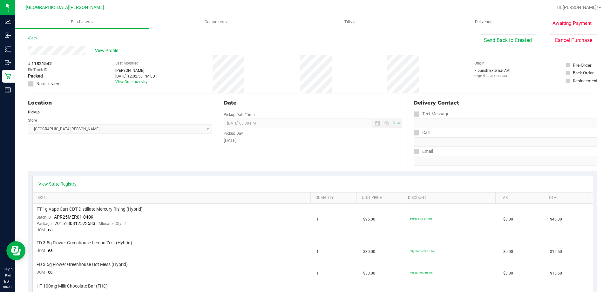
click at [40, 37] on div "Back Send Back to Created Cancel Purchase" at bounding box center [312, 39] width 569 height 11
click at [37, 37] on link "Back" at bounding box center [33, 38] width 10 height 4
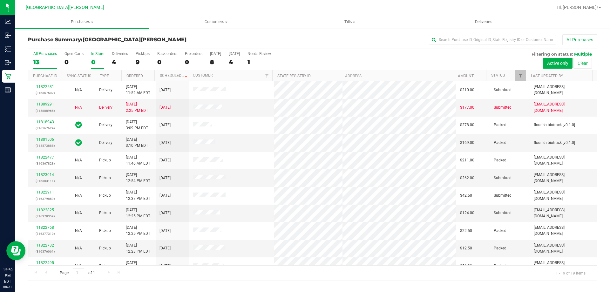
click at [97, 62] on div "0" at bounding box center [97, 61] width 13 height 7
click at [0, 0] on input "In Store 0" at bounding box center [0, 0] width 0 height 0
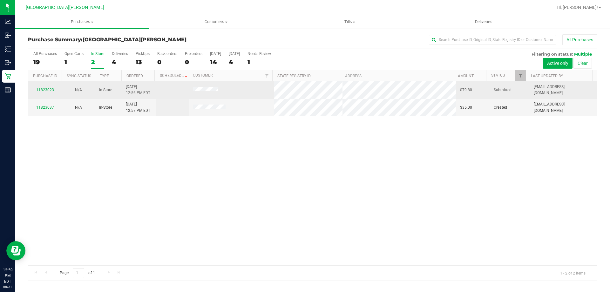
click at [48, 90] on link "11823023" at bounding box center [45, 90] width 18 height 4
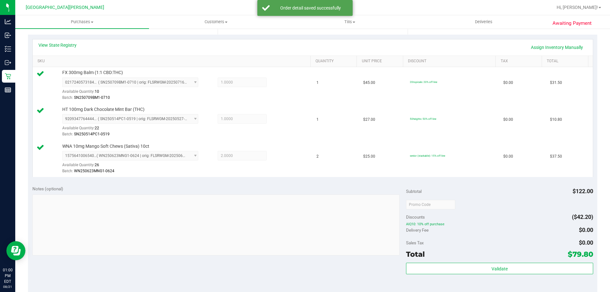
scroll to position [191, 0]
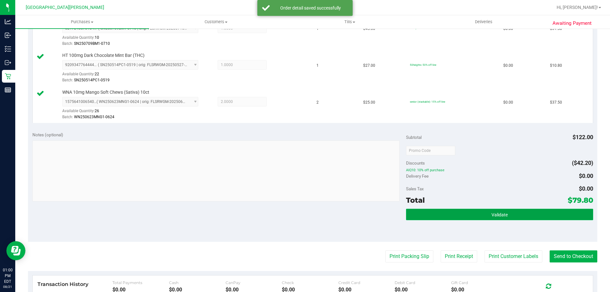
click at [492, 214] on span "Validate" at bounding box center [500, 214] width 16 height 5
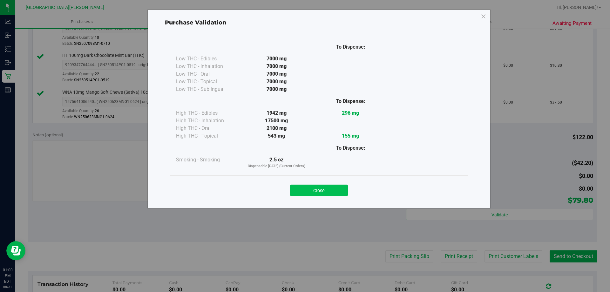
click at [323, 191] on button "Close" at bounding box center [319, 190] width 58 height 11
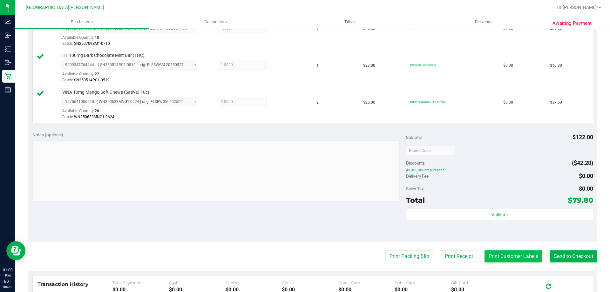
click at [491, 258] on button "Print Customer Labels" at bounding box center [514, 256] width 58 height 12
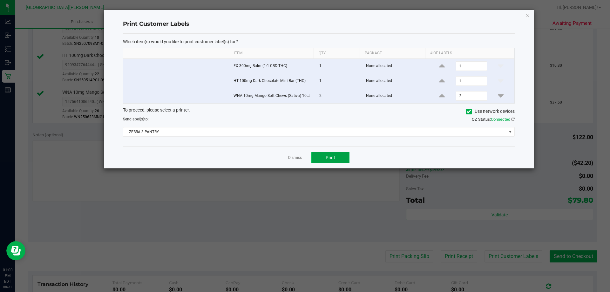
click at [329, 160] on button "Print" at bounding box center [330, 157] width 38 height 11
click at [296, 158] on link "Dismiss" at bounding box center [295, 157] width 14 height 5
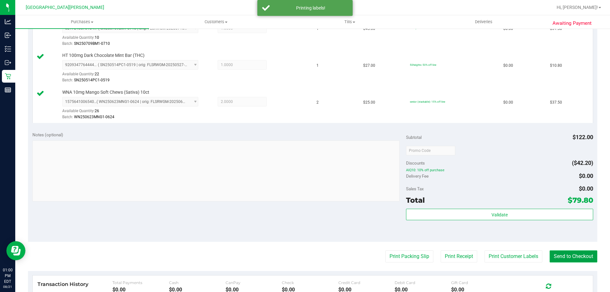
click at [556, 257] on button "Send to Checkout" at bounding box center [574, 256] width 48 height 12
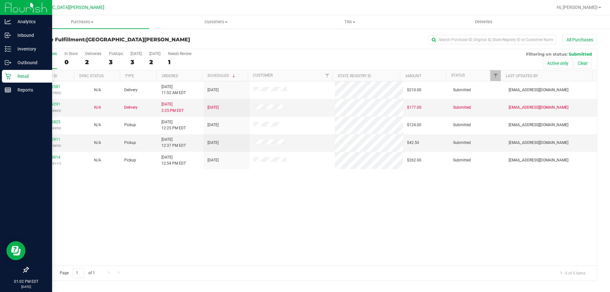
click at [30, 78] on p "Retail" at bounding box center [30, 76] width 38 height 8
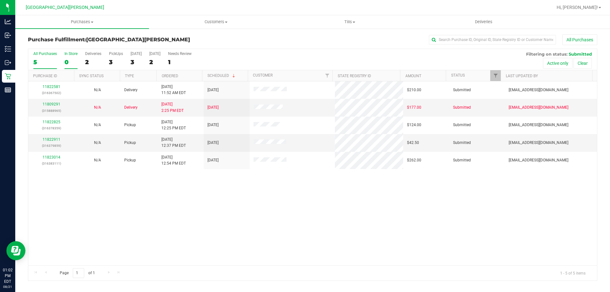
click at [68, 54] on div "In Store" at bounding box center [71, 53] width 13 height 4
click at [0, 0] on input "In Store 0" at bounding box center [0, 0] width 0 height 0
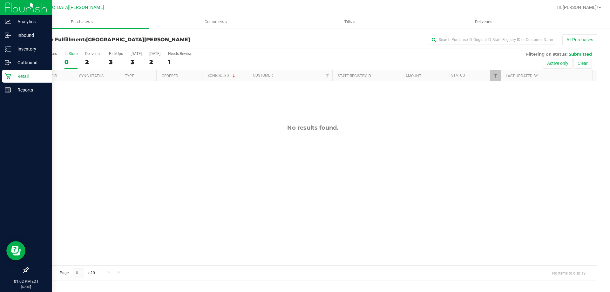
click at [3, 73] on div "Retail" at bounding box center [27, 76] width 50 height 13
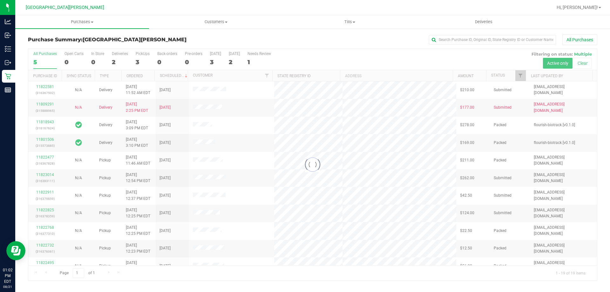
click at [92, 58] on div at bounding box center [312, 165] width 569 height 232
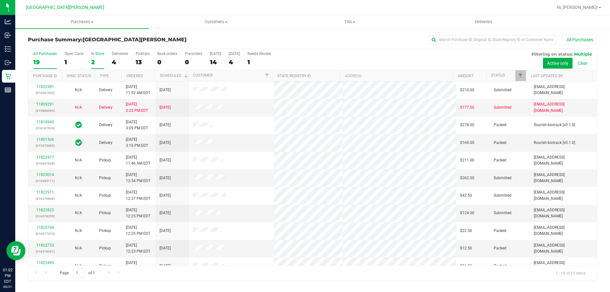
click at [95, 64] on div "2" at bounding box center [97, 61] width 13 height 7
click at [0, 0] on input "In Store 2" at bounding box center [0, 0] width 0 height 0
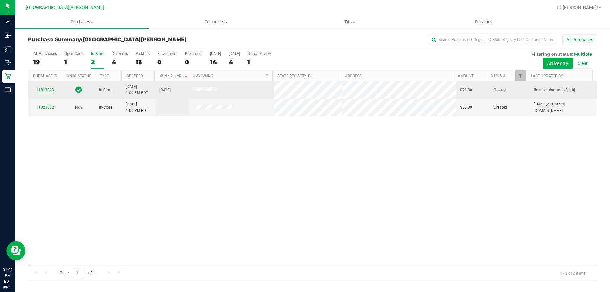
click at [45, 90] on link "11823023" at bounding box center [45, 90] width 18 height 4
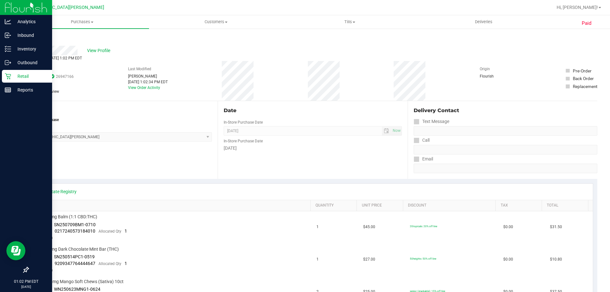
click at [24, 73] on p "Retail" at bounding box center [30, 76] width 38 height 8
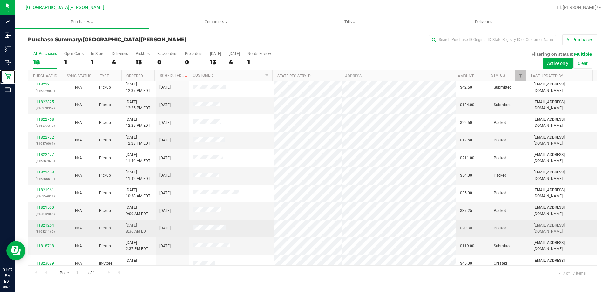
scroll to position [115, 0]
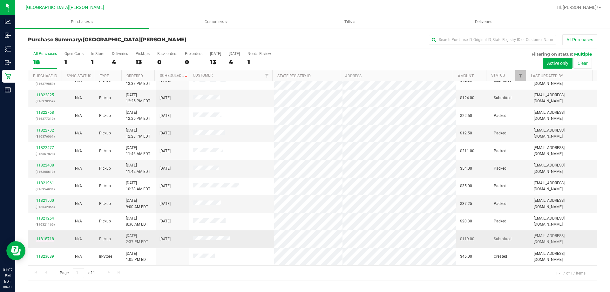
click at [42, 239] on link "11818718" at bounding box center [45, 239] width 18 height 4
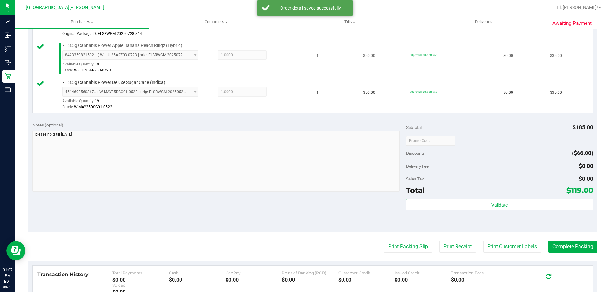
scroll to position [254, 0]
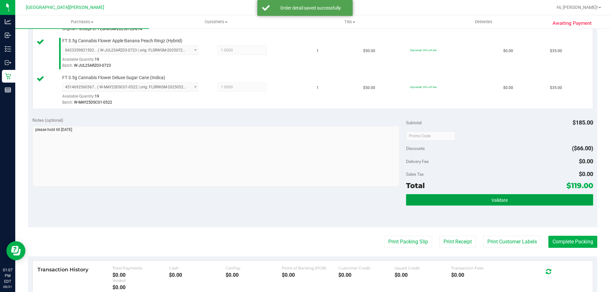
click at [492, 199] on span "Validate" at bounding box center [500, 200] width 16 height 5
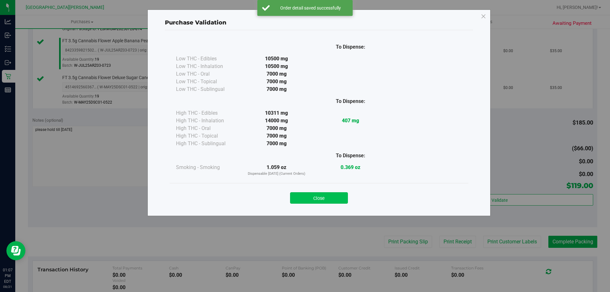
click at [336, 196] on button "Close" at bounding box center [319, 197] width 58 height 11
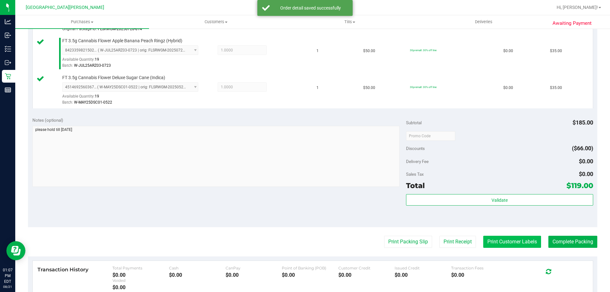
click at [510, 241] on button "Print Customer Labels" at bounding box center [512, 242] width 58 height 12
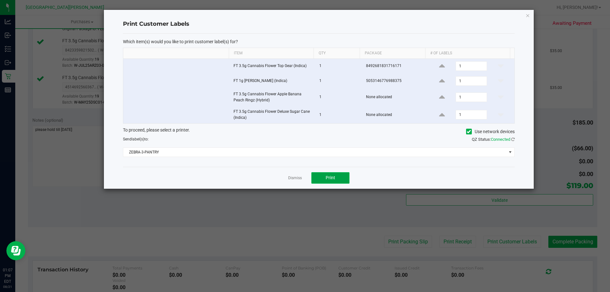
click at [338, 178] on button "Print" at bounding box center [330, 177] width 38 height 11
click at [297, 178] on link "Dismiss" at bounding box center [295, 177] width 14 height 5
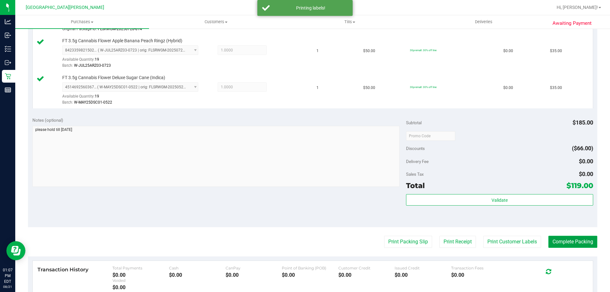
click at [554, 238] on button "Complete Packing" at bounding box center [572, 242] width 49 height 12
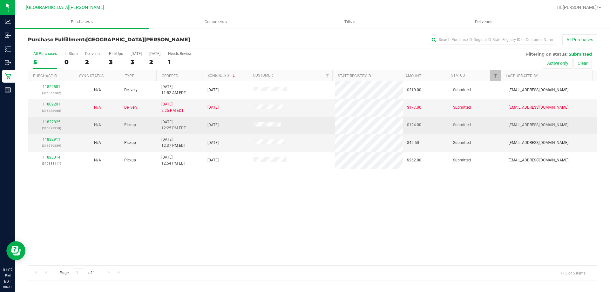
click at [50, 123] on link "11822825" at bounding box center [52, 122] width 18 height 4
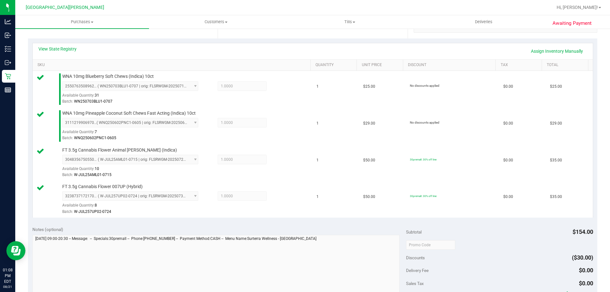
scroll to position [159, 0]
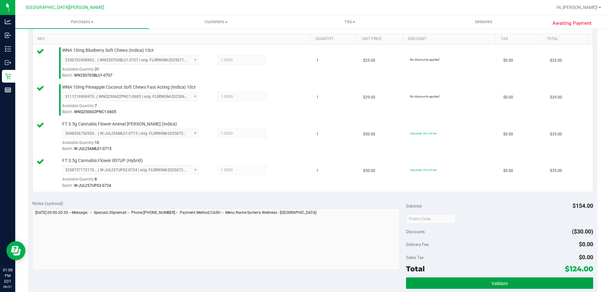
drag, startPoint x: 482, startPoint y: 279, endPoint x: 474, endPoint y: 275, distance: 9.0
click at [481, 280] on button "Validate" at bounding box center [499, 282] width 187 height 11
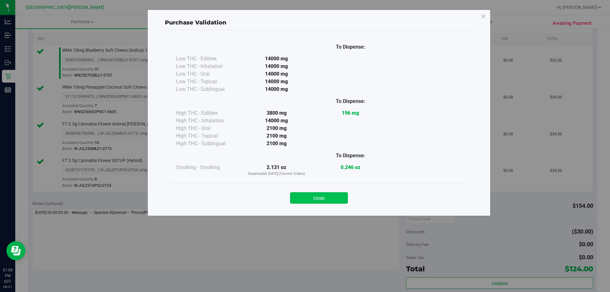
click at [327, 200] on button "Close" at bounding box center [319, 197] width 58 height 11
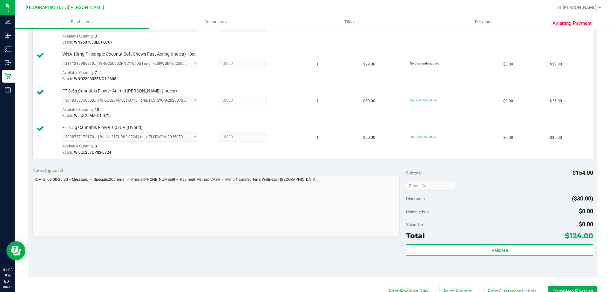
scroll to position [254, 0]
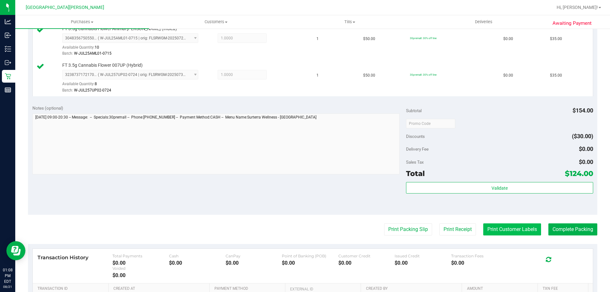
click at [499, 234] on button "Print Customer Labels" at bounding box center [512, 229] width 58 height 12
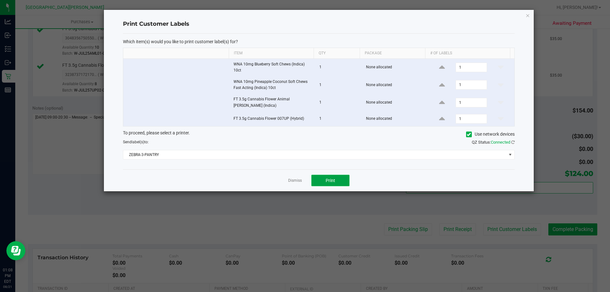
click at [334, 180] on span "Print" at bounding box center [331, 180] width 10 height 5
click at [295, 181] on link "Dismiss" at bounding box center [295, 180] width 14 height 5
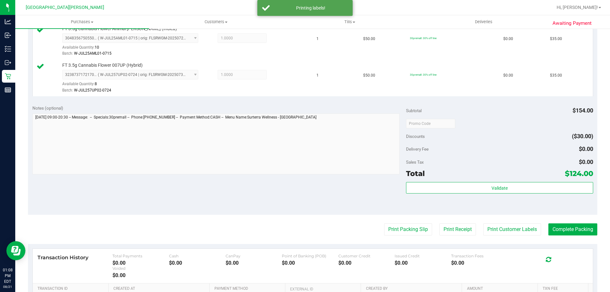
click at [256, 181] on div "Notes (optional) Subtotal $154.00 Discounts ($30.00) Delivery Fee $0.00 Sales T…" at bounding box center [312, 157] width 569 height 114
click at [554, 230] on button "Complete Packing" at bounding box center [572, 229] width 49 height 12
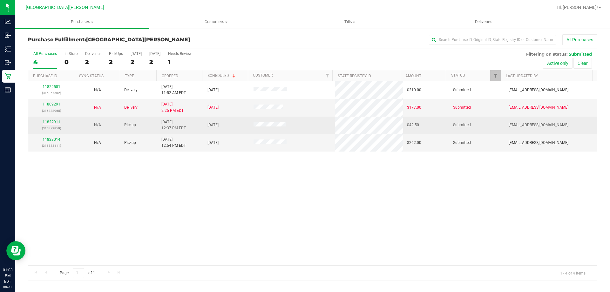
click at [53, 122] on link "11822911" at bounding box center [52, 122] width 18 height 4
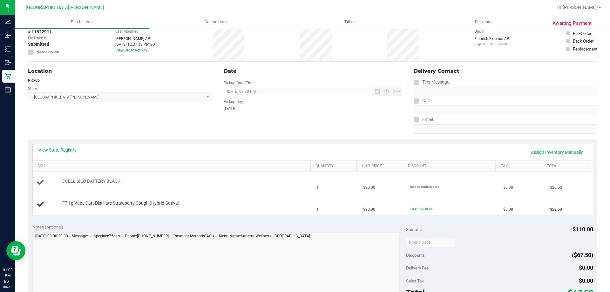
scroll to position [64, 0]
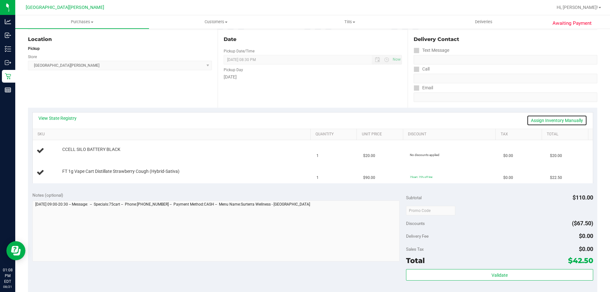
click at [555, 124] on link "Assign Inventory Manually" at bounding box center [557, 120] width 60 height 11
click at [74, 154] on link "Add Package" at bounding box center [73, 154] width 23 height 4
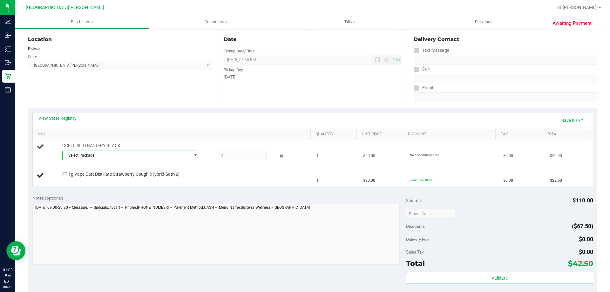
click at [88, 154] on span "Select Package" at bounding box center [126, 155] width 127 height 9
click at [88, 182] on span "7482685185174311" at bounding box center [84, 181] width 36 height 4
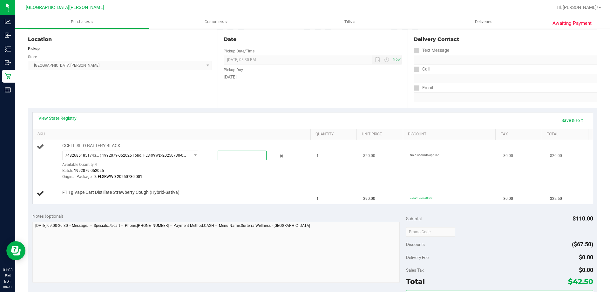
click at [221, 159] on span at bounding box center [242, 156] width 49 height 10
type input "1"
type input "1.0000"
click at [223, 124] on div "View State Registry Save & Exit" at bounding box center [312, 120] width 549 height 11
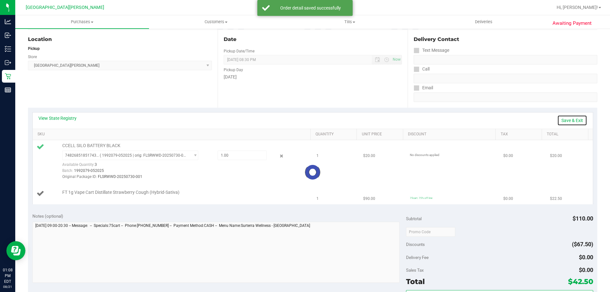
click at [565, 118] on link "Save & Exit" at bounding box center [572, 120] width 30 height 11
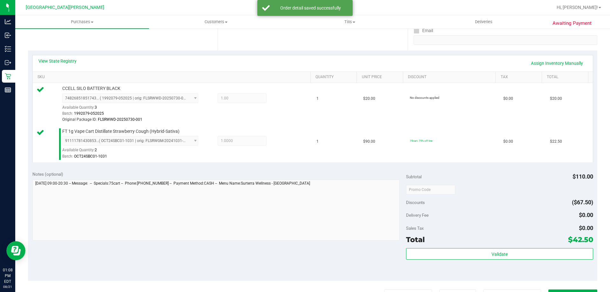
scroll to position [222, 0]
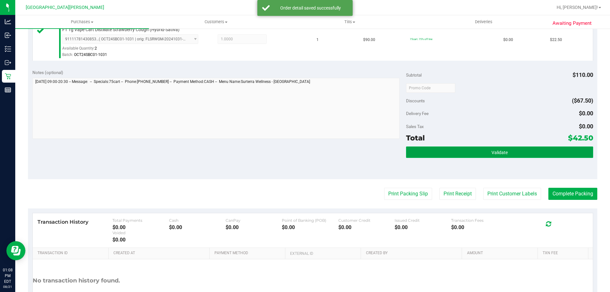
click at [521, 148] on button "Validate" at bounding box center [499, 151] width 187 height 11
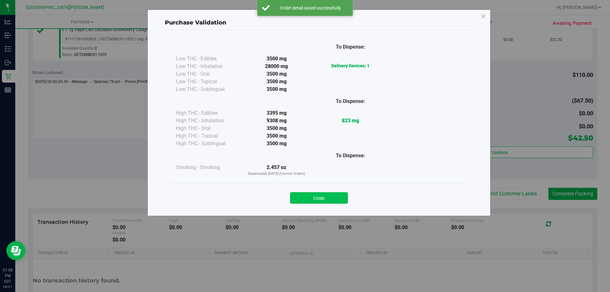
click at [342, 193] on button "Close" at bounding box center [319, 197] width 58 height 11
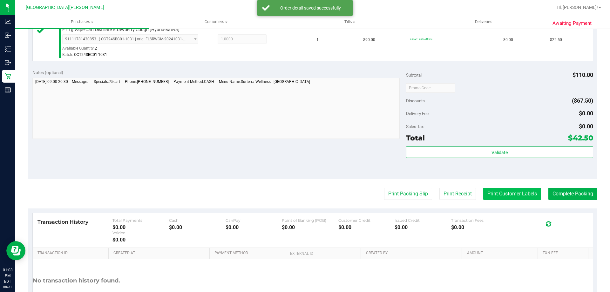
click at [505, 189] on button "Print Customer Labels" at bounding box center [512, 194] width 58 height 12
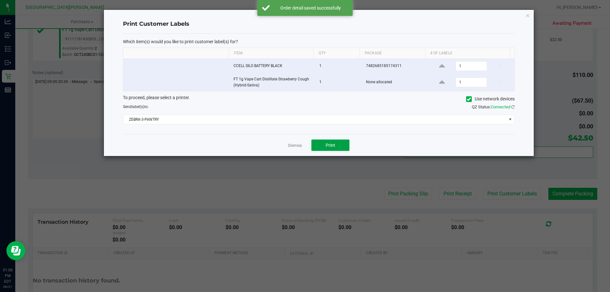
click at [345, 142] on button "Print" at bounding box center [330, 144] width 38 height 11
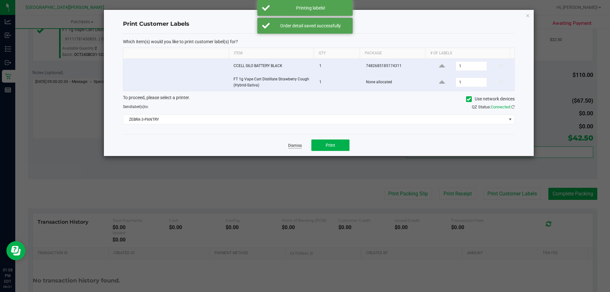
click at [300, 146] on link "Dismiss" at bounding box center [295, 145] width 14 height 5
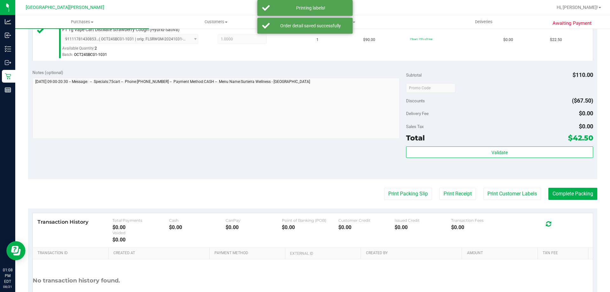
click at [280, 152] on div "Notes (optional) Subtotal $110.00 Discounts ($67.50) Delivery Fee $0.00 Sales T…" at bounding box center [312, 122] width 569 height 114
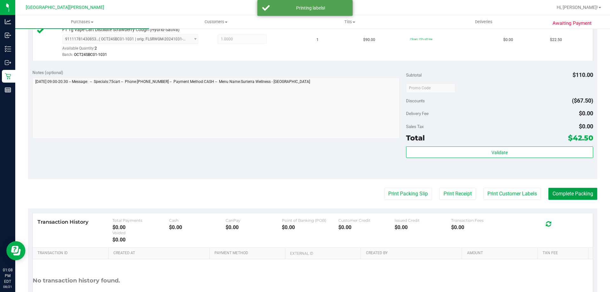
click at [570, 198] on button "Complete Packing" at bounding box center [572, 194] width 49 height 12
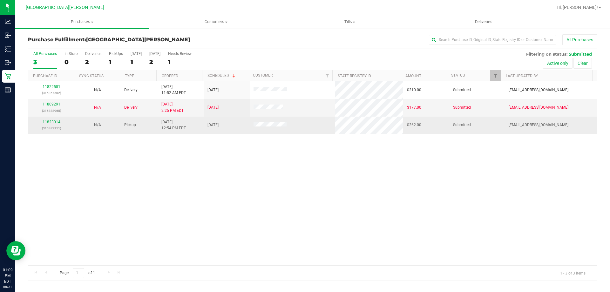
click at [53, 120] on link "11823014" at bounding box center [52, 122] width 18 height 4
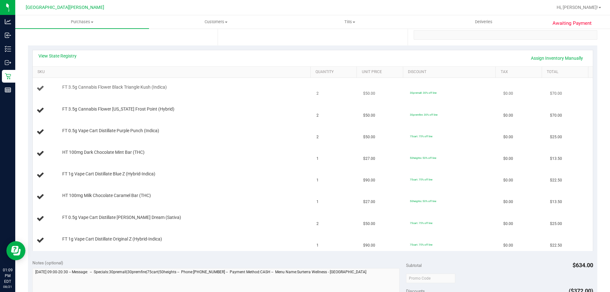
scroll to position [127, 0]
click at [52, 52] on link "View State Registry" at bounding box center [57, 54] width 38 height 6
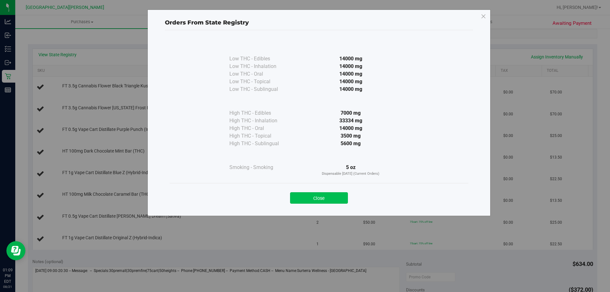
click at [336, 196] on button "Close" at bounding box center [319, 197] width 58 height 11
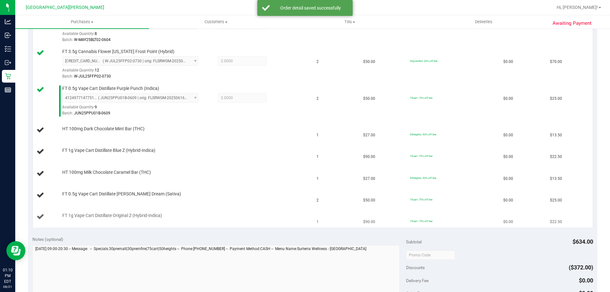
scroll to position [254, 0]
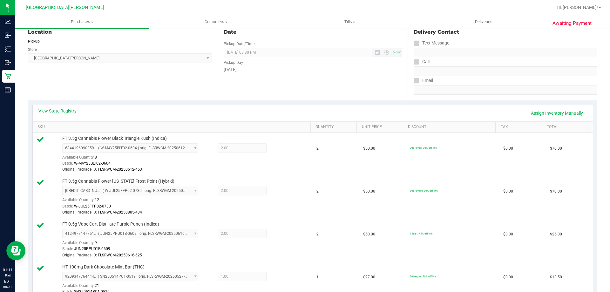
scroll to position [64, 0]
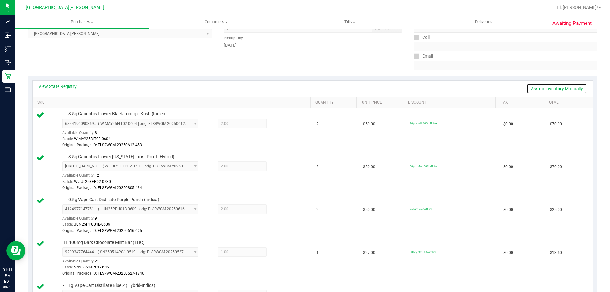
click at [536, 87] on link "Assign Inventory Manually" at bounding box center [557, 88] width 60 height 11
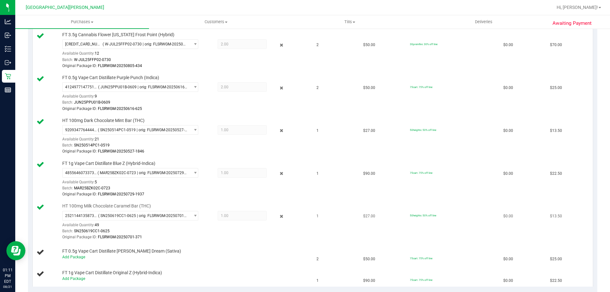
scroll to position [254, 0]
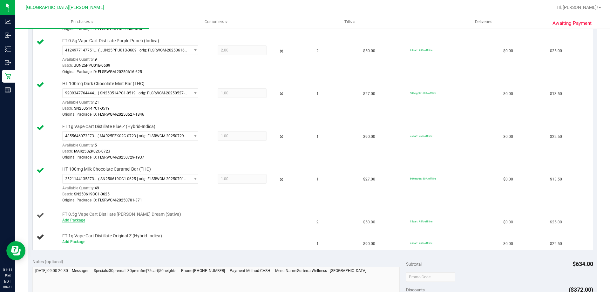
click at [72, 221] on link "Add Package" at bounding box center [73, 220] width 23 height 4
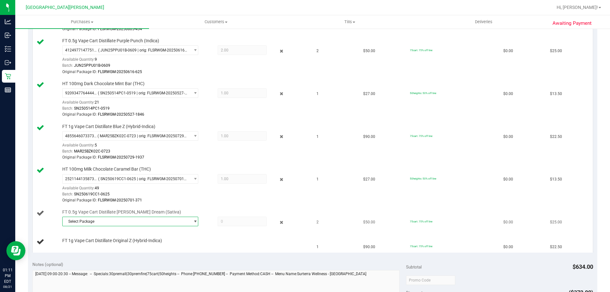
click at [105, 221] on span "Select Package" at bounding box center [126, 221] width 127 height 9
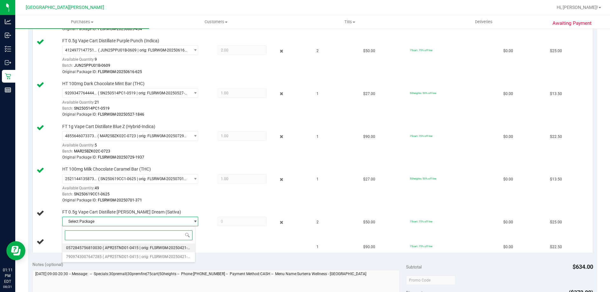
click at [98, 246] on span "0572845756810030" at bounding box center [84, 248] width 36 height 4
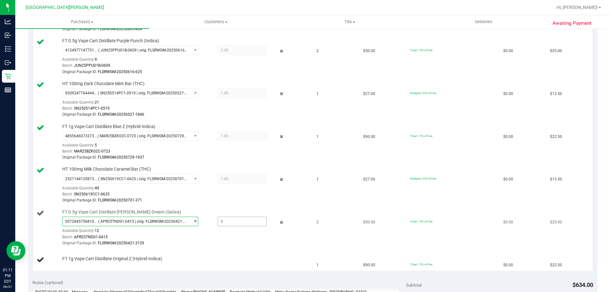
click at [230, 223] on span at bounding box center [242, 222] width 49 height 10
click at [148, 217] on span "0572845756810030 ( APR25TND01-0415 | orig: FLSRWGM-20250421-3129 )" at bounding box center [126, 221] width 127 height 9
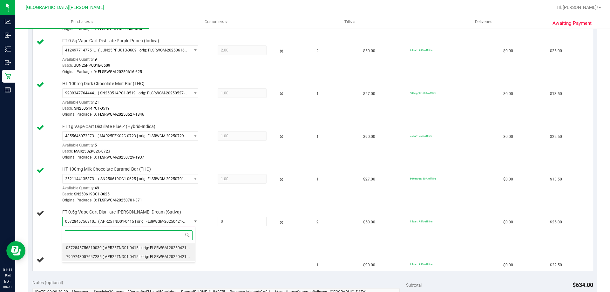
click at [126, 258] on span "( APR25TND01-0415 | orig: FLSRWGM-20250421-3097 )" at bounding box center [151, 257] width 96 height 4
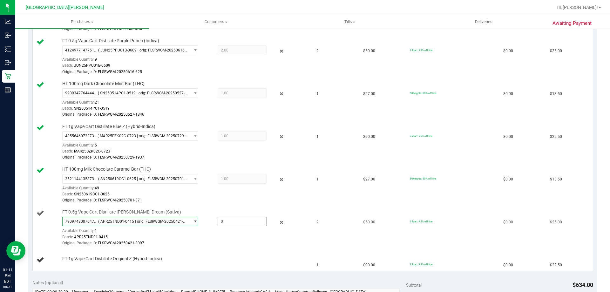
click at [226, 224] on span at bounding box center [242, 222] width 49 height 10
type input "1"
type input "1.0000"
click at [51, 230] on div "FT 0.5g Vape Cart Distillate Tangie Dream (Sativa) 7909743007647285 ( APR25TND0…" at bounding box center [173, 227] width 273 height 37
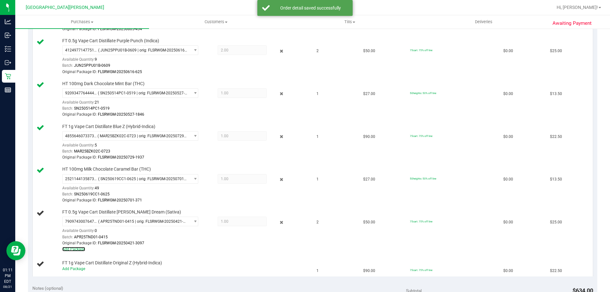
click at [75, 250] on link "Add Package" at bounding box center [73, 249] width 23 height 4
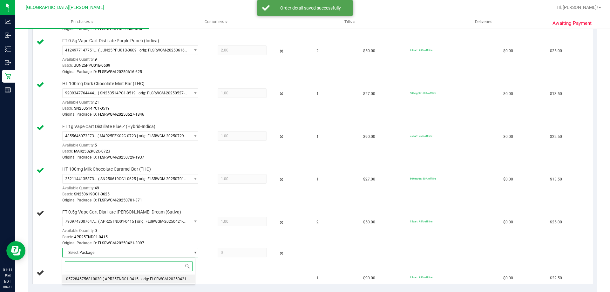
click at [152, 277] on span "( APR25TND01-0415 | orig: FLSRWGM-20250421-3129 )" at bounding box center [151, 279] width 96 height 4
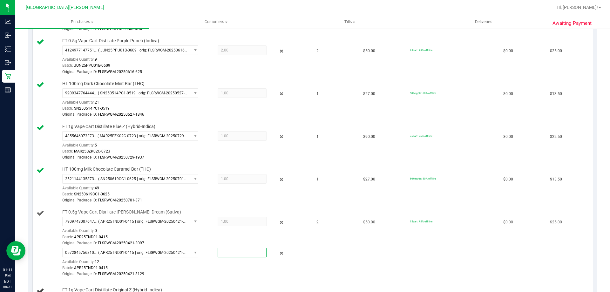
click at [226, 252] on span at bounding box center [242, 253] width 49 height 10
type input "1"
type input "1.0000"
click at [43, 242] on div "FT 0.5g Vape Cart Distillate Tangie Dream (Sativa) 7909743007647285 ( APR25TND0…" at bounding box center [173, 243] width 273 height 68
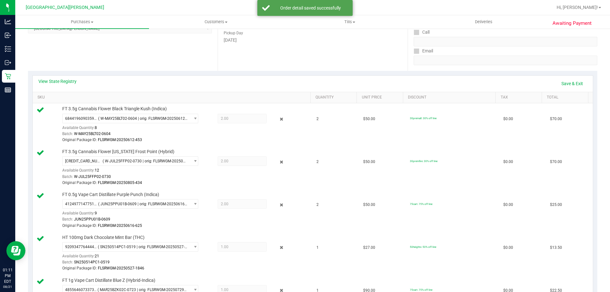
scroll to position [64, 0]
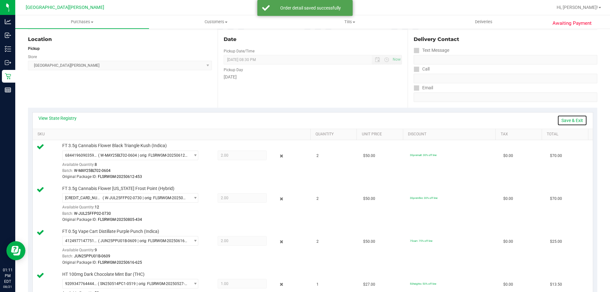
click at [563, 119] on link "Save & Exit" at bounding box center [572, 120] width 30 height 11
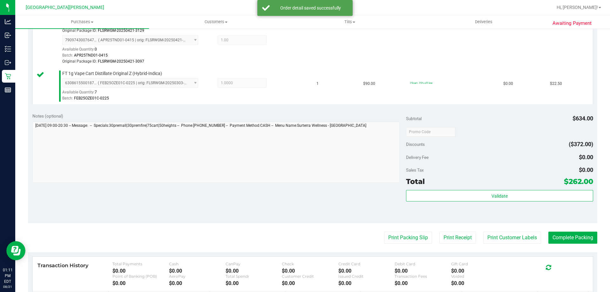
scroll to position [477, 0]
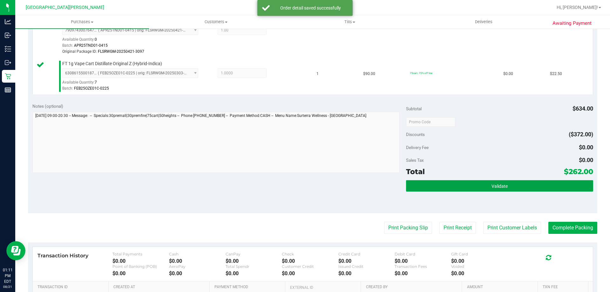
click at [489, 181] on button "Validate" at bounding box center [499, 185] width 187 height 11
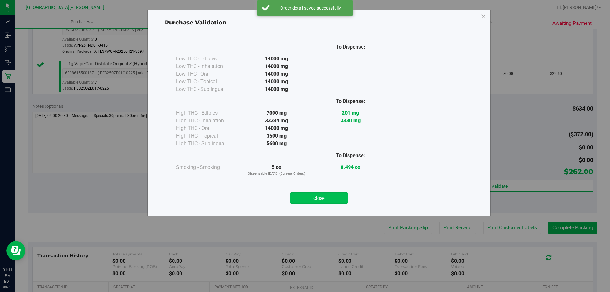
click at [314, 202] on button "Close" at bounding box center [319, 197] width 58 height 11
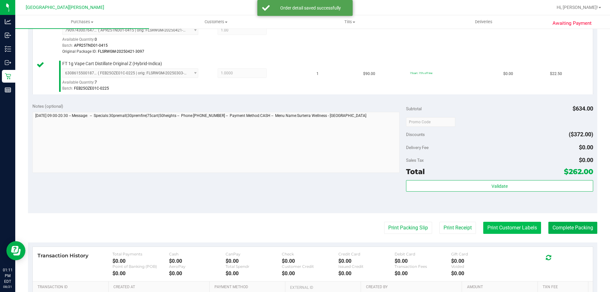
click at [492, 224] on button "Print Customer Labels" at bounding box center [512, 228] width 58 height 12
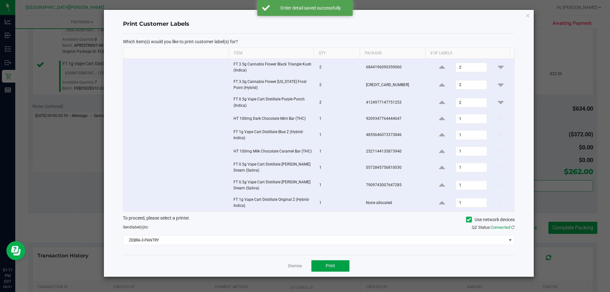
click at [335, 270] on button "Print" at bounding box center [330, 265] width 38 height 11
drag, startPoint x: 297, startPoint y: 265, endPoint x: 294, endPoint y: 259, distance: 7.0
click at [296, 265] on link "Dismiss" at bounding box center [295, 265] width 14 height 5
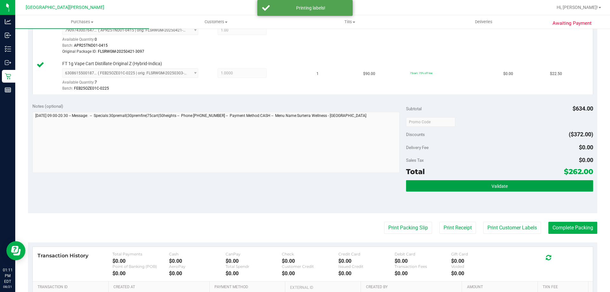
click at [516, 191] on button "Validate" at bounding box center [499, 185] width 187 height 11
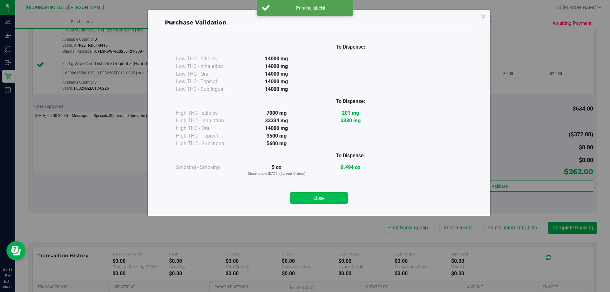
click at [332, 197] on button "Close" at bounding box center [319, 197] width 58 height 11
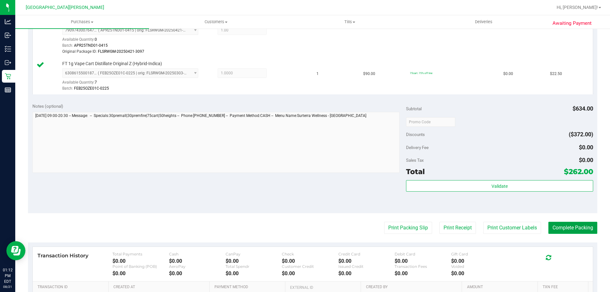
drag, startPoint x: 552, startPoint y: 222, endPoint x: 549, endPoint y: 207, distance: 15.8
click at [552, 222] on button "Complete Packing" at bounding box center [572, 228] width 49 height 12
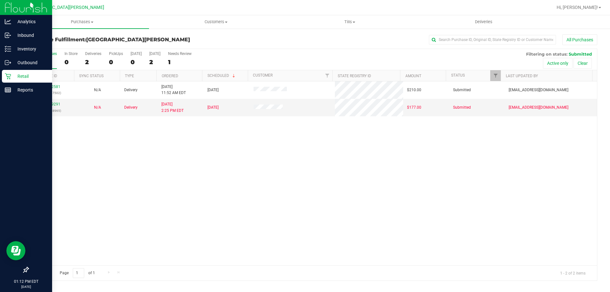
click at [4, 76] on div "Retail" at bounding box center [27, 76] width 50 height 13
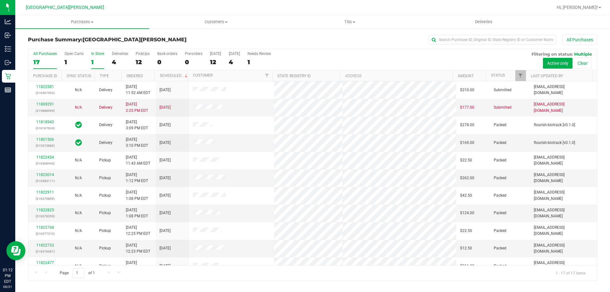
click at [94, 53] on div "In Store" at bounding box center [97, 53] width 13 height 4
click at [0, 0] on input "In Store 1" at bounding box center [0, 0] width 0 height 0
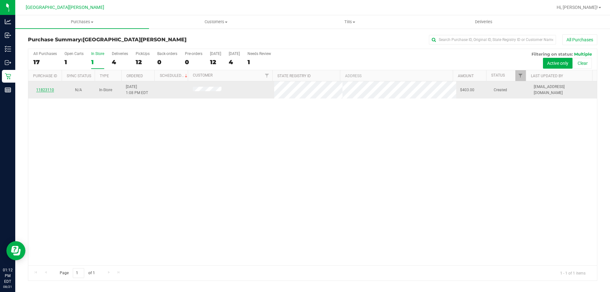
click at [41, 92] on link "11823110" at bounding box center [45, 90] width 18 height 4
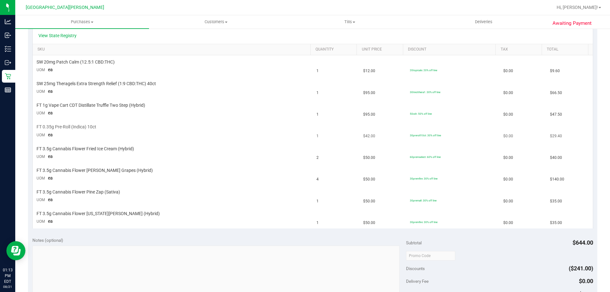
scroll to position [159, 0]
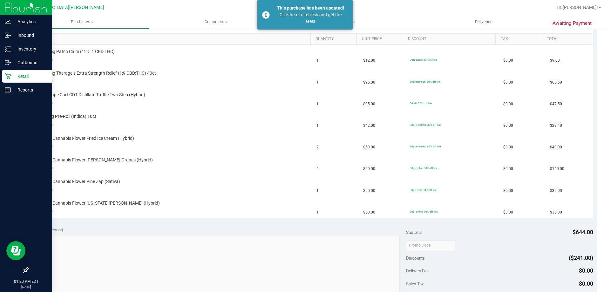
click at [23, 78] on p "Retail" at bounding box center [30, 76] width 38 height 8
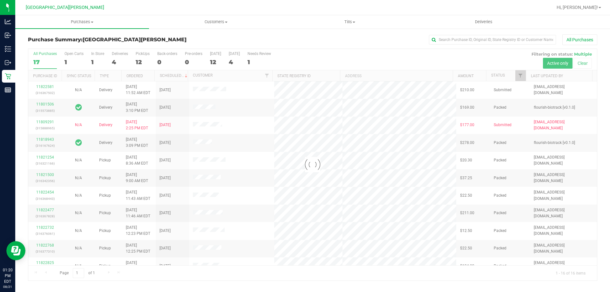
click at [94, 54] on div at bounding box center [312, 165] width 569 height 232
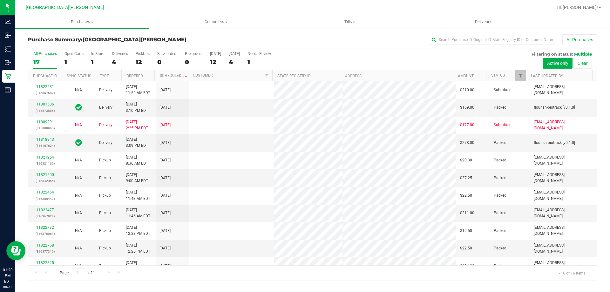
click at [94, 54] on div "In Store" at bounding box center [97, 53] width 13 height 4
click at [0, 0] on input "In Store 1" at bounding box center [0, 0] width 0 height 0
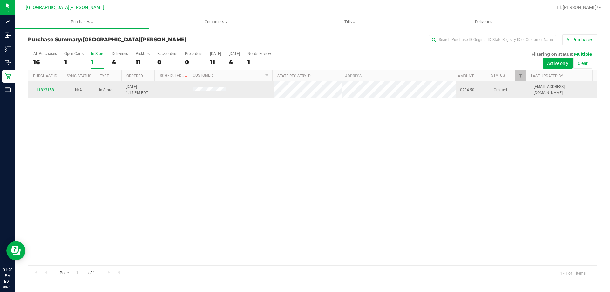
click at [44, 88] on link "11823158" at bounding box center [45, 90] width 18 height 4
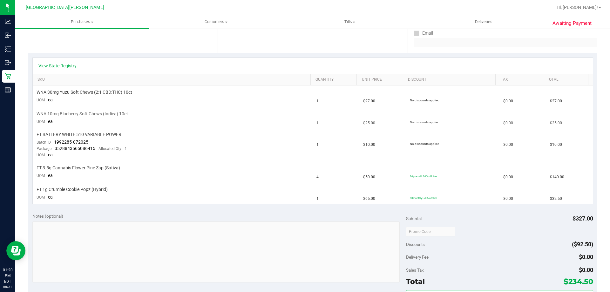
scroll to position [127, 0]
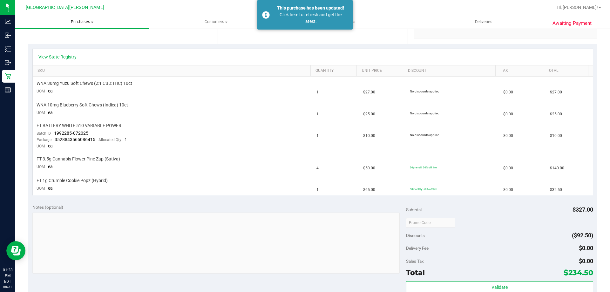
click at [84, 24] on span "Purchases" at bounding box center [82, 22] width 134 height 6
click at [65, 46] on li "Fulfillment" at bounding box center [82, 46] width 134 height 8
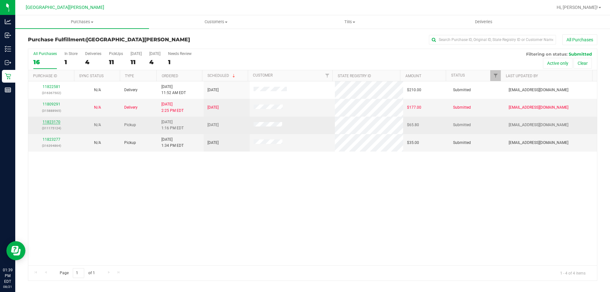
click at [57, 123] on link "11823170" at bounding box center [52, 122] width 18 height 4
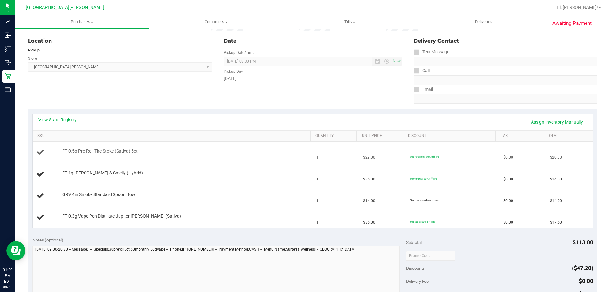
scroll to position [64, 0]
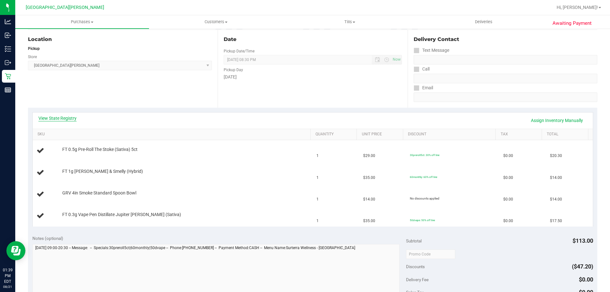
click at [67, 117] on link "View State Registry" at bounding box center [57, 118] width 38 height 6
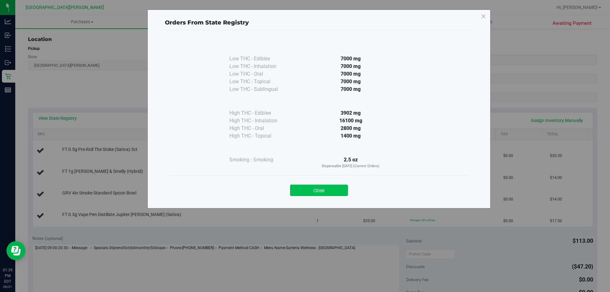
click at [325, 187] on button "Close" at bounding box center [319, 190] width 58 height 11
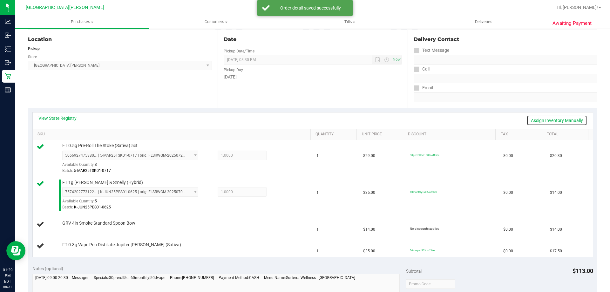
click at [530, 119] on link "Assign Inventory Manually" at bounding box center [557, 120] width 60 height 11
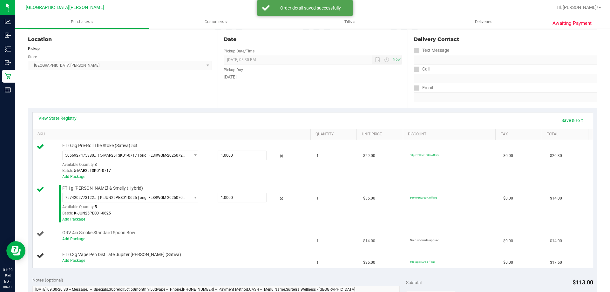
click at [67, 240] on link "Add Package" at bounding box center [73, 239] width 23 height 4
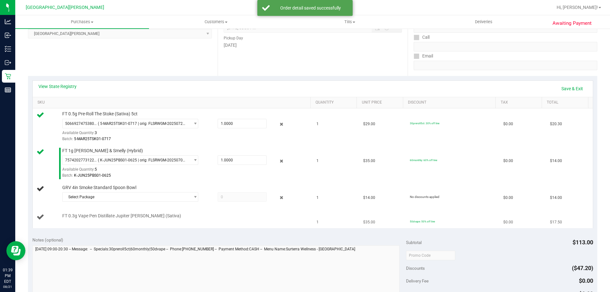
click at [102, 209] on td "FT 0.3g Vape Pen Distillate Jupiter Leo (Sativa)" at bounding box center [173, 217] width 280 height 21
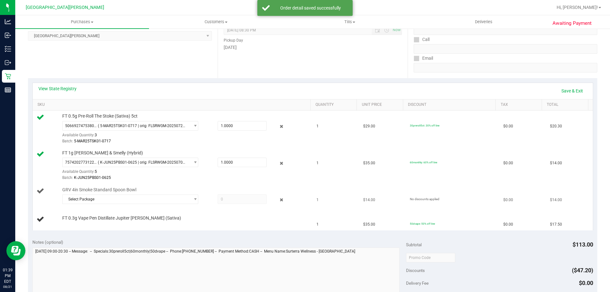
scroll to position [95, 0]
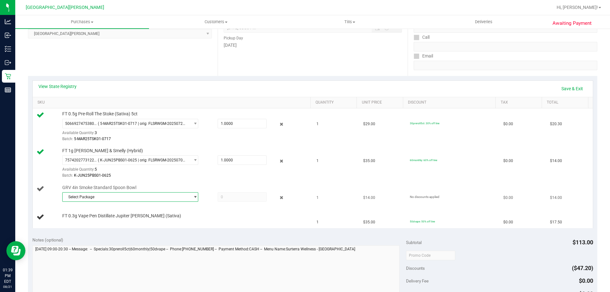
click at [103, 194] on span "Select Package" at bounding box center [126, 197] width 127 height 9
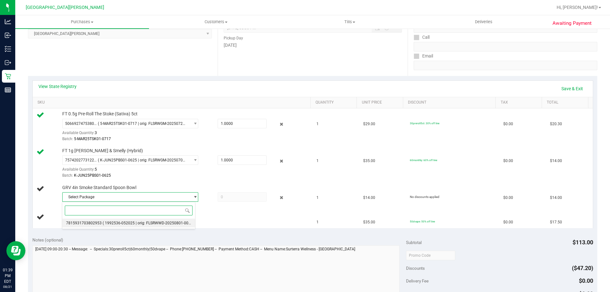
click at [101, 225] on li "7815931703802953 ( 1992536-052025 | orig: FLSRWWD-20250801-002 )" at bounding box center [128, 223] width 133 height 9
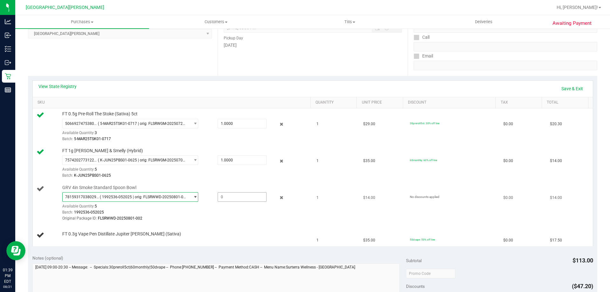
drag, startPoint x: 234, startPoint y: 197, endPoint x: 195, endPoint y: 200, distance: 38.8
click at [205, 200] on div at bounding box center [235, 197] width 61 height 10
type input "1"
type input "1.0000"
click at [265, 85] on div "View State Registry Save & Exit" at bounding box center [312, 88] width 549 height 11
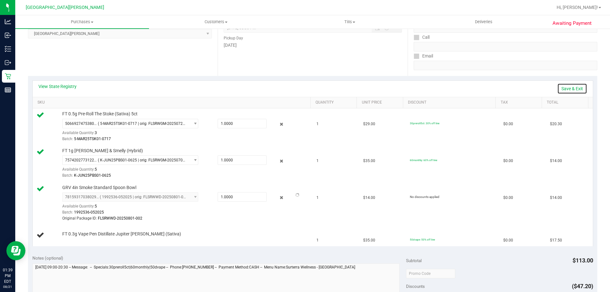
click at [565, 85] on link "Save & Exit" at bounding box center [572, 88] width 30 height 11
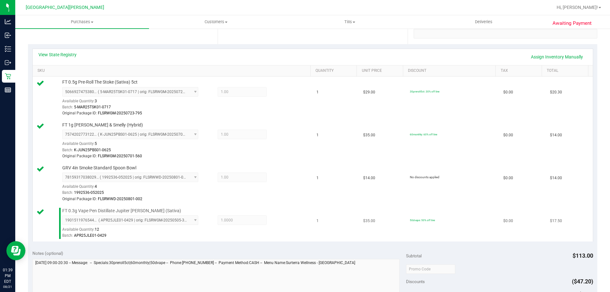
scroll to position [286, 0]
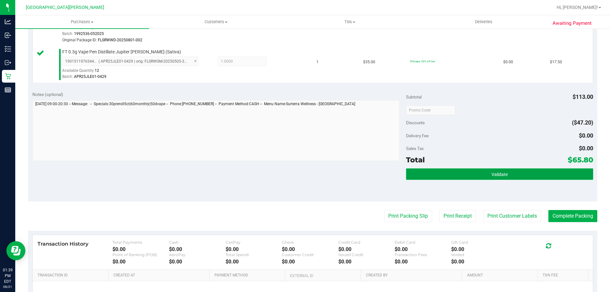
click at [481, 168] on button "Validate" at bounding box center [499, 173] width 187 height 11
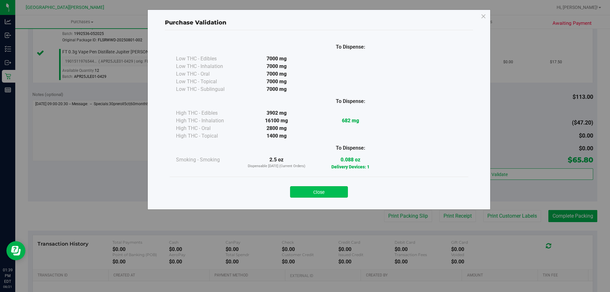
click at [334, 192] on button "Close" at bounding box center [319, 191] width 58 height 11
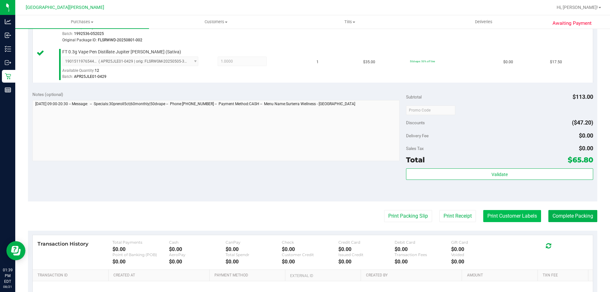
click at [515, 216] on button "Print Customer Labels" at bounding box center [512, 216] width 58 height 12
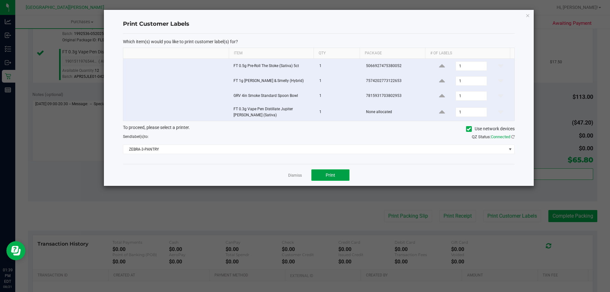
click at [337, 171] on button "Print" at bounding box center [330, 174] width 38 height 11
click at [292, 176] on link "Dismiss" at bounding box center [295, 175] width 14 height 5
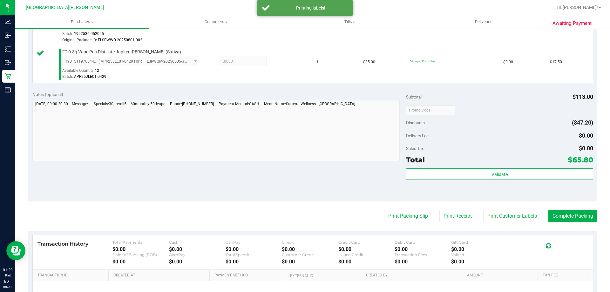
click at [248, 176] on div "Notes (optional) Subtotal $113.00 Discounts ($47.20) Delivery Fee $0.00 Sales T…" at bounding box center [312, 144] width 569 height 114
click at [570, 216] on button "Complete Packing" at bounding box center [572, 216] width 49 height 12
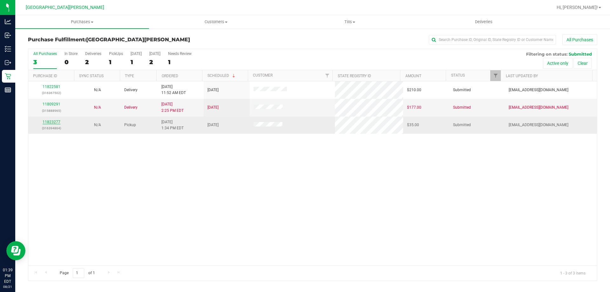
click at [52, 123] on link "11823277" at bounding box center [52, 122] width 18 height 4
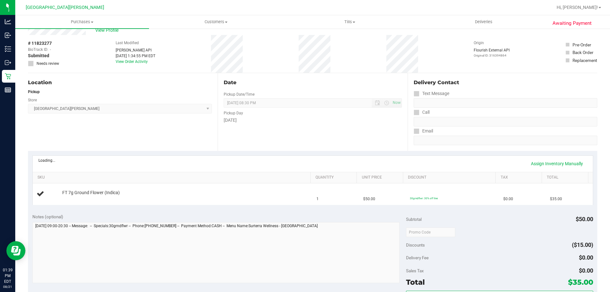
scroll to position [32, 0]
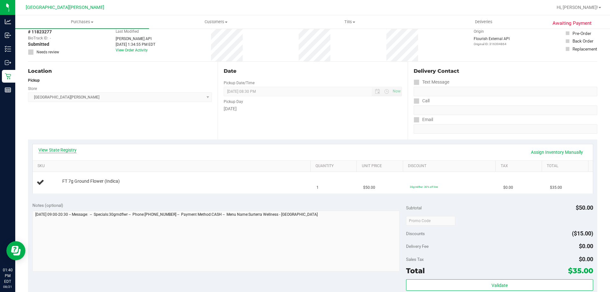
click at [54, 153] on link "View State Registry" at bounding box center [57, 150] width 38 height 6
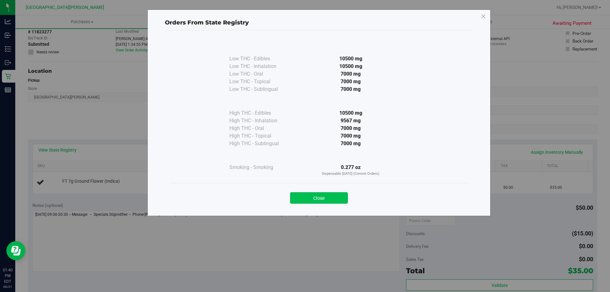
click at [322, 196] on button "Close" at bounding box center [319, 197] width 58 height 11
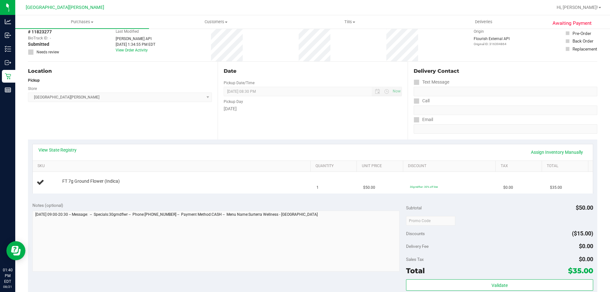
click at [265, 143] on div "View State Registry Assign Inventory Manually SKU Quantity Unit Price Discount …" at bounding box center [312, 168] width 569 height 58
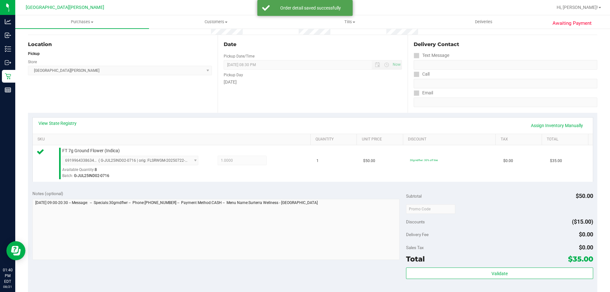
scroll to position [191, 0]
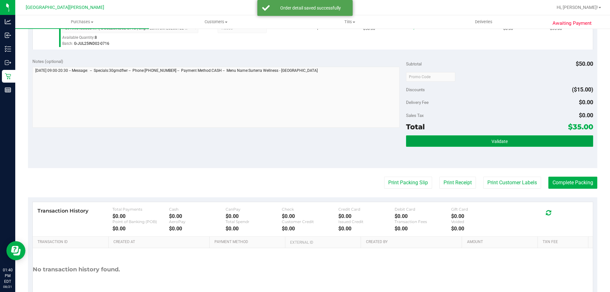
click at [452, 143] on button "Validate" at bounding box center [499, 140] width 187 height 11
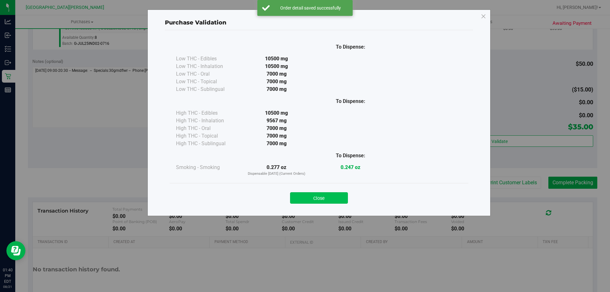
click at [330, 198] on button "Close" at bounding box center [319, 197] width 58 height 11
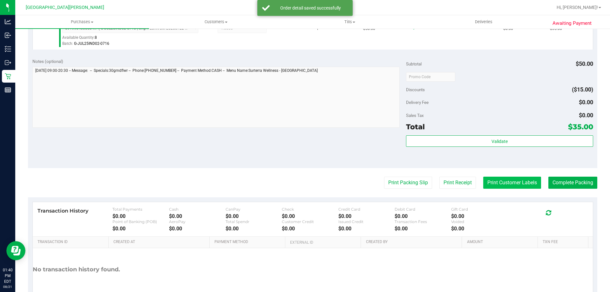
click at [504, 181] on button "Print Customer Labels" at bounding box center [512, 183] width 58 height 12
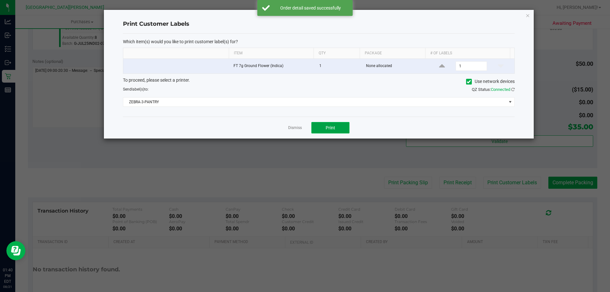
click at [339, 122] on button "Print" at bounding box center [330, 127] width 38 height 11
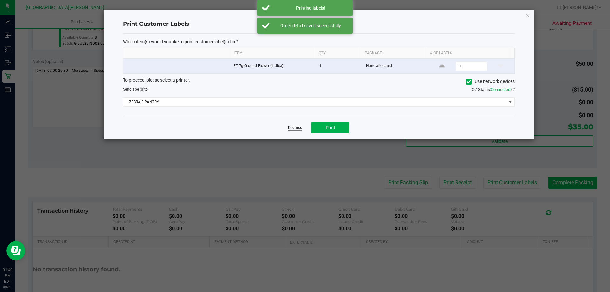
click at [297, 127] on link "Dismiss" at bounding box center [295, 127] width 14 height 5
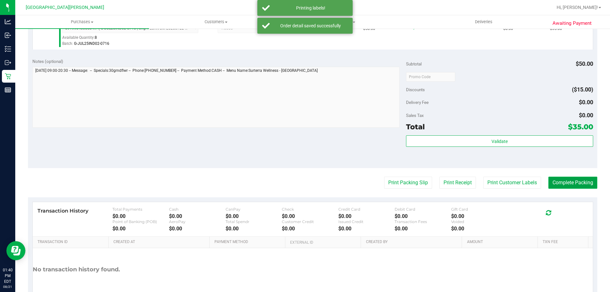
click at [568, 183] on button "Complete Packing" at bounding box center [572, 183] width 49 height 12
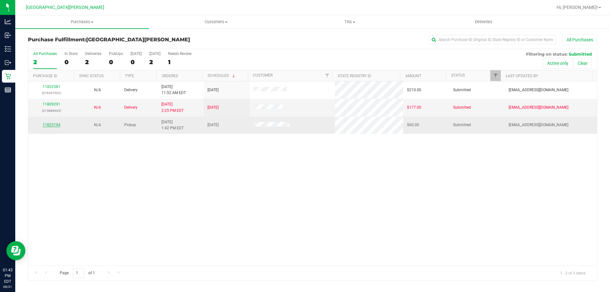
click at [50, 125] on link "11823194" at bounding box center [52, 125] width 18 height 4
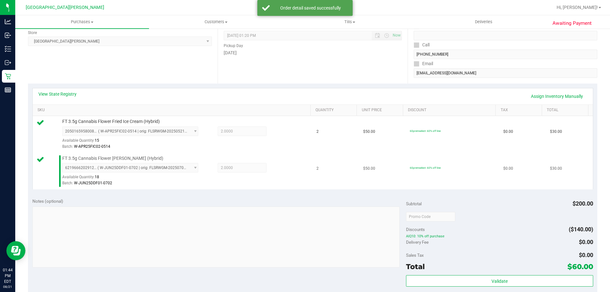
scroll to position [191, 0]
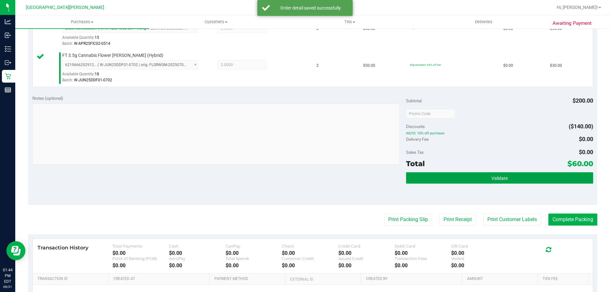
click at [453, 172] on button "Validate" at bounding box center [499, 177] width 187 height 11
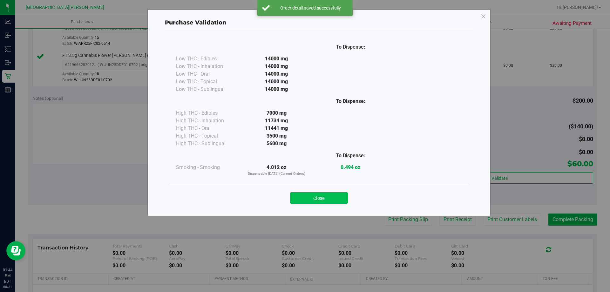
click at [318, 196] on button "Close" at bounding box center [319, 197] width 58 height 11
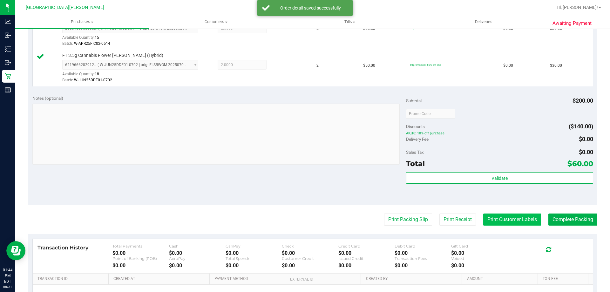
click at [501, 221] on button "Print Customer Labels" at bounding box center [512, 220] width 58 height 12
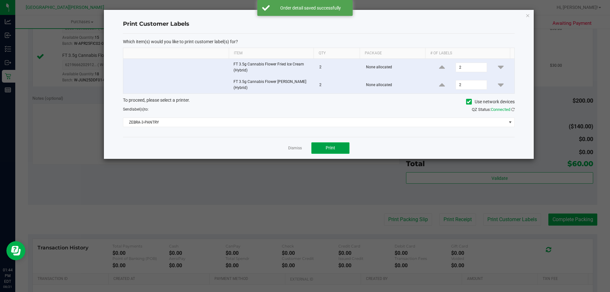
click at [336, 146] on button "Print" at bounding box center [330, 147] width 38 height 11
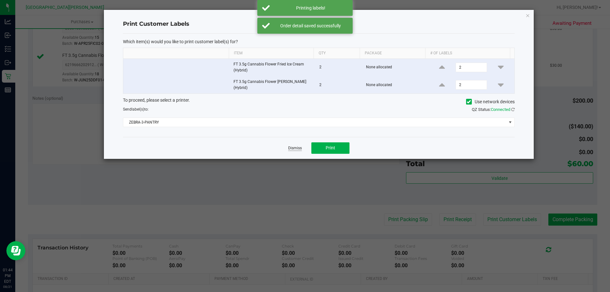
click at [297, 148] on link "Dismiss" at bounding box center [295, 148] width 14 height 5
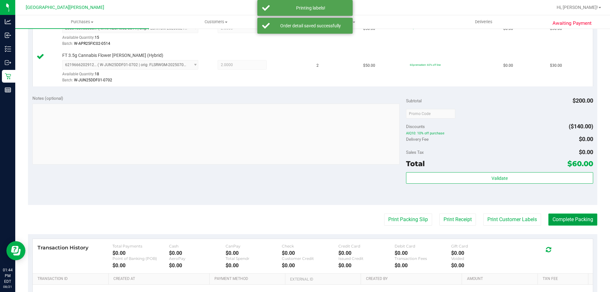
click at [577, 217] on button "Complete Packing" at bounding box center [572, 220] width 49 height 12
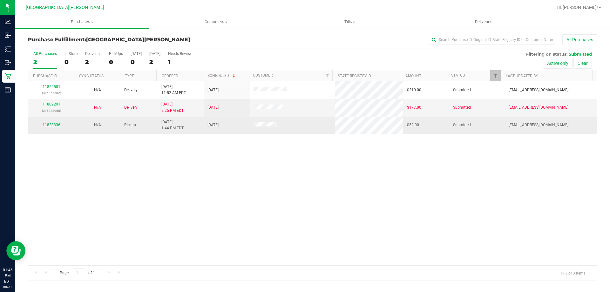
click at [53, 126] on link "11823336" at bounding box center [52, 125] width 18 height 4
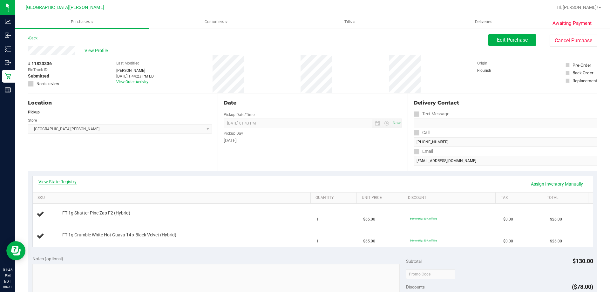
click at [60, 184] on link "View State Registry" at bounding box center [57, 182] width 38 height 6
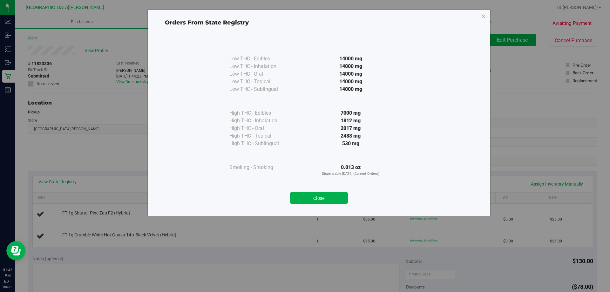
click at [317, 194] on button "Close" at bounding box center [319, 197] width 58 height 11
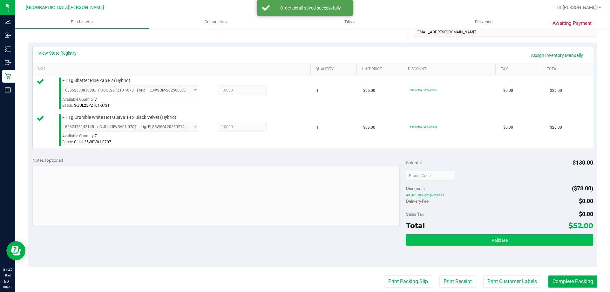
scroll to position [159, 0]
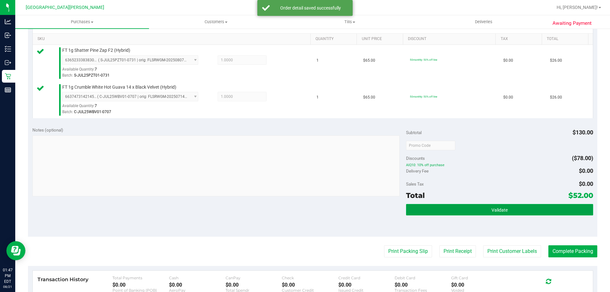
click at [545, 210] on button "Validate" at bounding box center [499, 209] width 187 height 11
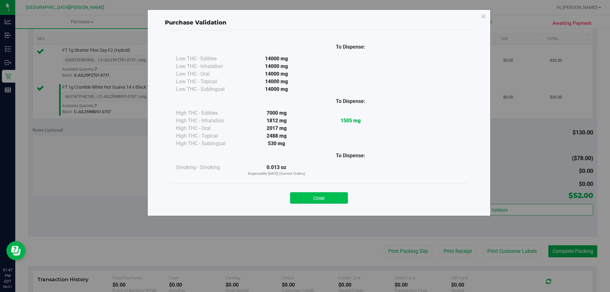
click at [323, 196] on button "Close" at bounding box center [319, 197] width 58 height 11
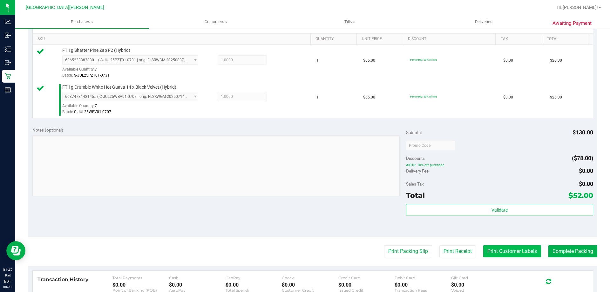
click at [501, 253] on button "Print Customer Labels" at bounding box center [512, 251] width 58 height 12
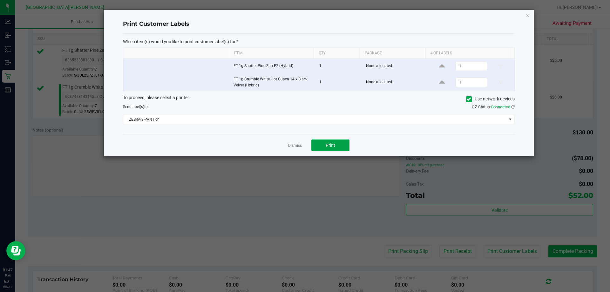
click at [344, 150] on button "Print" at bounding box center [330, 144] width 38 height 11
click at [293, 144] on link "Dismiss" at bounding box center [295, 145] width 14 height 5
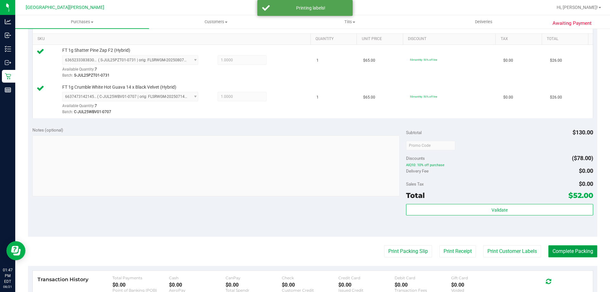
click at [560, 248] on button "Complete Packing" at bounding box center [572, 251] width 49 height 12
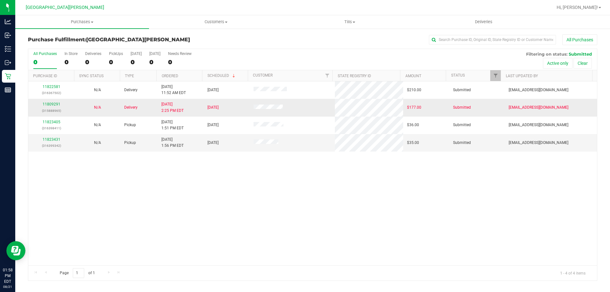
click at [51, 100] on td "11809291 (315888965)" at bounding box center [51, 107] width 46 height 17
click at [51, 101] on div "11809291 (315888965)" at bounding box center [51, 107] width 38 height 12
click at [51, 103] on link "11809291" at bounding box center [52, 104] width 18 height 4
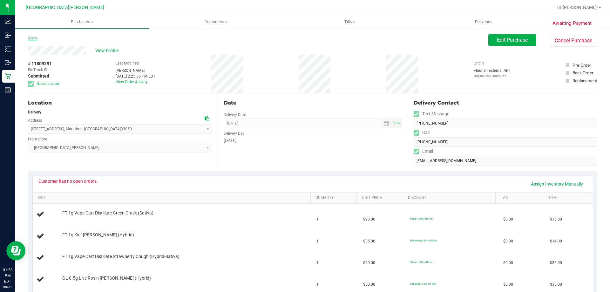
click at [31, 37] on link "Back" at bounding box center [33, 38] width 10 height 4
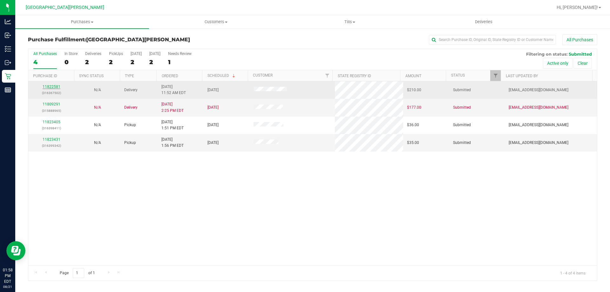
click at [50, 86] on link "11822581" at bounding box center [52, 87] width 18 height 4
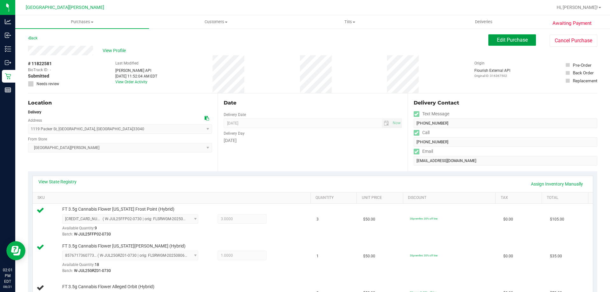
click at [509, 42] on span "Edit Purchase" at bounding box center [512, 40] width 31 height 6
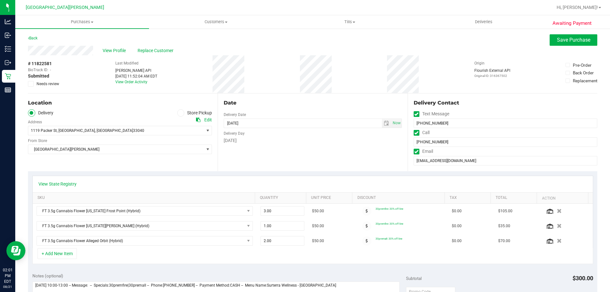
click at [29, 84] on icon at bounding box center [31, 84] width 4 height 0
click at [0, 0] on input "Needs review" at bounding box center [0, 0] width 0 height 0
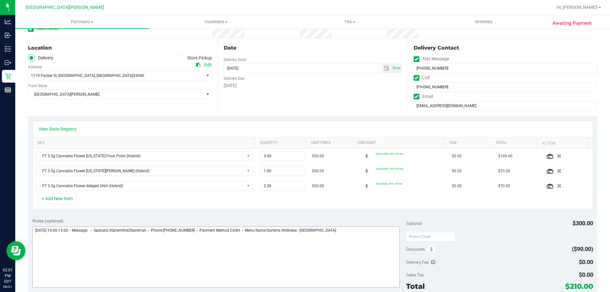
scroll to position [159, 0]
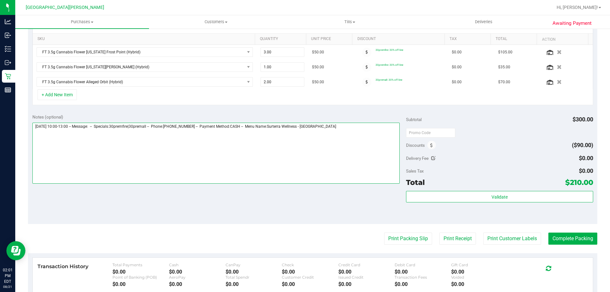
click at [373, 139] on textarea at bounding box center [216, 153] width 368 height 61
click at [86, 136] on textarea at bounding box center [216, 153] width 368 height 61
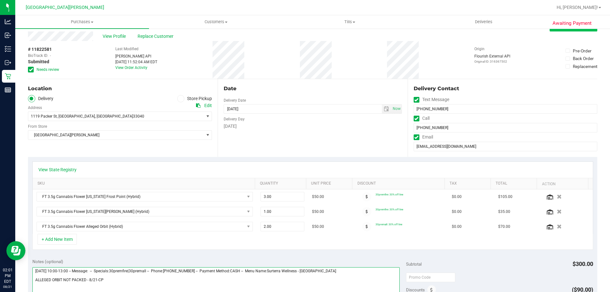
scroll to position [0, 0]
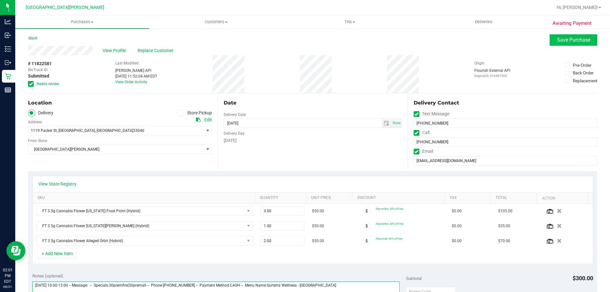
type textarea "[DATE] 10:00-13:00 -- Message: -- Specials:30premfire|30premall -- Phone:[PHONE…"
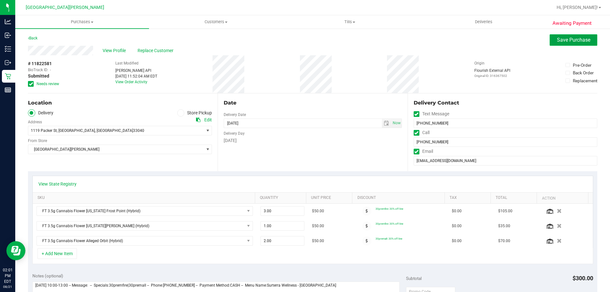
click at [578, 44] on button "Save Purchase" at bounding box center [574, 39] width 48 height 11
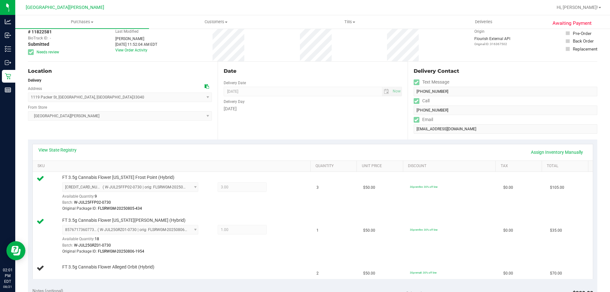
scroll to position [159, 0]
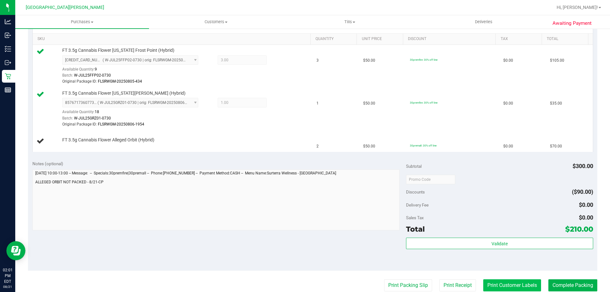
click at [504, 282] on button "Print Customer Labels" at bounding box center [512, 285] width 58 height 12
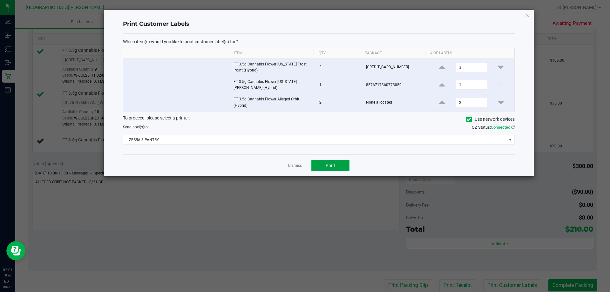
click at [323, 164] on button "Print" at bounding box center [330, 165] width 38 height 11
click at [294, 164] on link "Dismiss" at bounding box center [295, 165] width 14 height 5
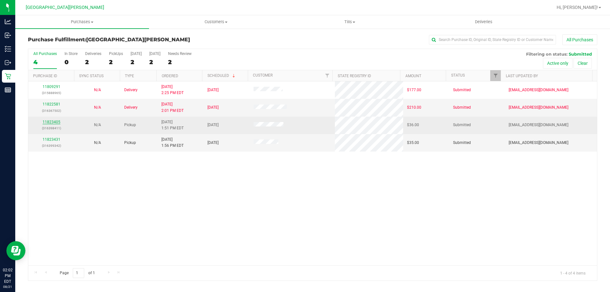
click at [51, 121] on link "11823405" at bounding box center [52, 122] width 18 height 4
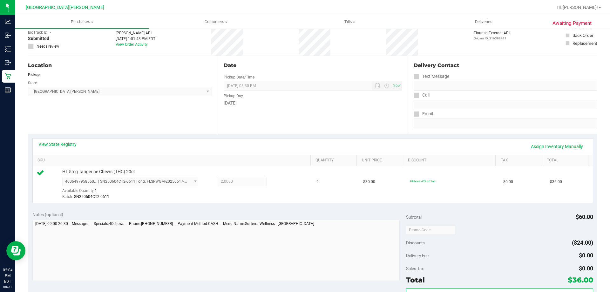
scroll to position [159, 0]
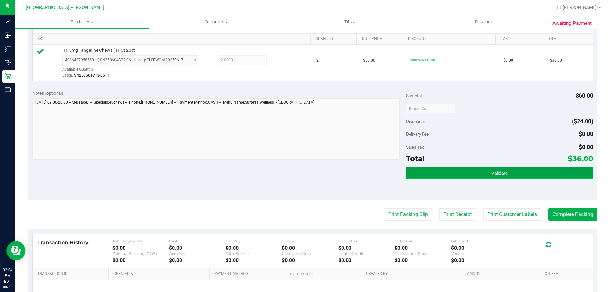
click at [515, 174] on button "Validate" at bounding box center [499, 172] width 187 height 11
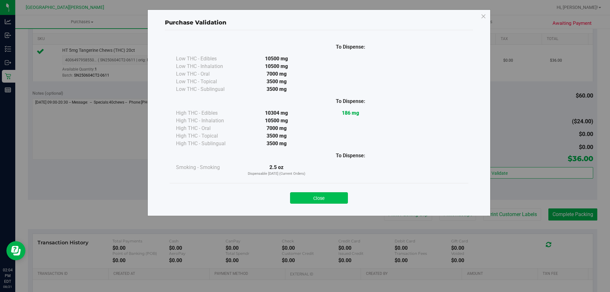
click at [335, 196] on button "Close" at bounding box center [319, 197] width 58 height 11
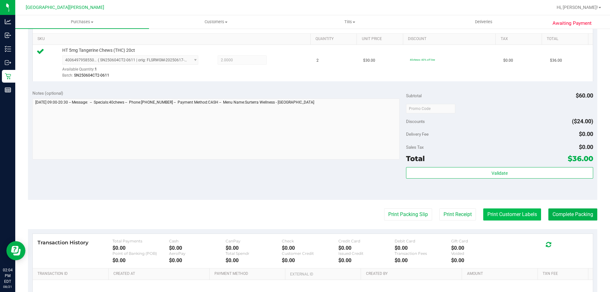
click at [512, 214] on button "Print Customer Labels" at bounding box center [512, 214] width 58 height 12
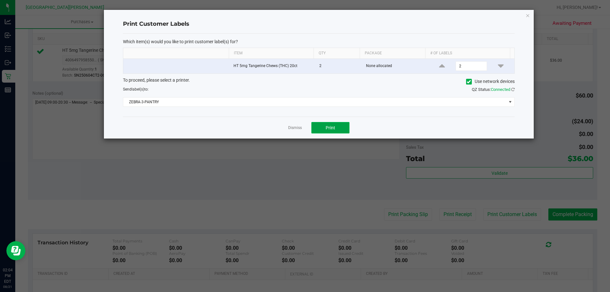
click at [313, 123] on button "Print" at bounding box center [330, 127] width 38 height 11
click at [292, 128] on link "Dismiss" at bounding box center [295, 127] width 14 height 5
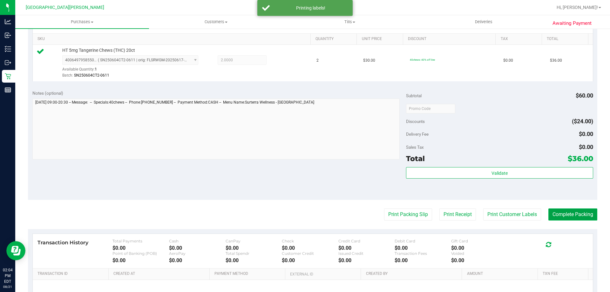
click at [560, 219] on button "Complete Packing" at bounding box center [572, 214] width 49 height 12
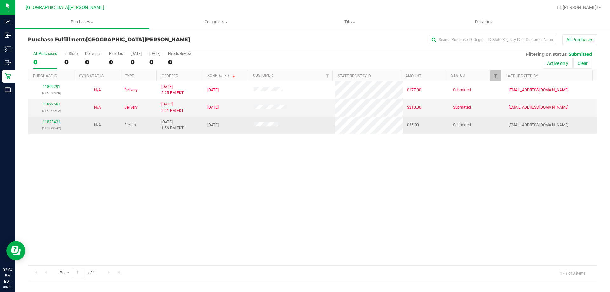
click at [58, 122] on link "11823431" at bounding box center [52, 122] width 18 height 4
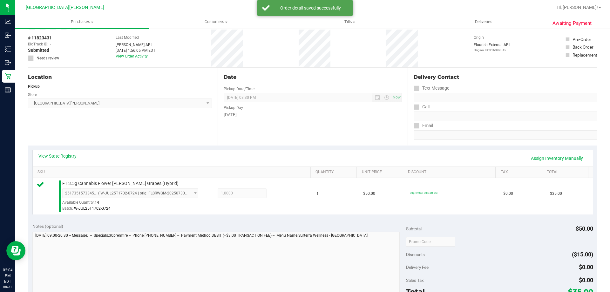
scroll to position [127, 0]
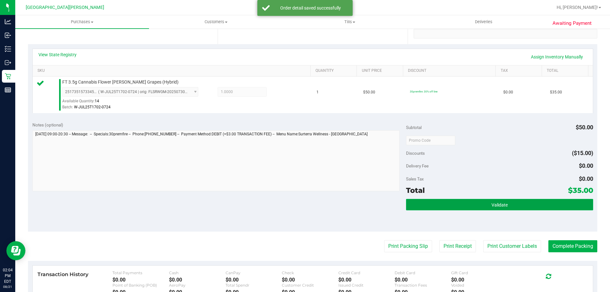
click at [513, 209] on button "Validate" at bounding box center [499, 204] width 187 height 11
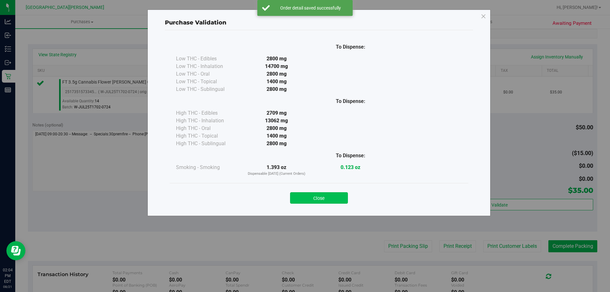
click at [324, 198] on button "Close" at bounding box center [319, 197] width 58 height 11
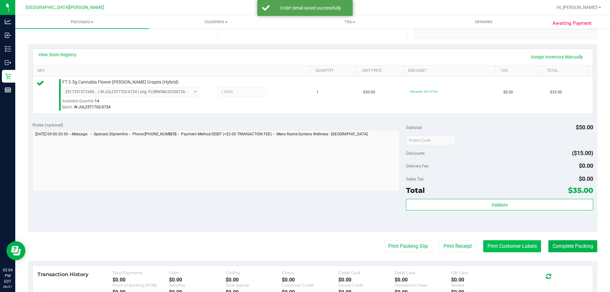
click at [493, 244] on button "Print Customer Labels" at bounding box center [512, 246] width 58 height 12
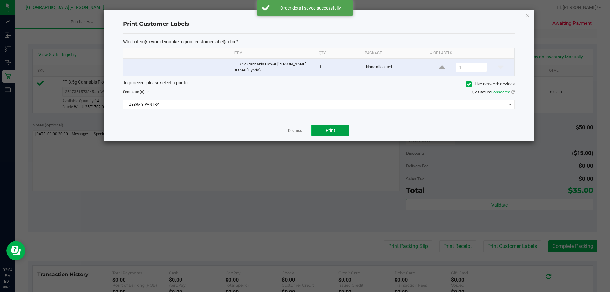
click at [329, 126] on button "Print" at bounding box center [330, 130] width 38 height 11
click at [299, 130] on link "Dismiss" at bounding box center [295, 130] width 14 height 5
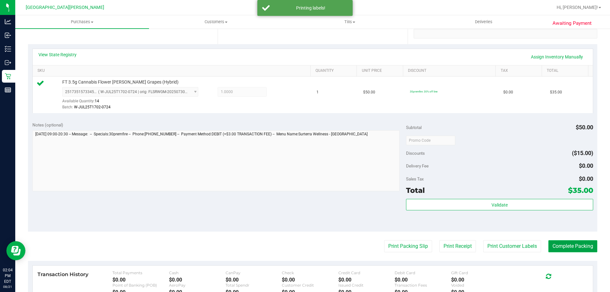
click at [571, 243] on button "Complete Packing" at bounding box center [572, 246] width 49 height 12
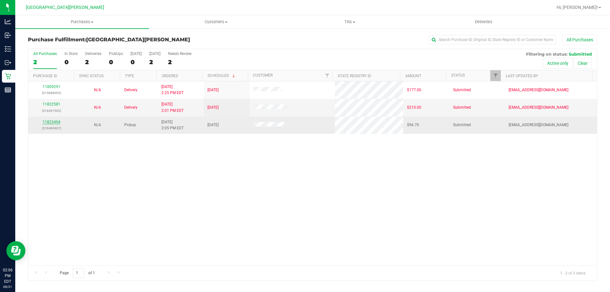
click at [53, 121] on link "11823494" at bounding box center [52, 122] width 18 height 4
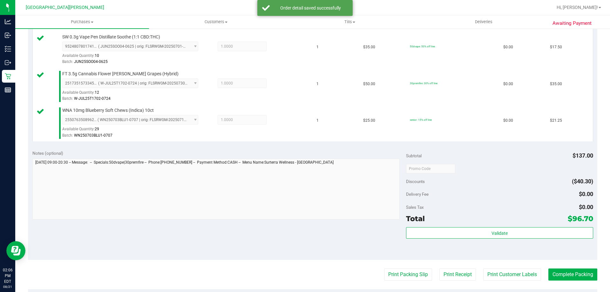
scroll to position [222, 0]
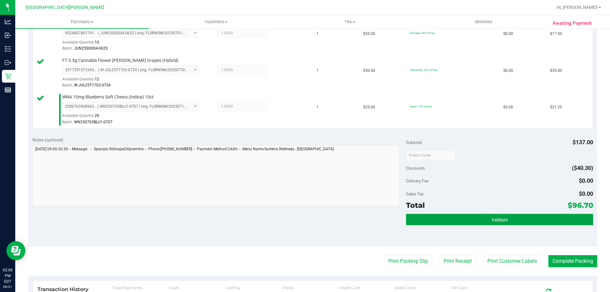
click at [510, 222] on button "Validate" at bounding box center [499, 219] width 187 height 11
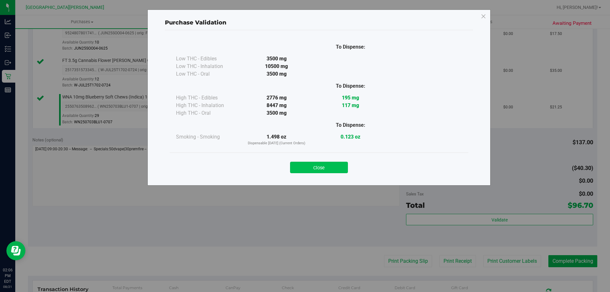
click at [309, 166] on button "Close" at bounding box center [319, 167] width 58 height 11
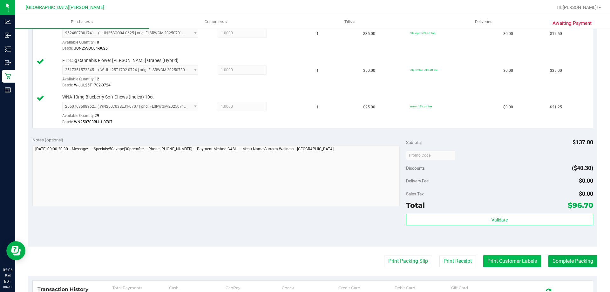
click at [521, 258] on button "Print Customer Labels" at bounding box center [512, 261] width 58 height 12
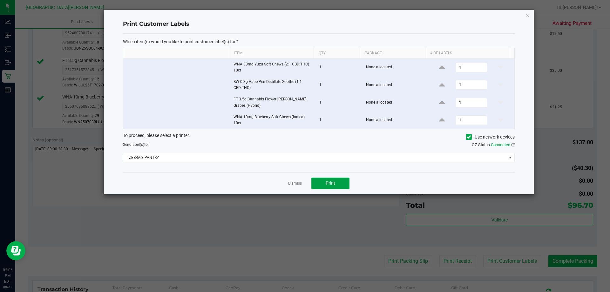
click at [326, 188] on button "Print" at bounding box center [330, 183] width 38 height 11
click at [296, 182] on link "Dismiss" at bounding box center [295, 183] width 14 height 5
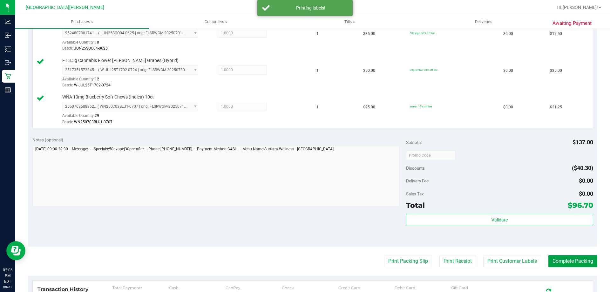
click at [582, 263] on button "Complete Packing" at bounding box center [572, 261] width 49 height 12
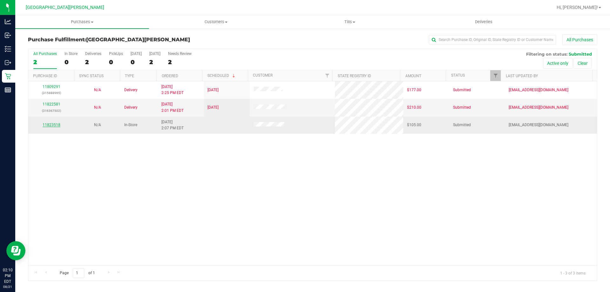
click at [59, 123] on link "11823518" at bounding box center [52, 125] width 18 height 4
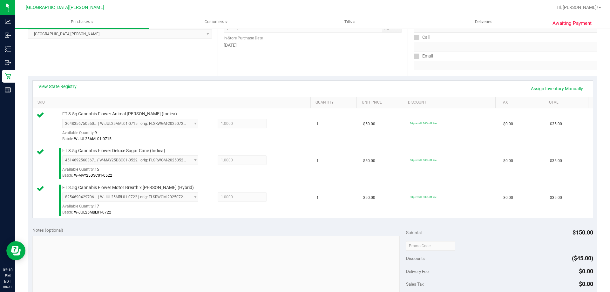
scroll to position [222, 0]
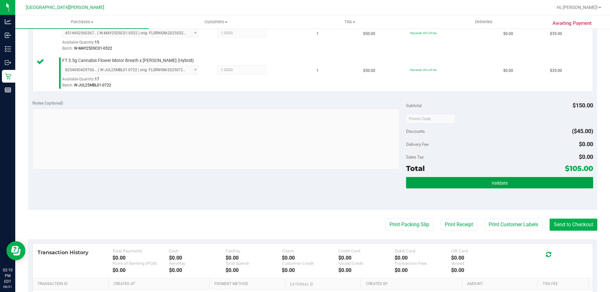
click at [503, 177] on button "Validate" at bounding box center [499, 182] width 187 height 11
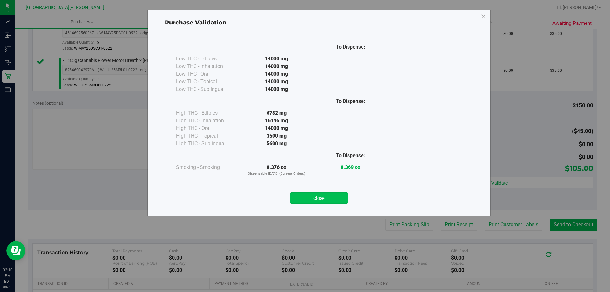
click at [309, 197] on button "Close" at bounding box center [319, 197] width 58 height 11
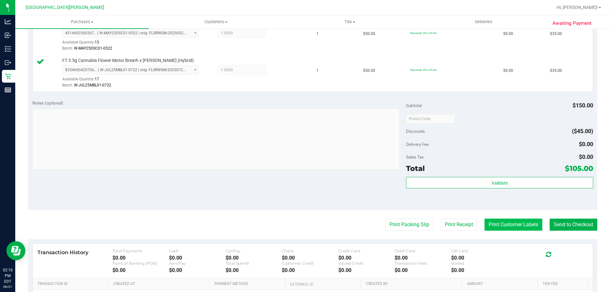
click at [512, 219] on button "Print Customer Labels" at bounding box center [514, 225] width 58 height 12
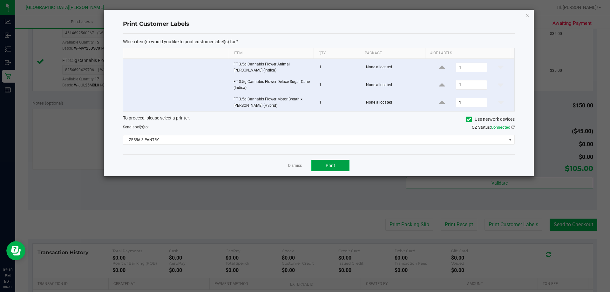
click at [342, 161] on button "Print" at bounding box center [330, 165] width 38 height 11
click at [293, 167] on link "Dismiss" at bounding box center [295, 165] width 14 height 5
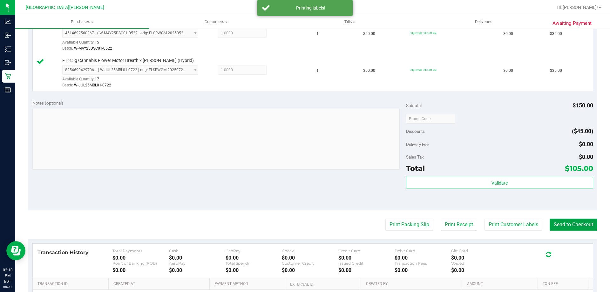
click at [581, 222] on button "Send to Checkout" at bounding box center [574, 225] width 48 height 12
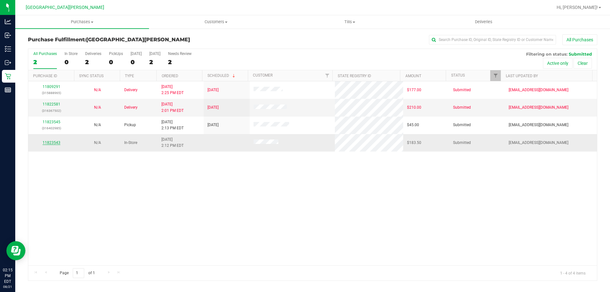
click at [48, 142] on link "11823543" at bounding box center [52, 142] width 18 height 4
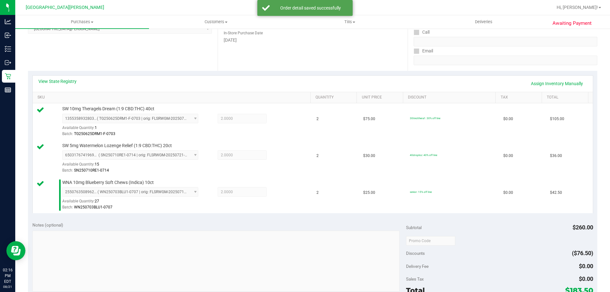
scroll to position [191, 0]
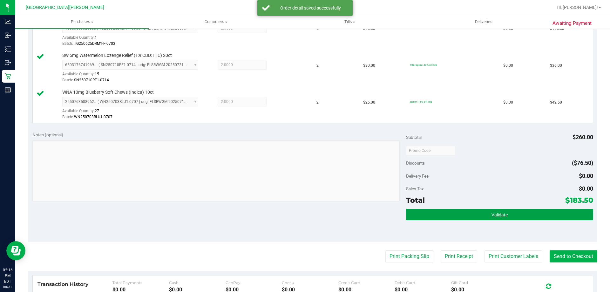
click at [473, 217] on button "Validate" at bounding box center [499, 214] width 187 height 11
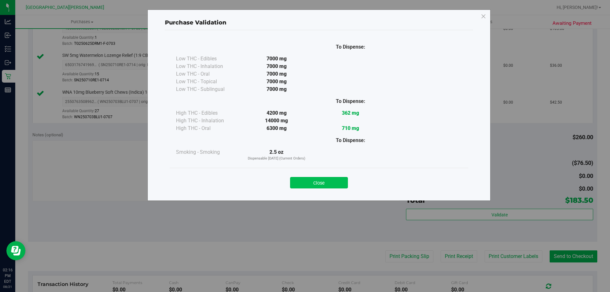
click at [316, 187] on button "Close" at bounding box center [319, 182] width 58 height 11
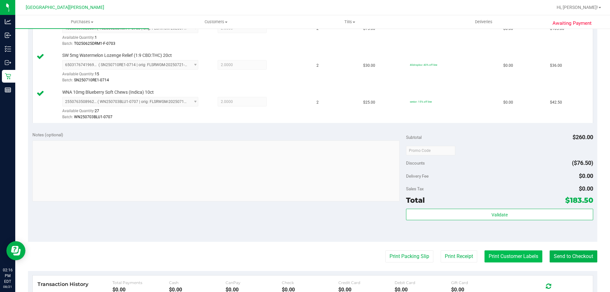
click at [510, 258] on button "Print Customer Labels" at bounding box center [514, 256] width 58 height 12
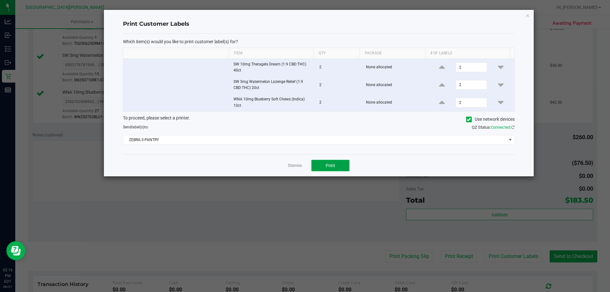
click at [322, 168] on button "Print" at bounding box center [330, 165] width 38 height 11
click at [295, 163] on link "Dismiss" at bounding box center [295, 165] width 14 height 5
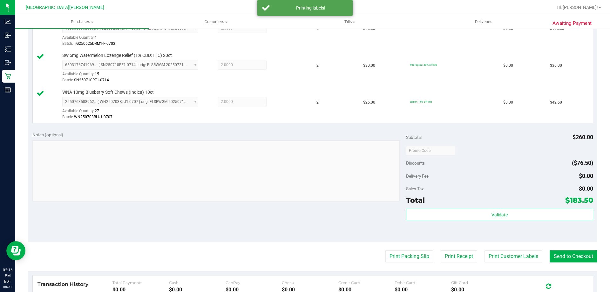
click at [550, 250] on purchase-details "Back Edit Purchase Cancel Purchase View Profile # 11823543 BioTrack ID: - Submi…" at bounding box center [312, 117] width 569 height 546
click at [550, 256] on button "Send to Checkout" at bounding box center [574, 256] width 48 height 12
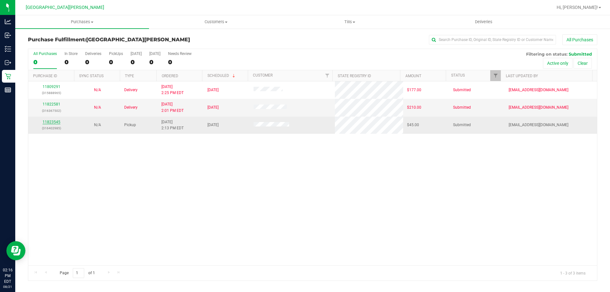
click at [55, 122] on link "11823545" at bounding box center [52, 122] width 18 height 4
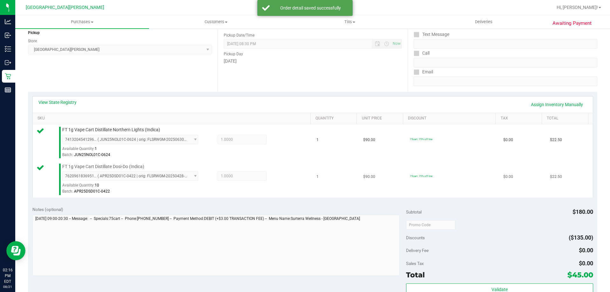
scroll to position [127, 0]
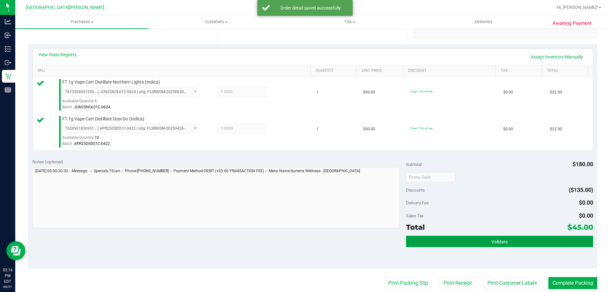
click at [465, 246] on button "Validate" at bounding box center [499, 241] width 187 height 11
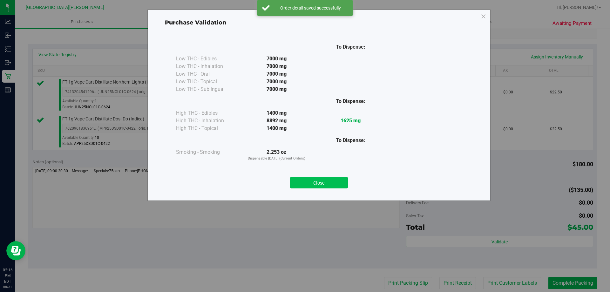
click at [312, 177] on button "Close" at bounding box center [319, 182] width 58 height 11
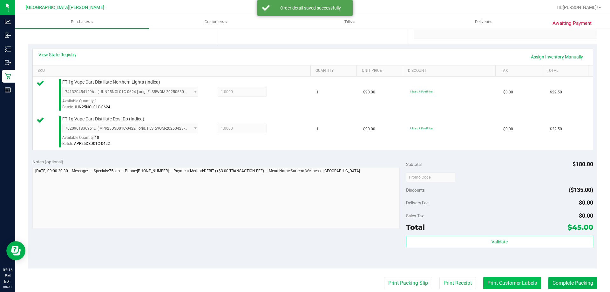
click at [492, 283] on button "Print Customer Labels" at bounding box center [512, 283] width 58 height 12
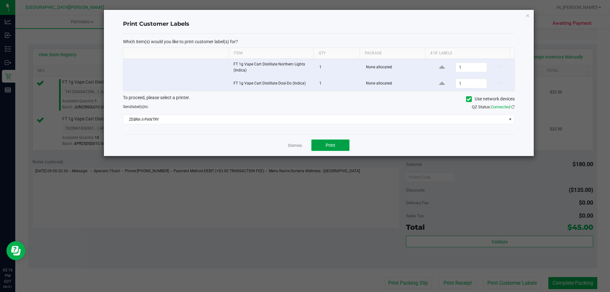
click at [322, 143] on button "Print" at bounding box center [330, 144] width 38 height 11
click at [296, 143] on link "Dismiss" at bounding box center [295, 145] width 14 height 5
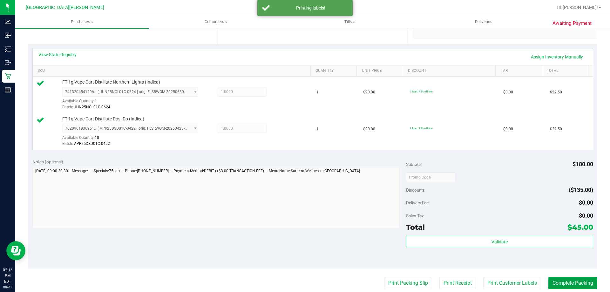
click at [570, 284] on button "Complete Packing" at bounding box center [572, 283] width 49 height 12
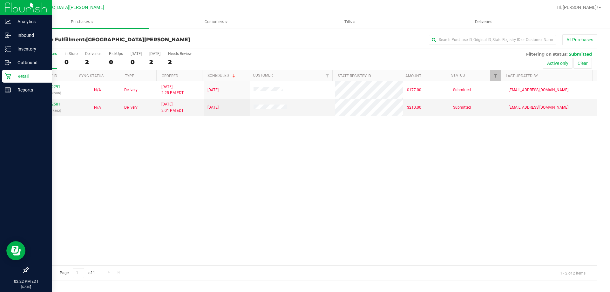
click at [17, 71] on div "Retail" at bounding box center [27, 76] width 50 height 13
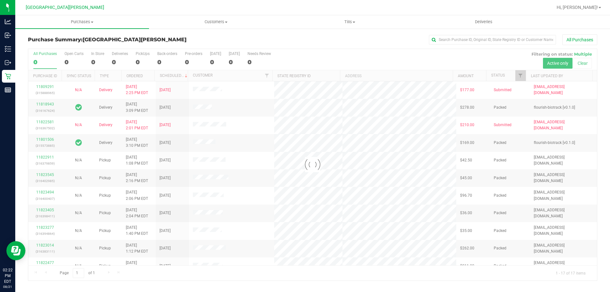
click at [93, 55] on div at bounding box center [312, 165] width 569 height 232
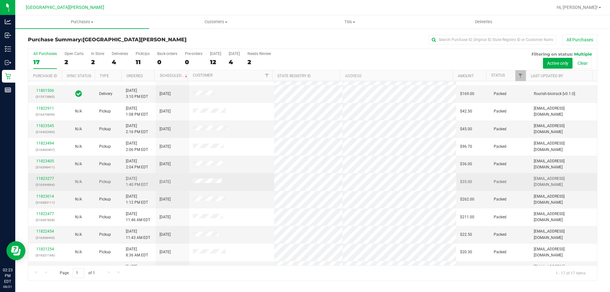
scroll to position [115, 0]
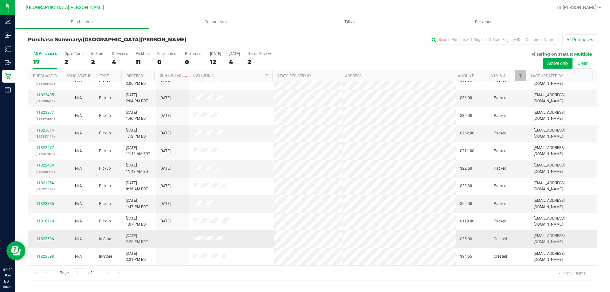
click at [51, 239] on link "11823596" at bounding box center [45, 239] width 18 height 4
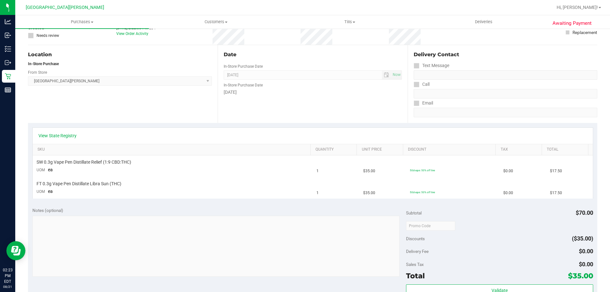
scroll to position [127, 0]
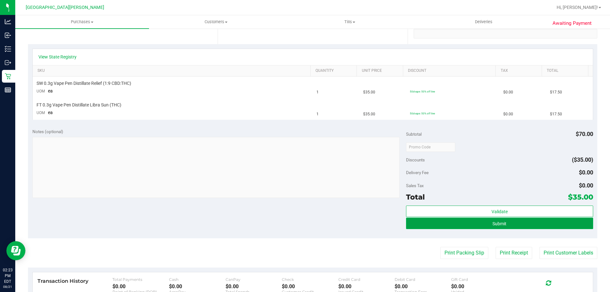
click at [459, 225] on button "Submit" at bounding box center [499, 223] width 187 height 11
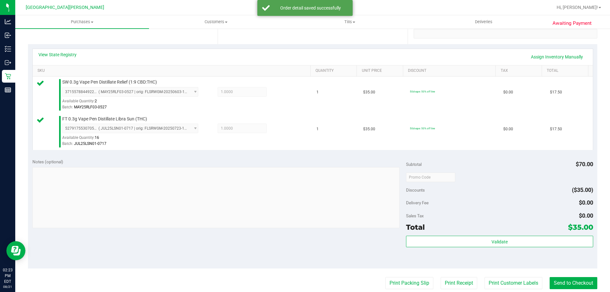
scroll to position [222, 0]
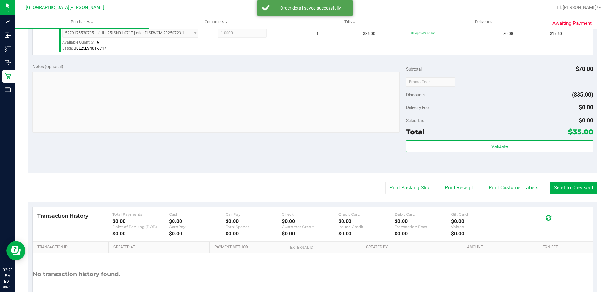
click at [505, 138] on div "Subtotal $70.00 Discounts ($35.00) Delivery Fee $0.00 Sales Tax $0.00 Total $35…" at bounding box center [499, 116] width 187 height 106
click at [516, 153] on div "Validate" at bounding box center [499, 154] width 187 height 29
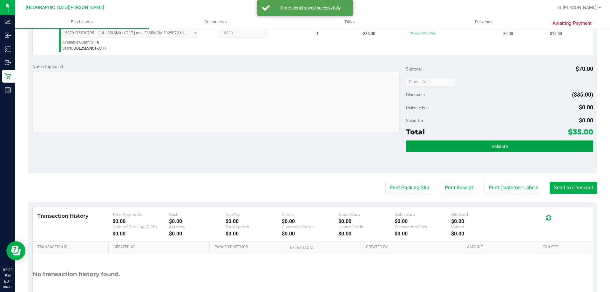
click at [515, 147] on button "Validate" at bounding box center [499, 145] width 187 height 11
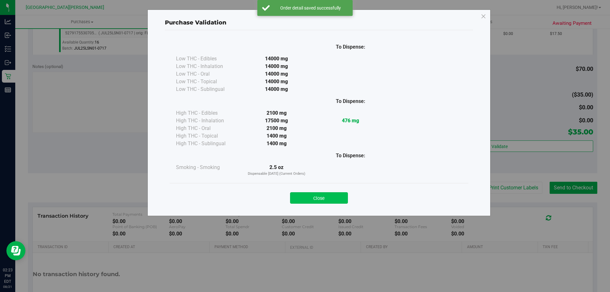
click at [317, 198] on button "Close" at bounding box center [319, 197] width 58 height 11
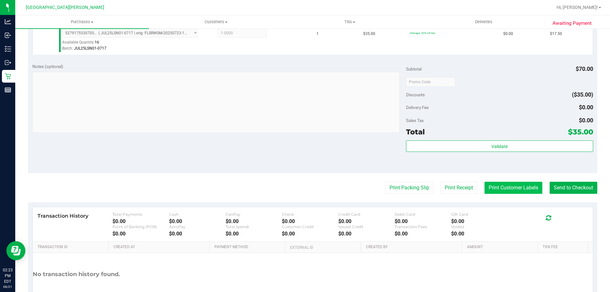
click at [501, 183] on button "Print Customer Labels" at bounding box center [514, 188] width 58 height 12
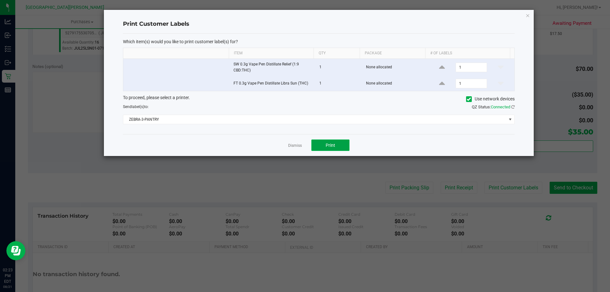
click at [337, 143] on button "Print" at bounding box center [330, 144] width 38 height 11
click at [292, 146] on link "Dismiss" at bounding box center [295, 145] width 14 height 5
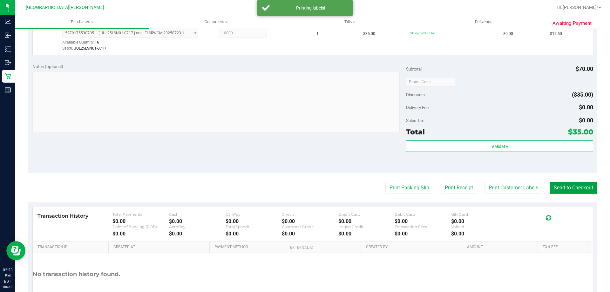
click at [551, 186] on button "Send to Checkout" at bounding box center [574, 188] width 48 height 12
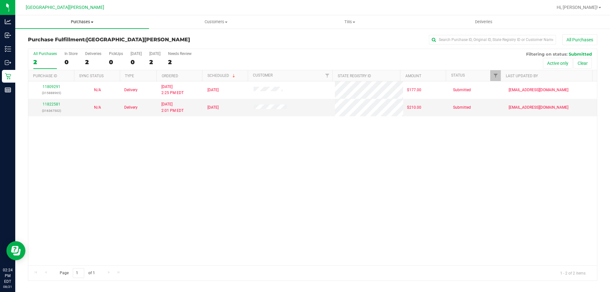
click at [83, 24] on span "Purchases" at bounding box center [82, 22] width 134 height 6
click at [62, 46] on li "Fulfillment" at bounding box center [82, 46] width 134 height 8
click at [204, 143] on div "11809291 (315888965) N/A Delivery [DATE] 2:25 PM EDT 8/22/2025 $177.00 Submitte…" at bounding box center [312, 173] width 569 height 184
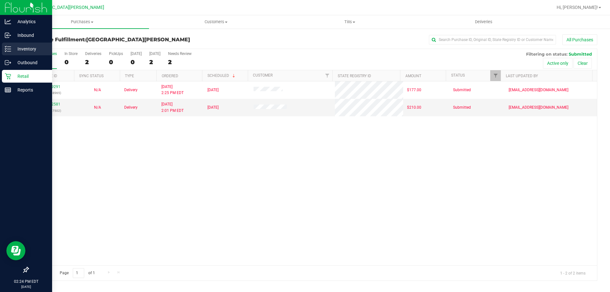
click at [30, 45] on p "Inventory" at bounding box center [30, 49] width 38 height 8
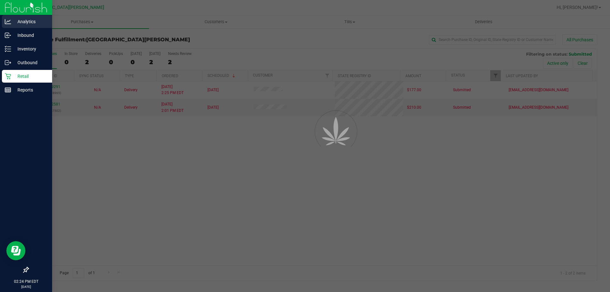
click at [32, 28] on link "Analytics" at bounding box center [26, 22] width 52 height 14
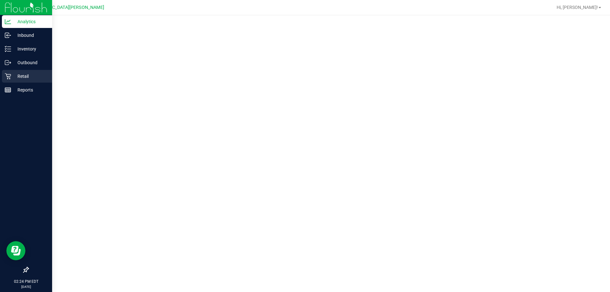
click at [21, 73] on p "Retail" at bounding box center [30, 76] width 38 height 8
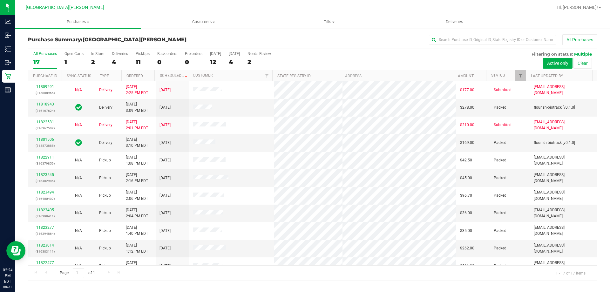
click at [73, 54] on div "Open Carts" at bounding box center [74, 53] width 19 height 4
click at [0, 0] on input "Open Carts 1" at bounding box center [0, 0] width 0 height 0
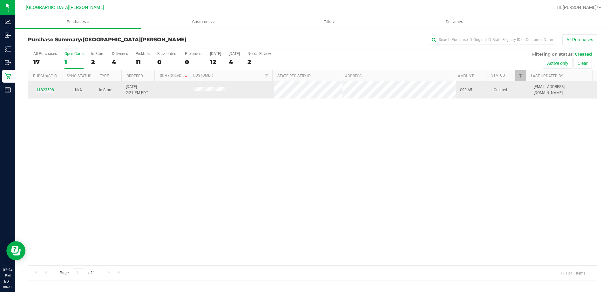
click at [46, 91] on link "11823598" at bounding box center [45, 90] width 18 height 4
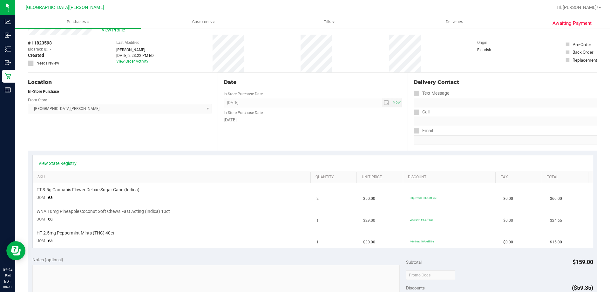
scroll to position [32, 0]
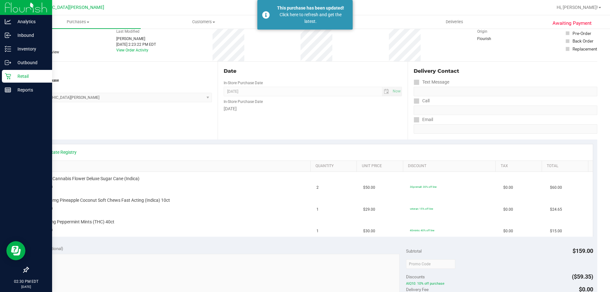
click at [31, 78] on p "Retail" at bounding box center [30, 76] width 38 height 8
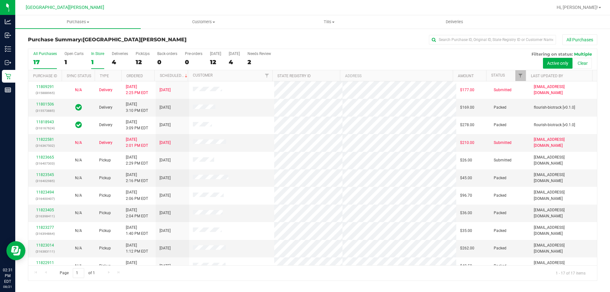
click at [98, 56] on div "In Store" at bounding box center [97, 53] width 13 height 4
click at [0, 0] on input "In Store 1" at bounding box center [0, 0] width 0 height 0
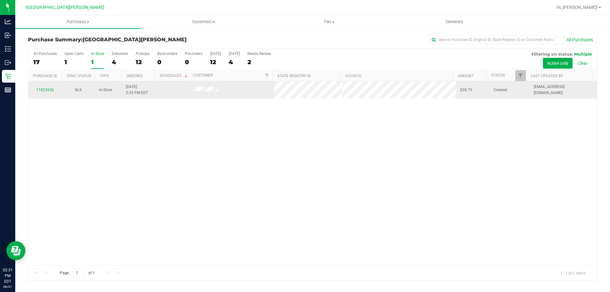
click at [46, 85] on td "11823656" at bounding box center [44, 89] width 33 height 17
click at [45, 92] on link "11823656" at bounding box center [45, 90] width 18 height 4
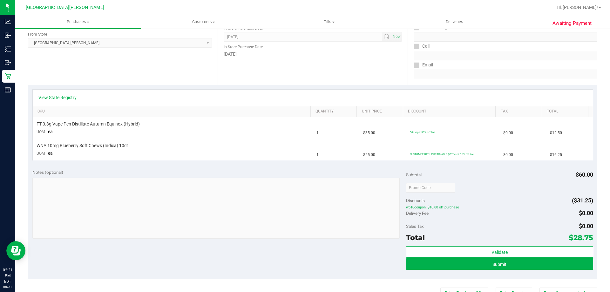
scroll to position [95, 0]
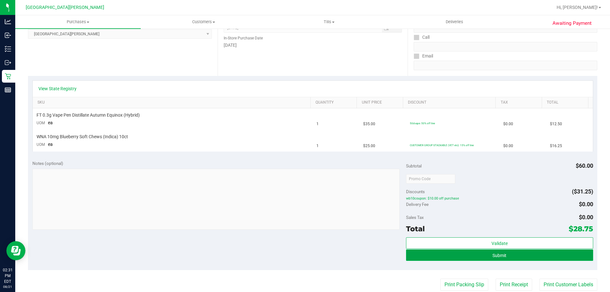
click at [479, 254] on button "Submit" at bounding box center [499, 254] width 187 height 11
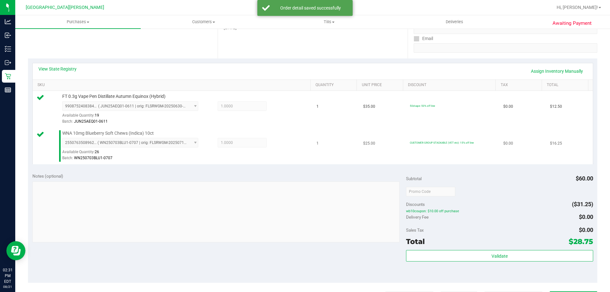
scroll to position [127, 0]
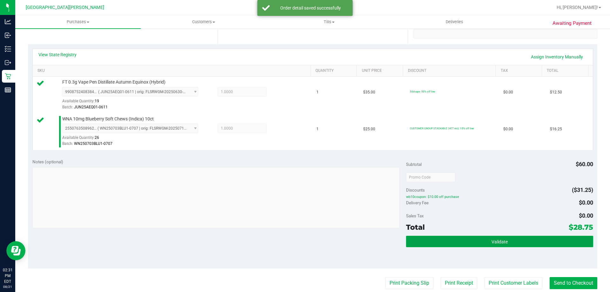
click at [497, 240] on span "Validate" at bounding box center [500, 241] width 16 height 5
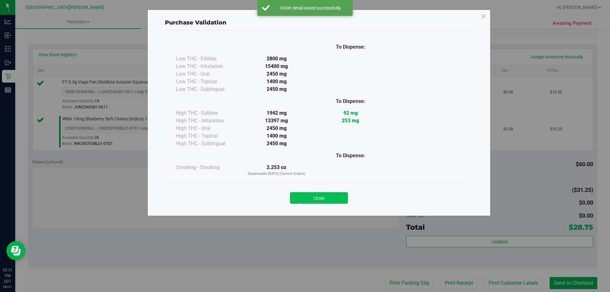
click at [326, 197] on button "Close" at bounding box center [319, 197] width 58 height 11
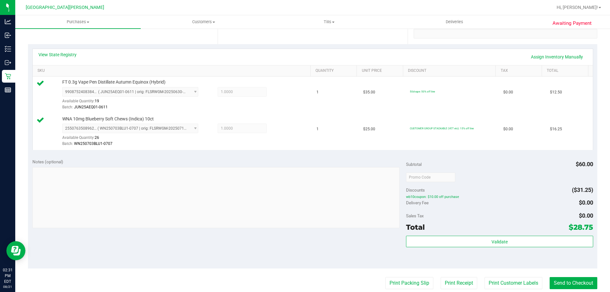
click at [510, 290] on purchase-details "Back Edit Purchase Cancel Purchase View Profile # 11823656 BioTrack ID: - Submi…" at bounding box center [312, 161] width 569 height 509
click at [508, 284] on button "Print Customer Labels" at bounding box center [514, 283] width 58 height 12
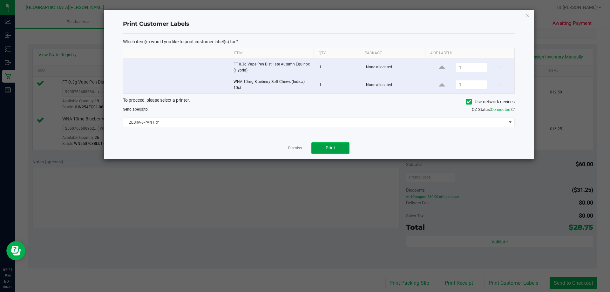
click at [331, 149] on span "Print" at bounding box center [331, 147] width 10 height 5
click at [296, 149] on link "Dismiss" at bounding box center [295, 148] width 14 height 5
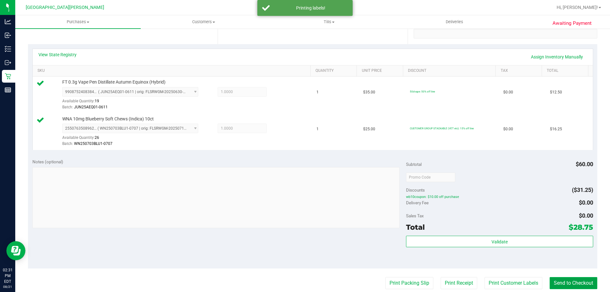
click at [552, 279] on button "Send to Checkout" at bounding box center [574, 283] width 48 height 12
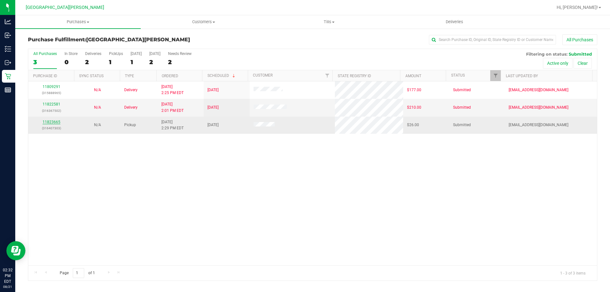
click at [56, 123] on link "11823665" at bounding box center [52, 122] width 18 height 4
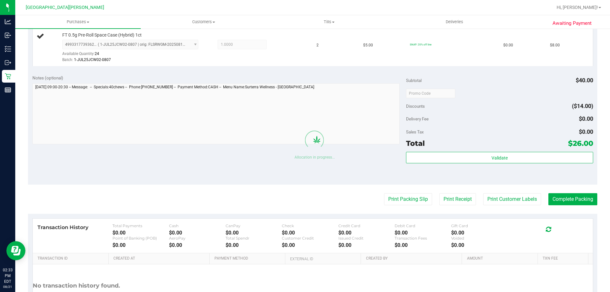
scroll to position [222, 0]
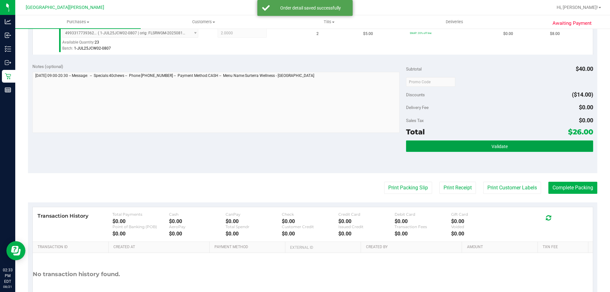
click at [449, 143] on button "Validate" at bounding box center [499, 145] width 187 height 11
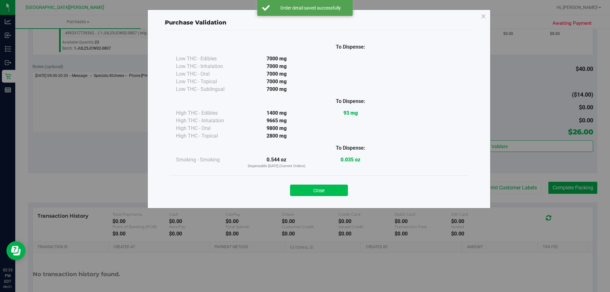
click at [318, 194] on button "Close" at bounding box center [319, 190] width 58 height 11
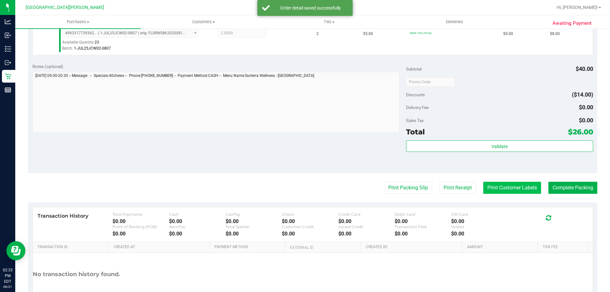
click at [486, 190] on button "Print Customer Labels" at bounding box center [512, 188] width 58 height 12
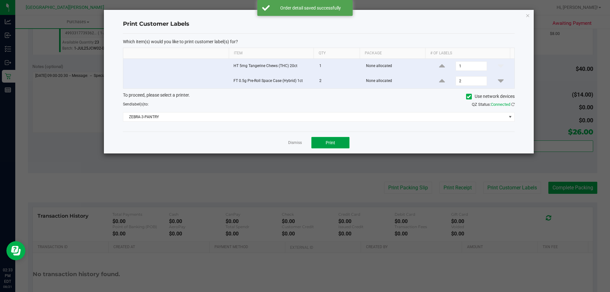
click at [336, 144] on button "Print" at bounding box center [330, 142] width 38 height 11
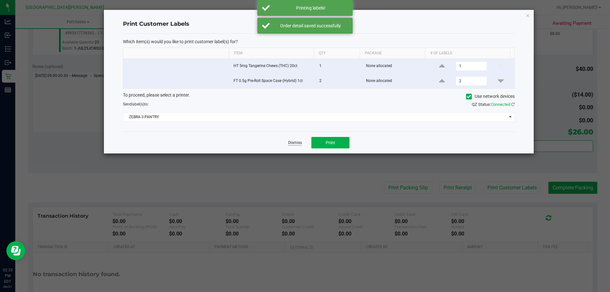
click at [298, 143] on link "Dismiss" at bounding box center [295, 142] width 14 height 5
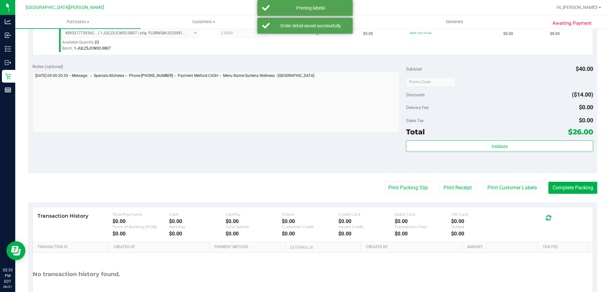
click at [248, 151] on div "Notes (optional) Subtotal $40.00 Discounts ($14.00) Delivery Fee $0.00 Sales Ta…" at bounding box center [312, 116] width 569 height 114
drag, startPoint x: 566, startPoint y: 189, endPoint x: 543, endPoint y: 181, distance: 24.6
click at [564, 189] on button "Complete Packing" at bounding box center [572, 188] width 49 height 12
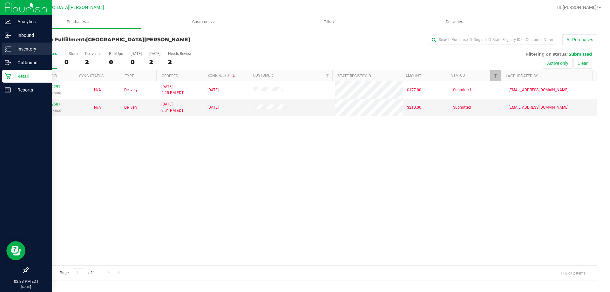
click at [7, 47] on icon at bounding box center [8, 49] width 6 height 6
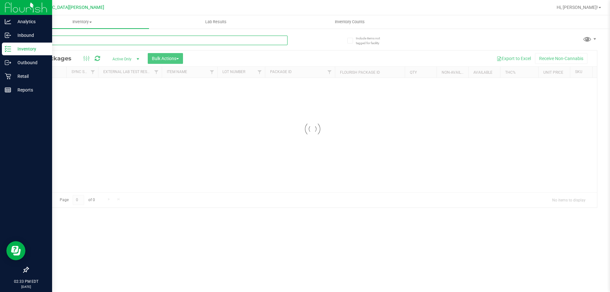
click at [56, 44] on input "text" at bounding box center [158, 41] width 260 height 10
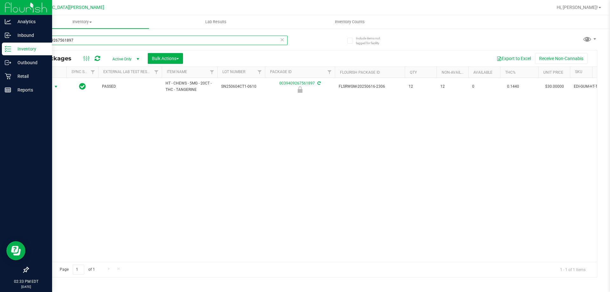
type input "0039409267561897"
click at [44, 87] on span "Action" at bounding box center [43, 86] width 17 height 9
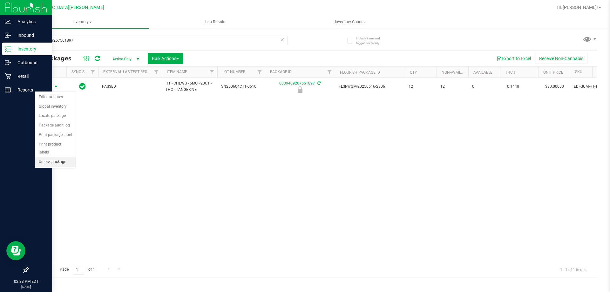
click at [53, 157] on li "Unlock package" at bounding box center [55, 162] width 41 height 10
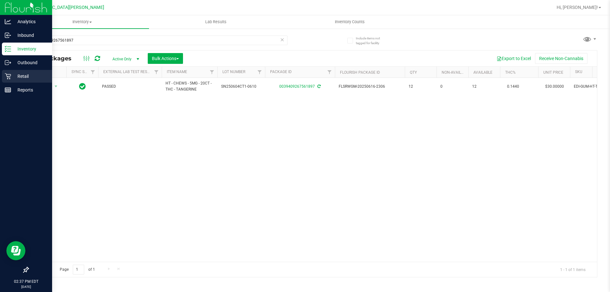
click at [20, 77] on p "Retail" at bounding box center [30, 76] width 38 height 8
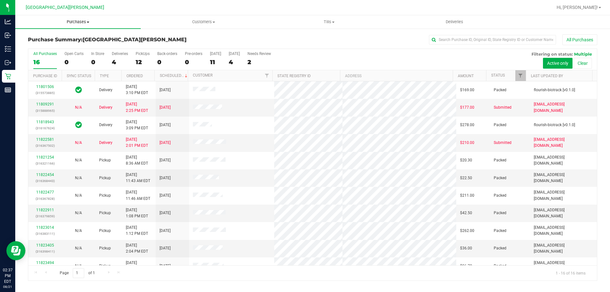
click at [71, 24] on span "Purchases" at bounding box center [78, 22] width 126 height 6
click at [72, 45] on li "Fulfillment" at bounding box center [78, 46] width 126 height 8
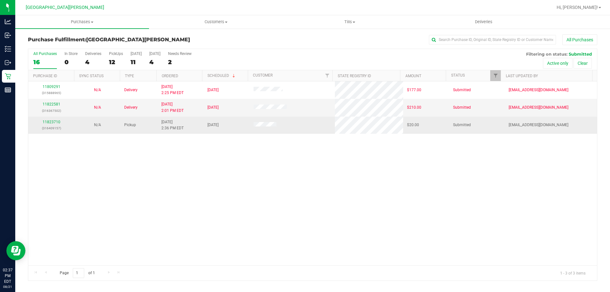
click at [50, 126] on p "(316409157)" at bounding box center [51, 128] width 38 height 6
click at [50, 124] on div "11823710 (316409157)" at bounding box center [51, 125] width 38 height 12
click at [51, 120] on link "11823710" at bounding box center [52, 122] width 18 height 4
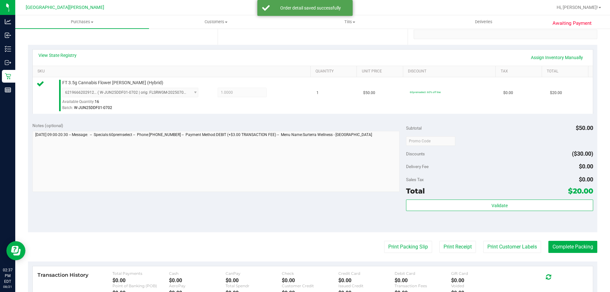
scroll to position [127, 0]
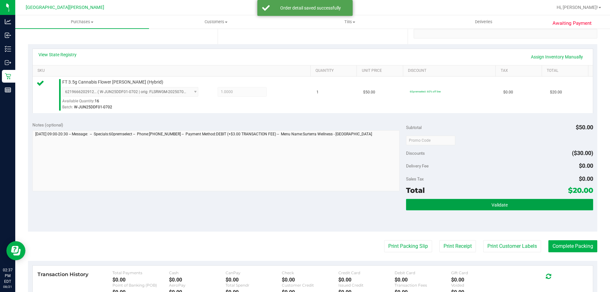
click at [453, 206] on button "Validate" at bounding box center [499, 204] width 187 height 11
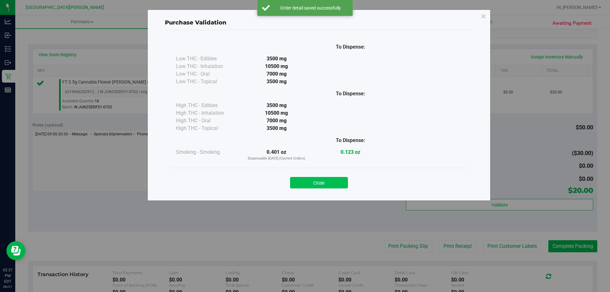
click at [336, 184] on button "Close" at bounding box center [319, 182] width 58 height 11
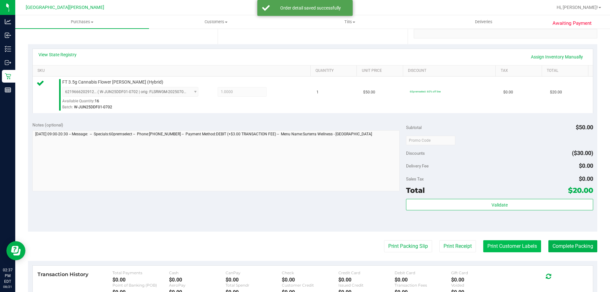
click at [501, 241] on button "Print Customer Labels" at bounding box center [512, 246] width 58 height 12
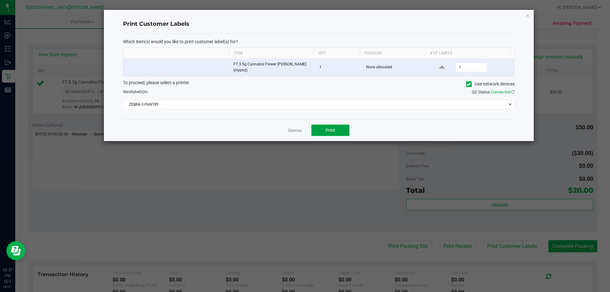
click at [331, 134] on button "Print" at bounding box center [330, 130] width 38 height 11
click at [291, 129] on link "Dismiss" at bounding box center [295, 130] width 14 height 5
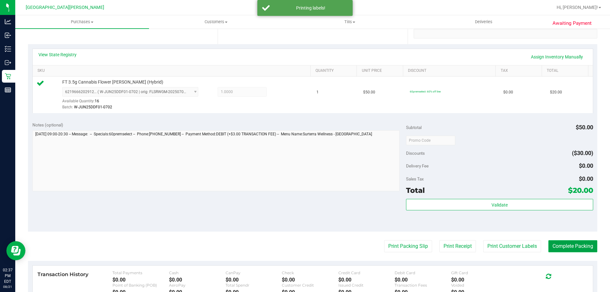
click at [555, 246] on button "Complete Packing" at bounding box center [572, 246] width 49 height 12
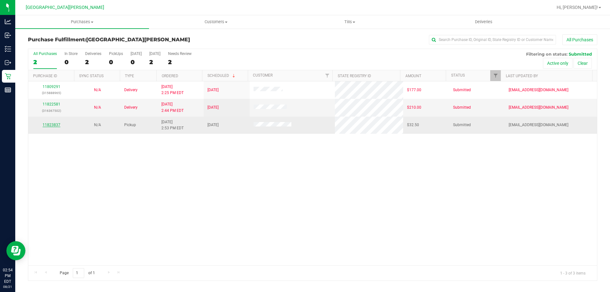
click at [58, 124] on link "11823837" at bounding box center [52, 125] width 18 height 4
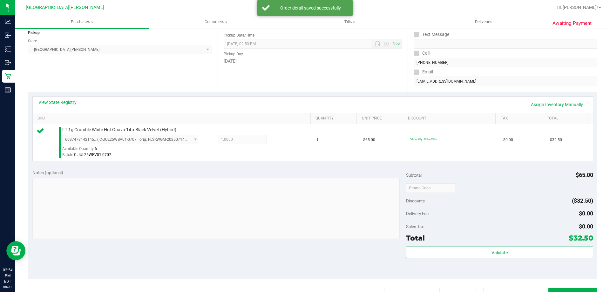
scroll to position [127, 0]
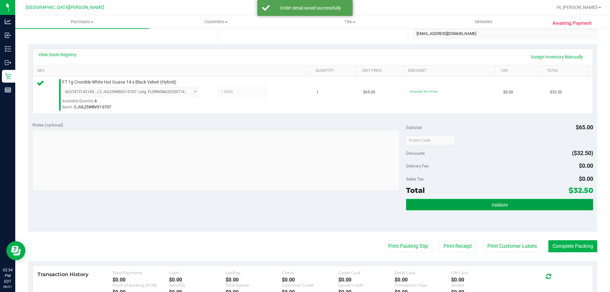
click at [538, 203] on button "Validate" at bounding box center [499, 204] width 187 height 11
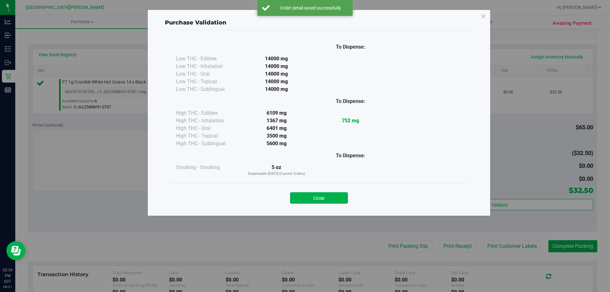
drag, startPoint x: 319, startPoint y: 196, endPoint x: 504, endPoint y: 228, distance: 187.7
click at [320, 196] on button "Close" at bounding box center [319, 197] width 58 height 11
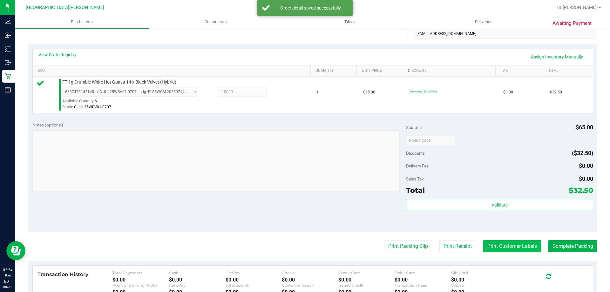
click at [497, 247] on button "Print Customer Labels" at bounding box center [512, 246] width 58 height 12
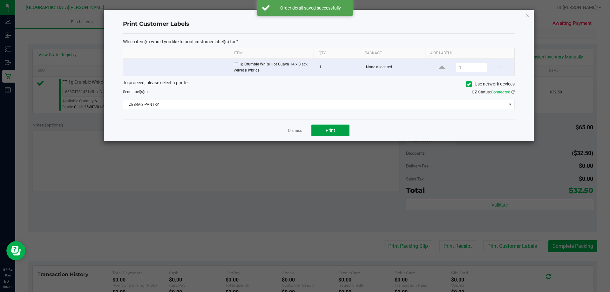
click at [332, 128] on span "Print" at bounding box center [331, 130] width 10 height 5
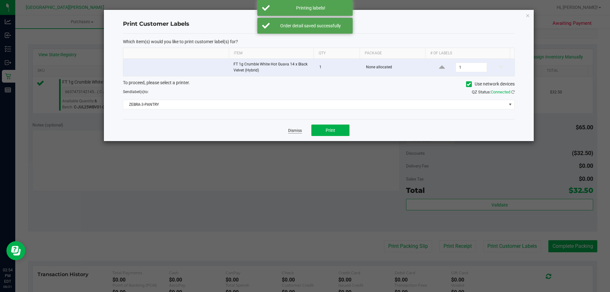
click at [289, 128] on link "Dismiss" at bounding box center [295, 130] width 14 height 5
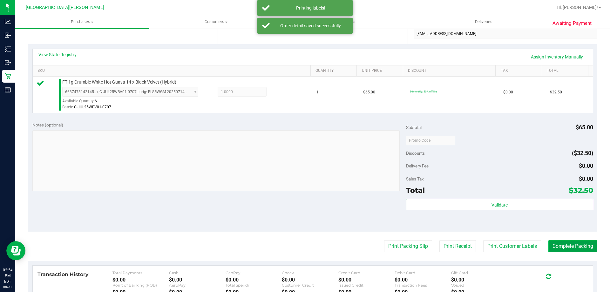
click at [552, 247] on button "Complete Packing" at bounding box center [572, 246] width 49 height 12
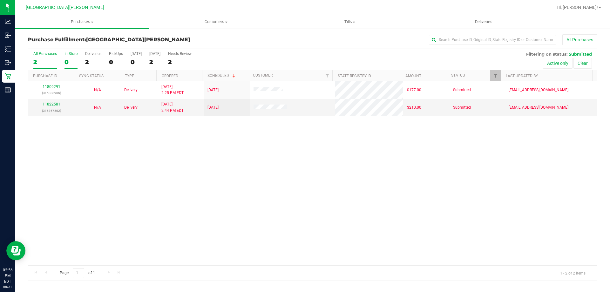
click at [73, 59] on div "0" at bounding box center [71, 61] width 13 height 7
click at [0, 0] on input "In Store 0" at bounding box center [0, 0] width 0 height 0
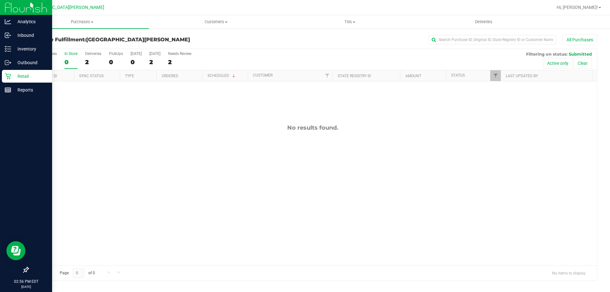
click at [17, 70] on div "Retail" at bounding box center [27, 76] width 50 height 13
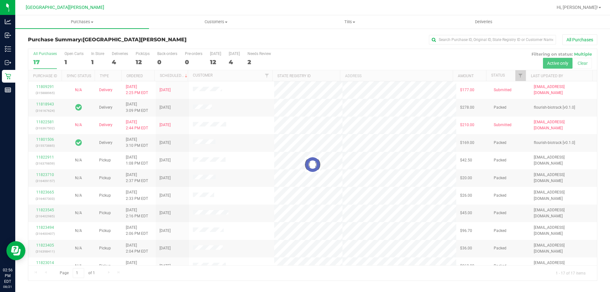
click at [99, 54] on div at bounding box center [312, 165] width 569 height 232
click at [96, 56] on div at bounding box center [312, 165] width 569 height 232
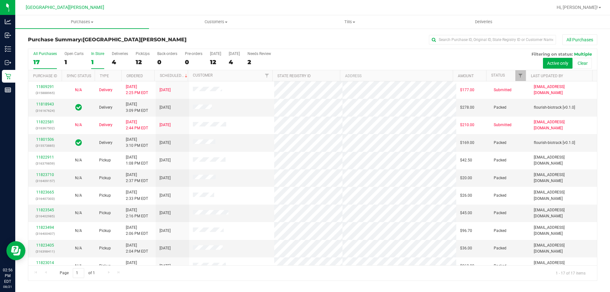
click at [97, 59] on div "1" at bounding box center [97, 61] width 13 height 7
click at [0, 0] on input "In Store 1" at bounding box center [0, 0] width 0 height 0
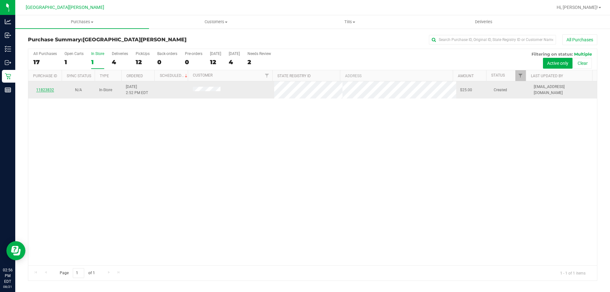
click at [47, 89] on link "11823832" at bounding box center [45, 90] width 18 height 4
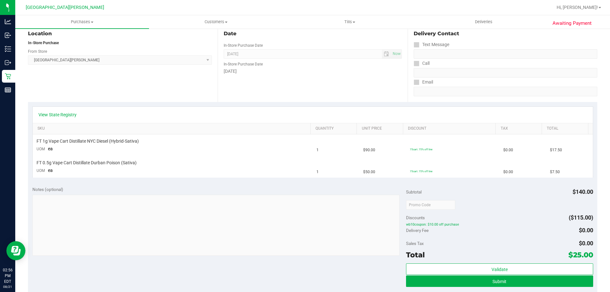
scroll to position [127, 0]
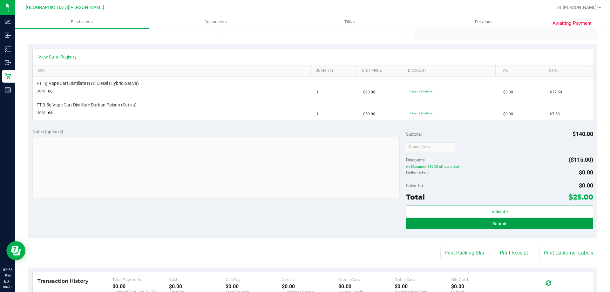
click at [527, 224] on button "Submit" at bounding box center [499, 223] width 187 height 11
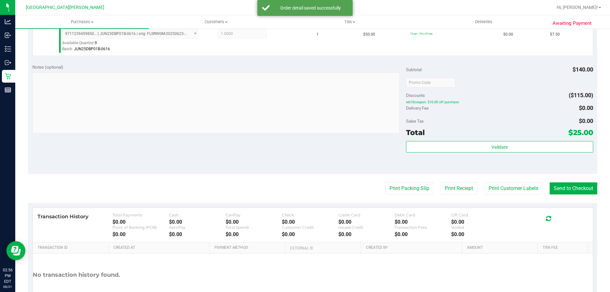
scroll to position [222, 0]
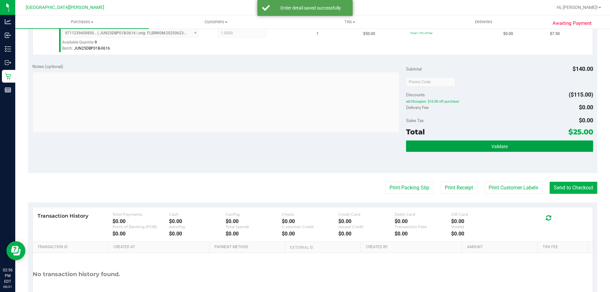
click at [514, 151] on button "Validate" at bounding box center [499, 145] width 187 height 11
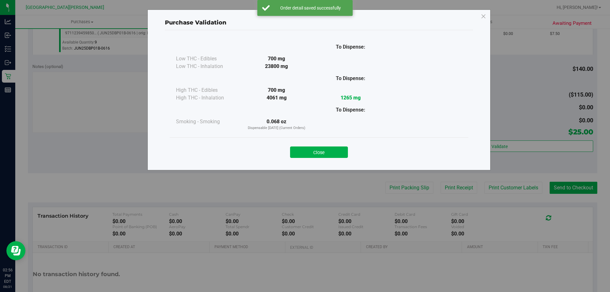
click at [317, 142] on div "Close" at bounding box center [318, 150] width 289 height 16
click at [319, 145] on div "Close" at bounding box center [318, 150] width 289 height 16
click at [319, 149] on button "Close" at bounding box center [319, 151] width 58 height 11
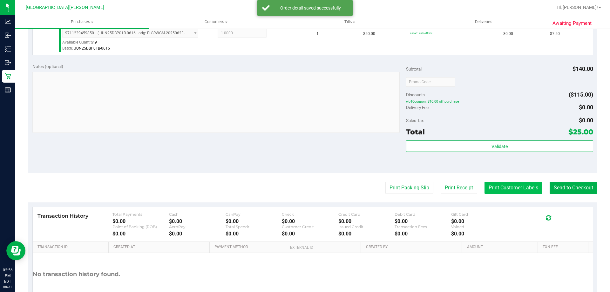
click at [527, 187] on button "Print Customer Labels" at bounding box center [514, 188] width 58 height 12
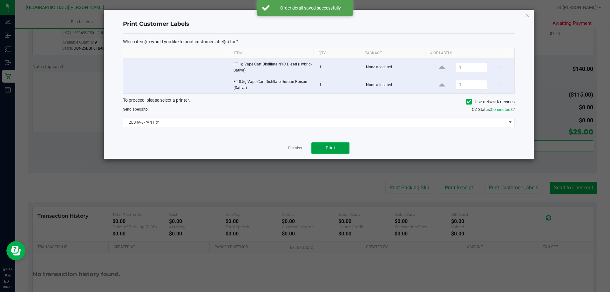
click at [345, 149] on button "Print" at bounding box center [330, 147] width 38 height 11
click at [296, 147] on link "Dismiss" at bounding box center [295, 148] width 14 height 5
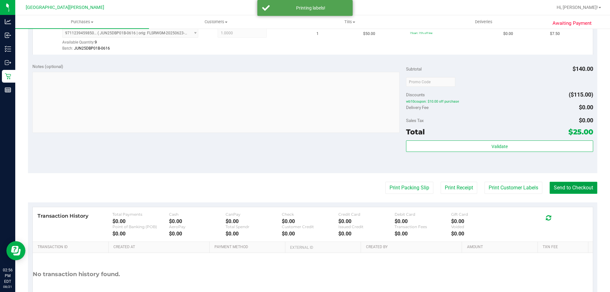
click at [583, 184] on button "Send to Checkout" at bounding box center [574, 188] width 48 height 12
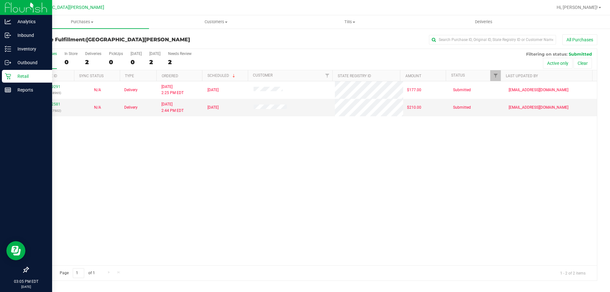
click at [24, 72] on p "Retail" at bounding box center [30, 76] width 38 height 8
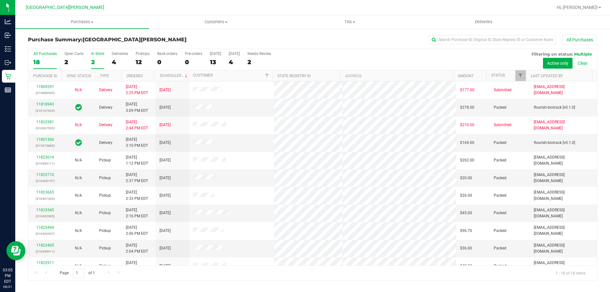
click at [94, 57] on label "In Store 2" at bounding box center [97, 59] width 13 height 17
click at [0, 0] on input "In Store 2" at bounding box center [0, 0] width 0 height 0
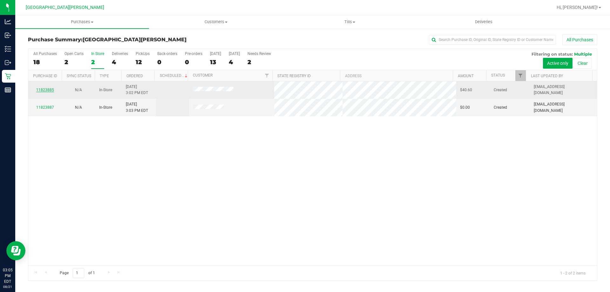
click at [41, 89] on link "11823885" at bounding box center [45, 90] width 18 height 4
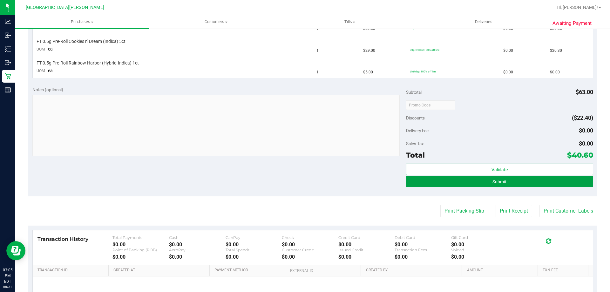
click at [493, 182] on span "Submit" at bounding box center [500, 181] width 14 height 5
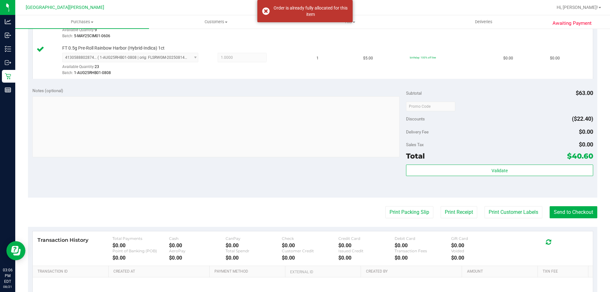
scroll to position [276, 0]
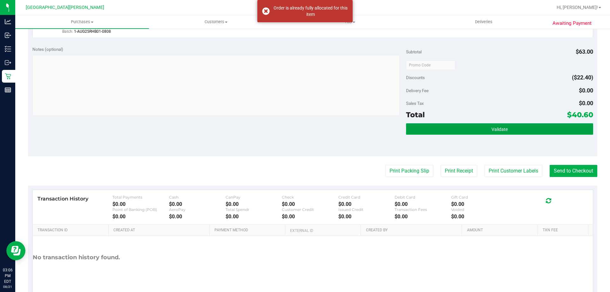
click at [505, 133] on button "Validate" at bounding box center [499, 128] width 187 height 11
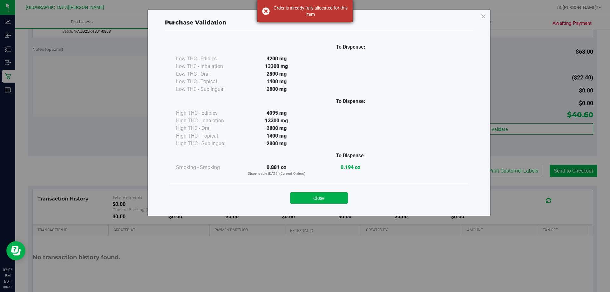
click at [263, 12] on div "Order is already fully allocated for this item" at bounding box center [304, 11] width 95 height 22
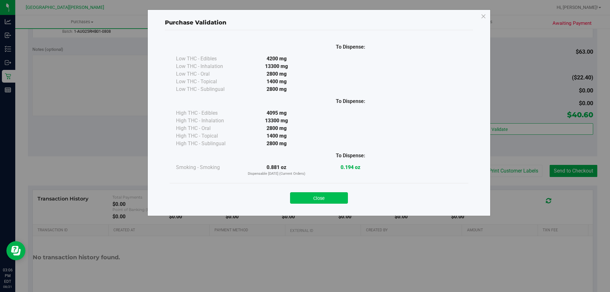
click at [318, 199] on button "Close" at bounding box center [319, 197] width 58 height 11
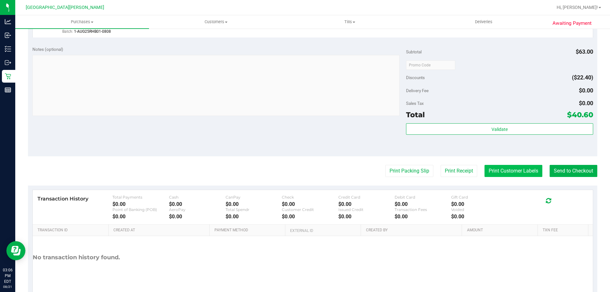
click at [493, 167] on button "Print Customer Labels" at bounding box center [514, 171] width 58 height 12
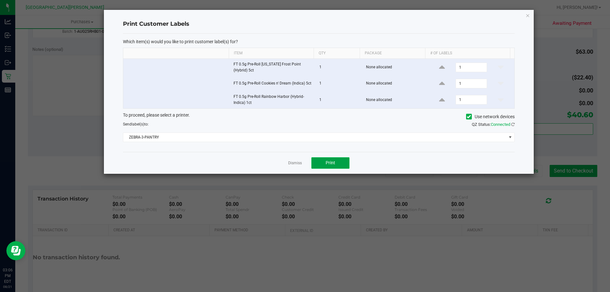
click at [329, 163] on span "Print" at bounding box center [331, 162] width 10 height 5
click at [289, 165] on link "Dismiss" at bounding box center [295, 162] width 14 height 5
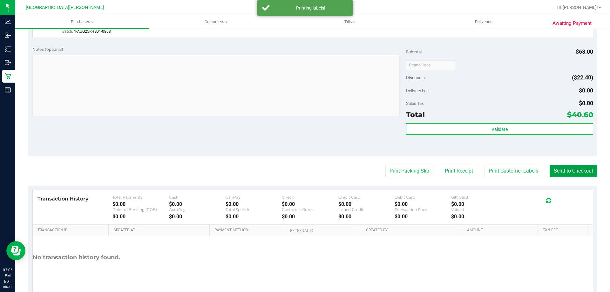
click at [576, 169] on button "Send to Checkout" at bounding box center [574, 171] width 48 height 12
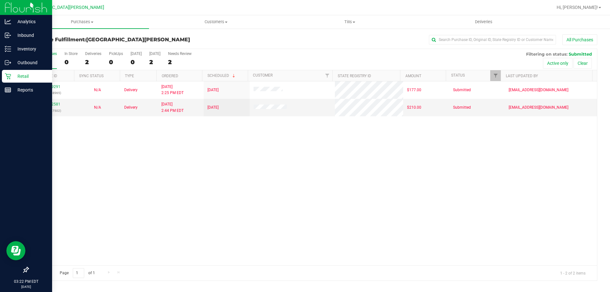
click at [8, 75] on icon at bounding box center [8, 76] width 6 height 6
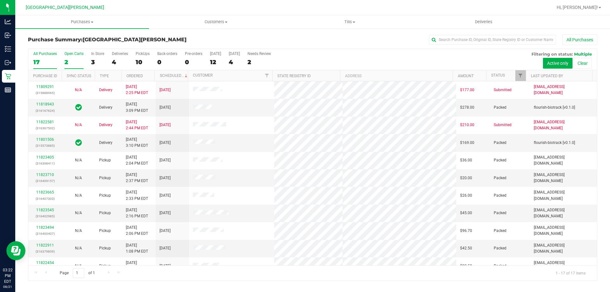
click at [70, 65] on div "2" at bounding box center [74, 61] width 19 height 7
click at [0, 0] on input "Open Carts 2" at bounding box center [0, 0] width 0 height 0
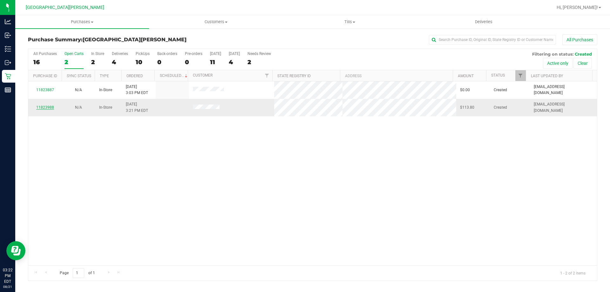
click at [48, 106] on link "11823988" at bounding box center [45, 107] width 18 height 4
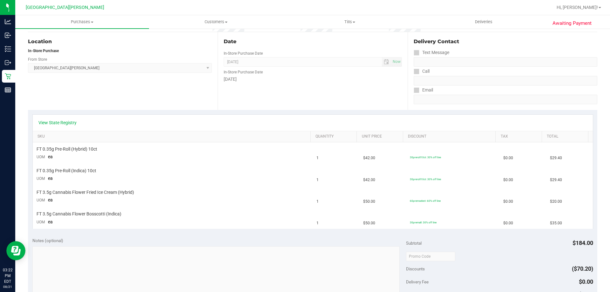
scroll to position [64, 0]
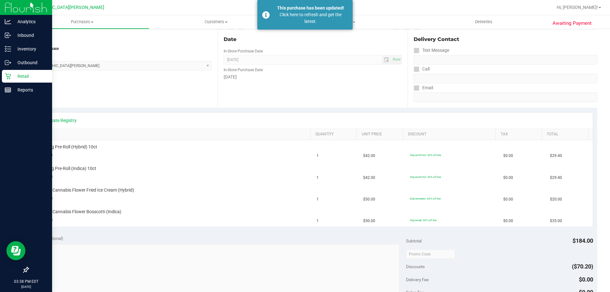
click at [11, 76] on p "Retail" at bounding box center [30, 76] width 38 height 8
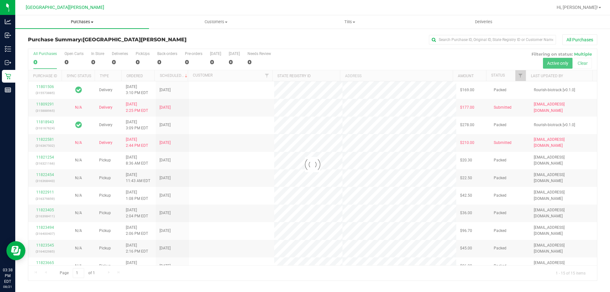
click at [80, 22] on span "Purchases" at bounding box center [82, 22] width 134 height 6
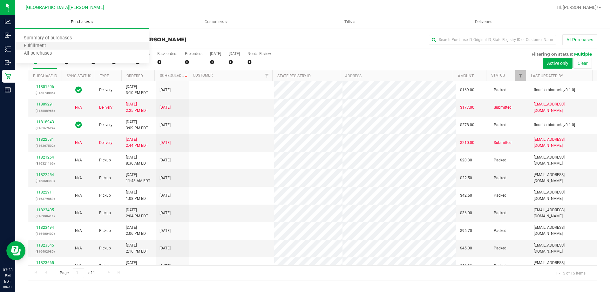
click at [72, 45] on li "Fulfillment" at bounding box center [82, 46] width 134 height 8
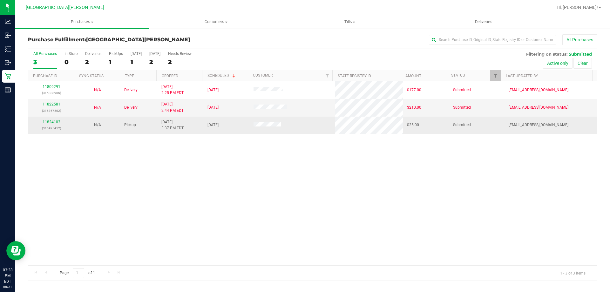
click at [55, 122] on link "11824103" at bounding box center [52, 122] width 18 height 4
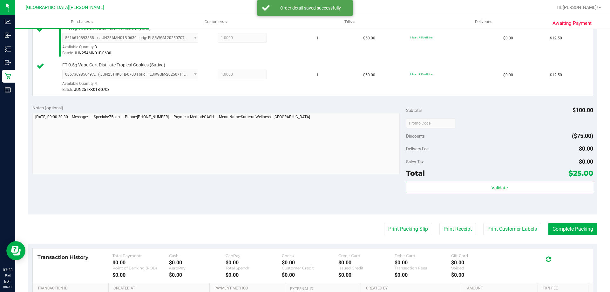
scroll to position [222, 0]
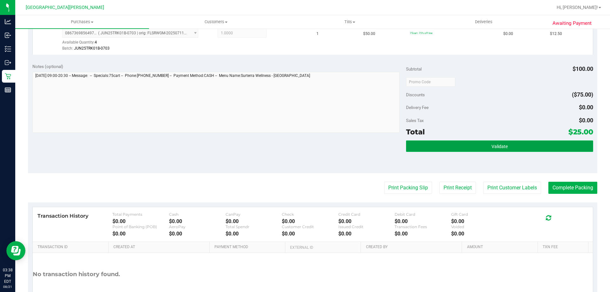
click at [492, 149] on button "Validate" at bounding box center [499, 145] width 187 height 11
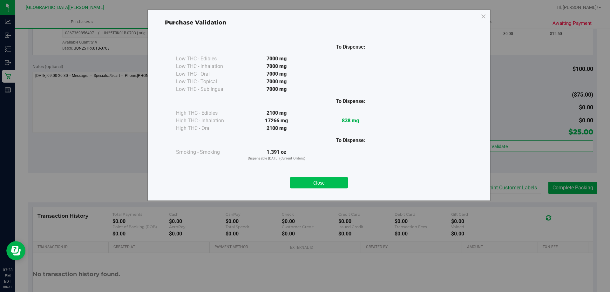
click at [329, 181] on button "Close" at bounding box center [319, 182] width 58 height 11
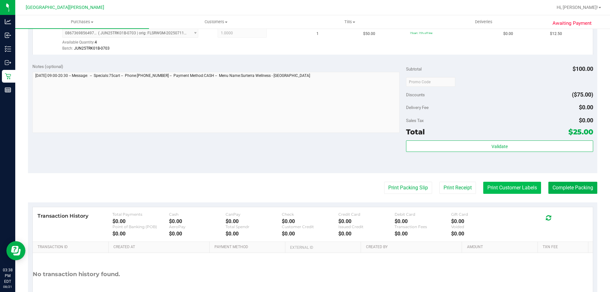
click at [487, 190] on button "Print Customer Labels" at bounding box center [512, 188] width 58 height 12
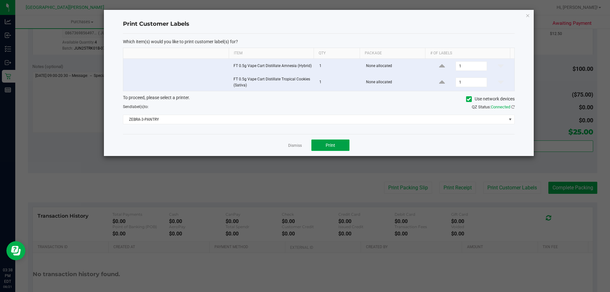
click at [348, 145] on button "Print" at bounding box center [330, 144] width 38 height 11
click at [294, 146] on link "Dismiss" at bounding box center [295, 145] width 14 height 5
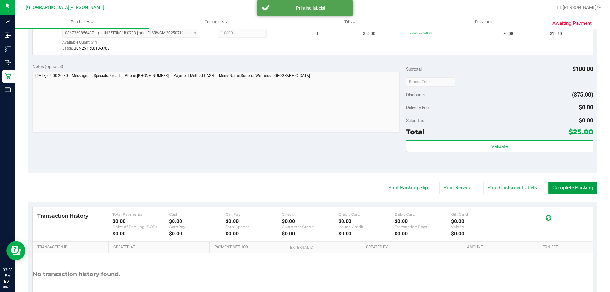
click at [565, 189] on button "Complete Packing" at bounding box center [572, 188] width 49 height 12
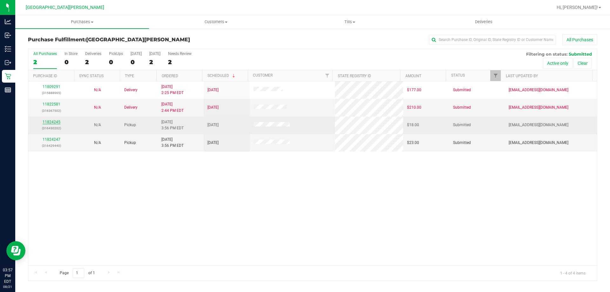
click at [55, 121] on link "11824245" at bounding box center [52, 122] width 18 height 4
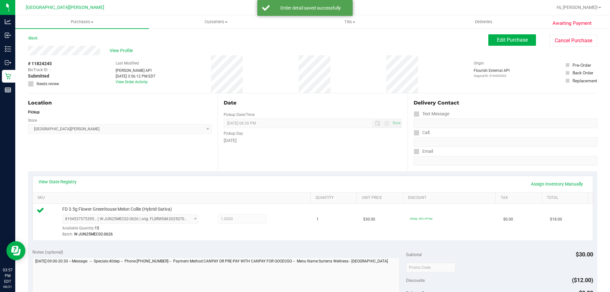
scroll to position [127, 0]
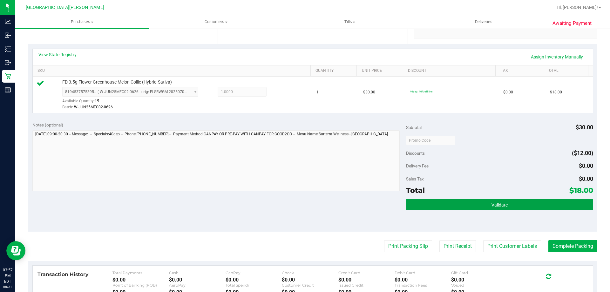
click at [492, 205] on span "Validate" at bounding box center [500, 204] width 16 height 5
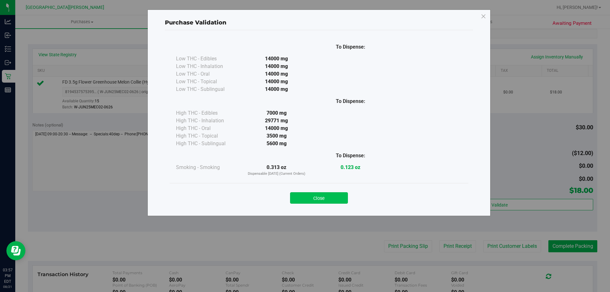
click at [333, 195] on button "Close" at bounding box center [319, 197] width 58 height 11
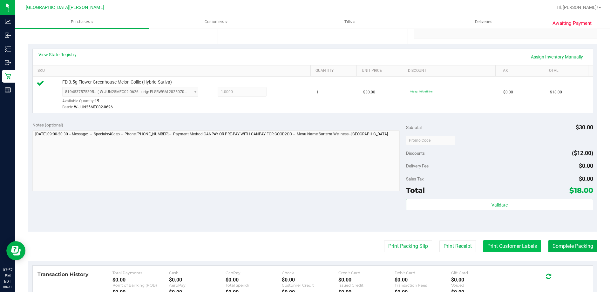
click at [508, 244] on button "Print Customer Labels" at bounding box center [512, 246] width 58 height 12
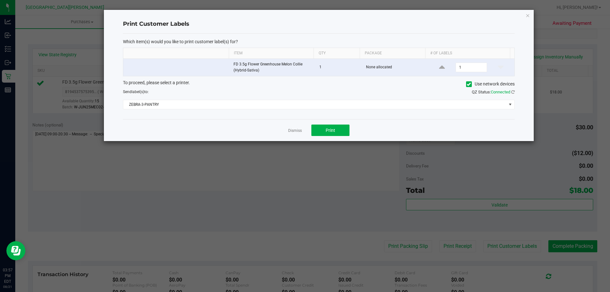
click at [331, 137] on div "Dismiss Print" at bounding box center [319, 130] width 392 height 22
click at [332, 131] on span "Print" at bounding box center [331, 130] width 10 height 5
click at [295, 131] on link "Dismiss" at bounding box center [295, 130] width 14 height 5
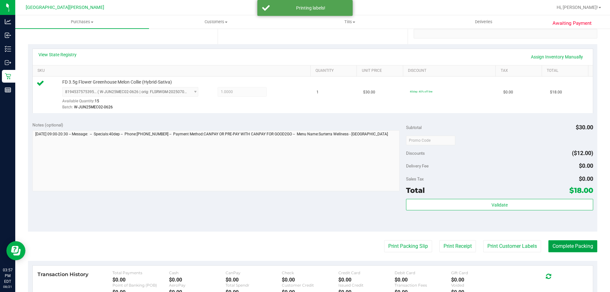
click at [572, 248] on button "Complete Packing" at bounding box center [572, 246] width 49 height 12
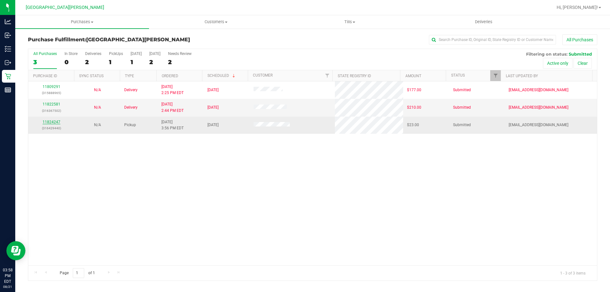
click at [48, 122] on link "11824247" at bounding box center [52, 122] width 18 height 4
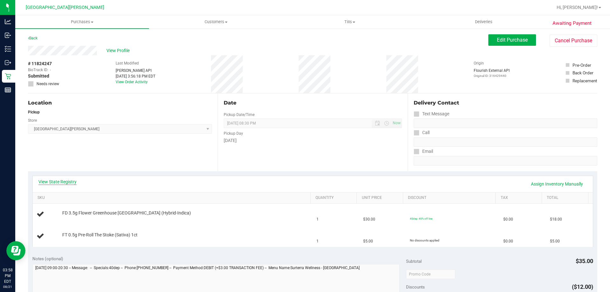
click at [70, 182] on link "View State Registry" at bounding box center [57, 182] width 38 height 6
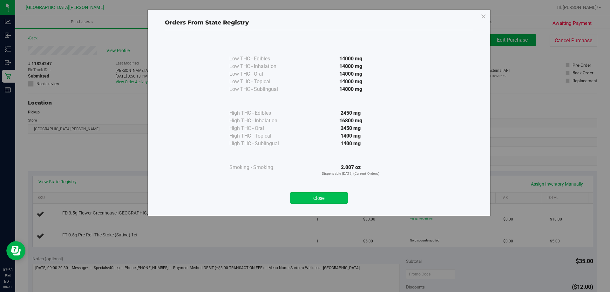
click at [333, 196] on button "Close" at bounding box center [319, 197] width 58 height 11
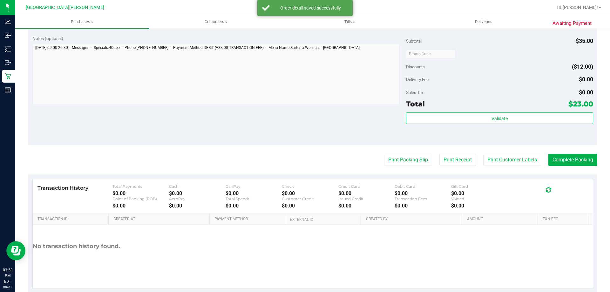
scroll to position [254, 0]
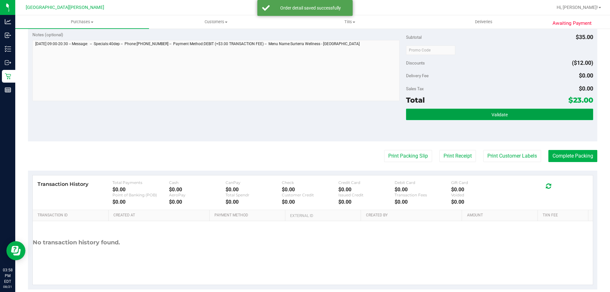
click at [504, 114] on button "Validate" at bounding box center [499, 114] width 187 height 11
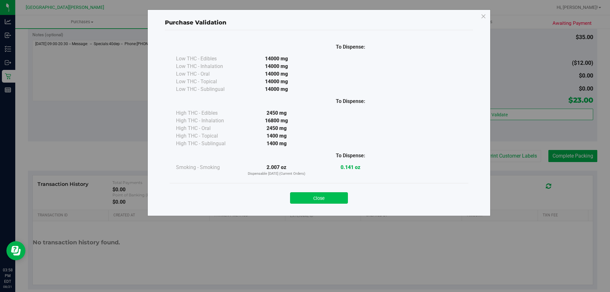
click at [332, 193] on button "Close" at bounding box center [319, 197] width 58 height 11
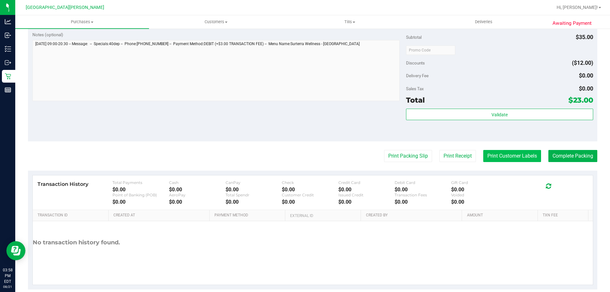
click at [509, 153] on button "Print Customer Labels" at bounding box center [512, 156] width 58 height 12
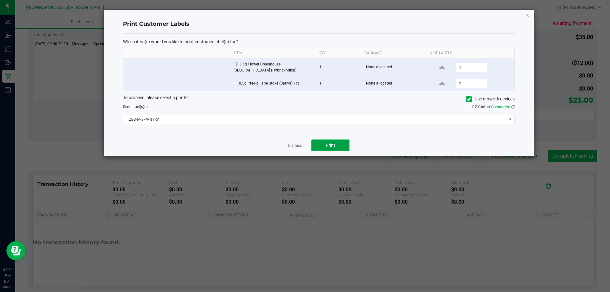
click at [337, 144] on button "Print" at bounding box center [330, 144] width 38 height 11
click at [293, 145] on link "Dismiss" at bounding box center [295, 145] width 14 height 5
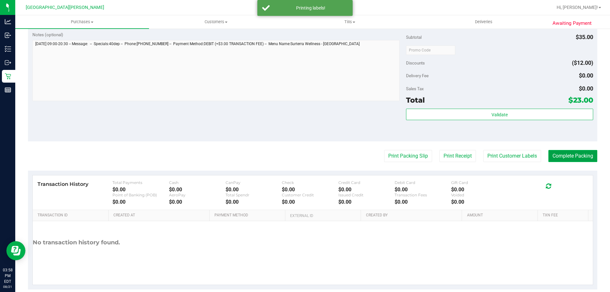
click at [556, 156] on button "Complete Packing" at bounding box center [572, 156] width 49 height 12
